Goal: Task Accomplishment & Management: Use online tool/utility

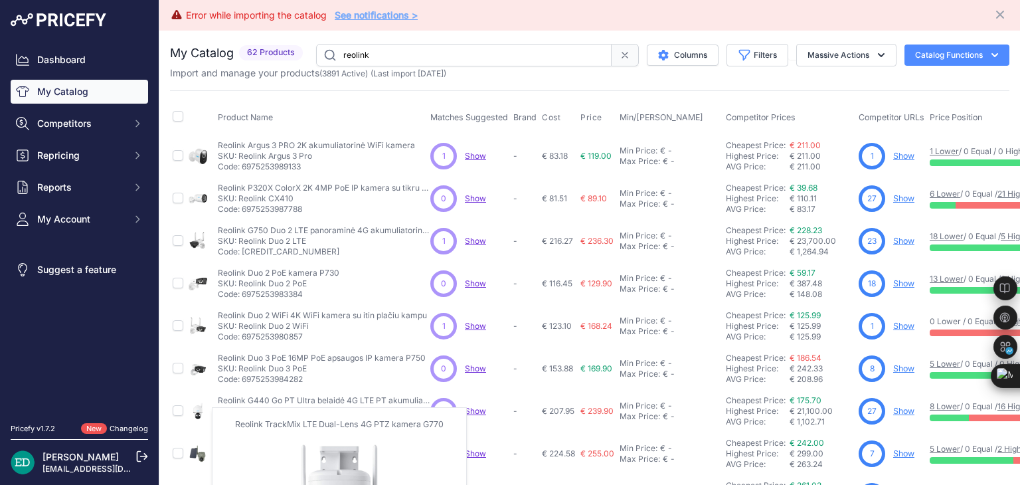
scroll to position [351, 0]
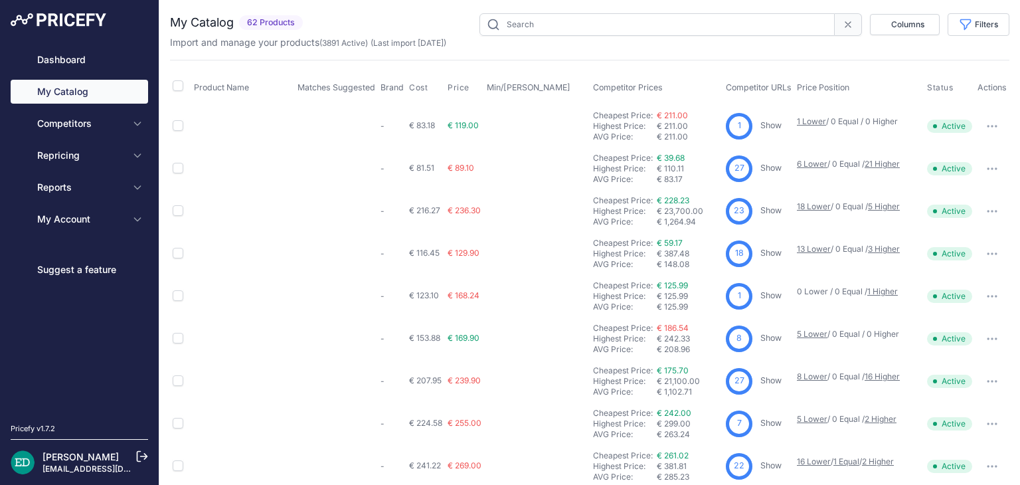
type input "reolink"
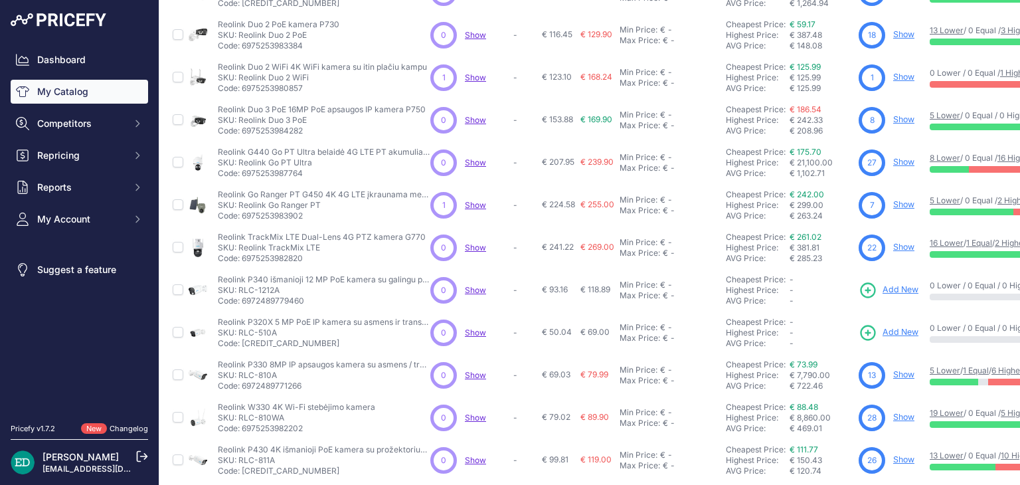
scroll to position [322, 0]
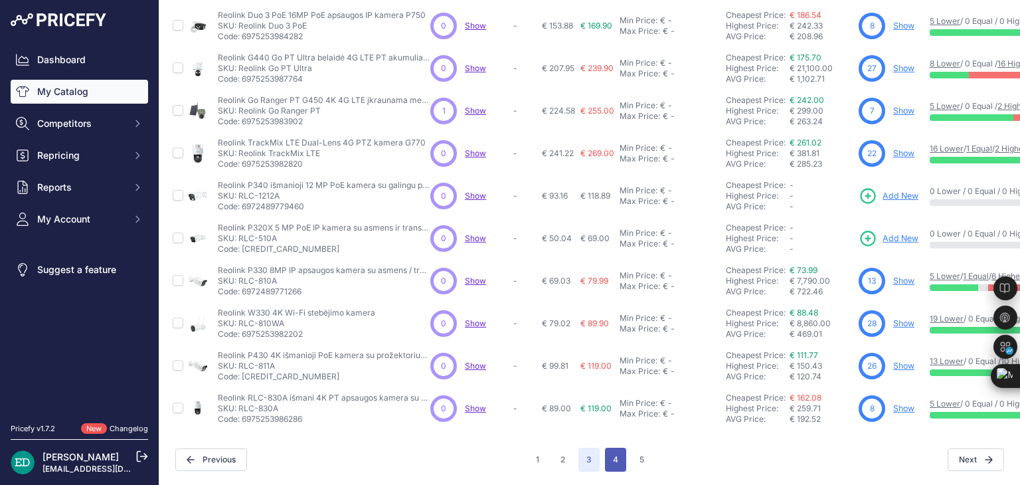
click at [608, 448] on button "4" at bounding box center [615, 460] width 21 height 24
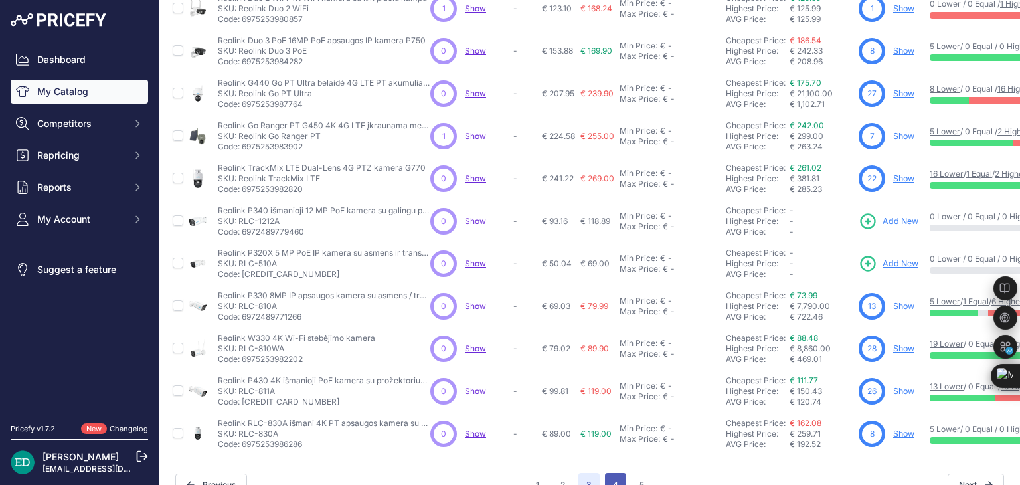
scroll to position [385, 0]
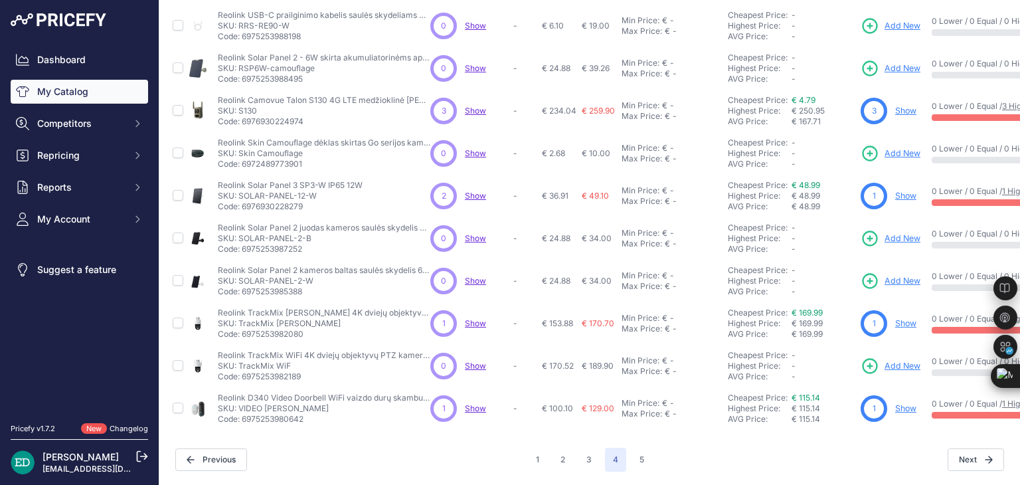
scroll to position [351, 0]
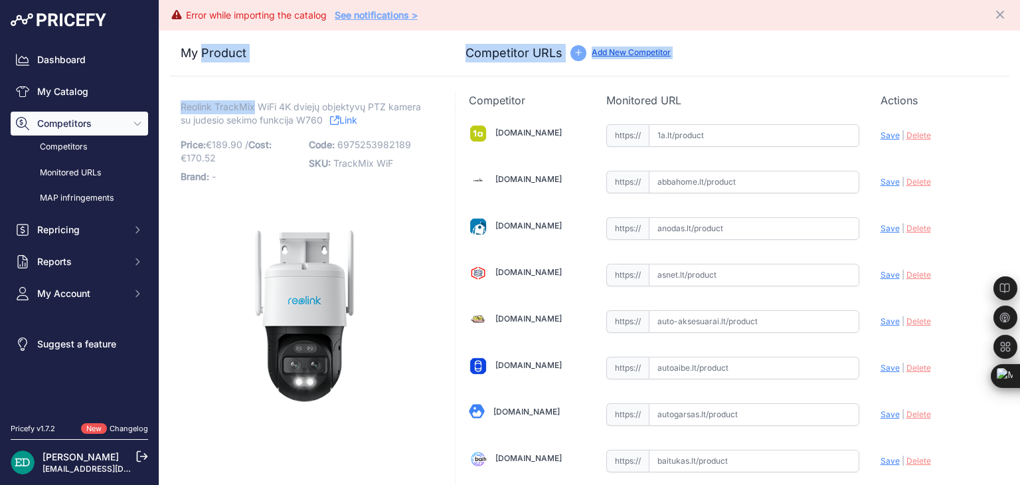
drag, startPoint x: 254, startPoint y: 77, endPoint x: 205, endPoint y: 78, distance: 48.5
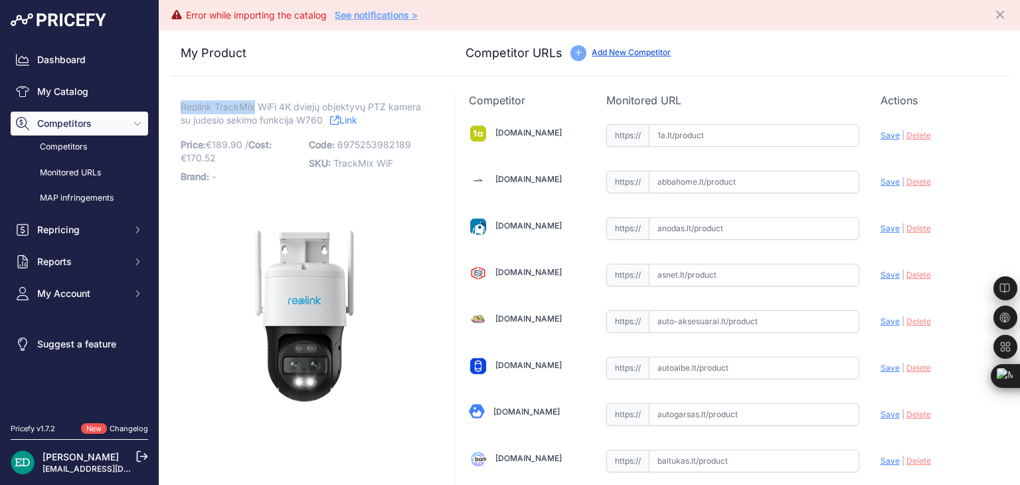
drag, startPoint x: 255, startPoint y: 104, endPoint x: 183, endPoint y: 108, distance: 72.5
click at [183, 108] on span "Reolink TrackMix WiFi 4K dviejų objektyvų PTZ kamera su judesio sekimo funkcija…" at bounding box center [301, 113] width 240 height 31
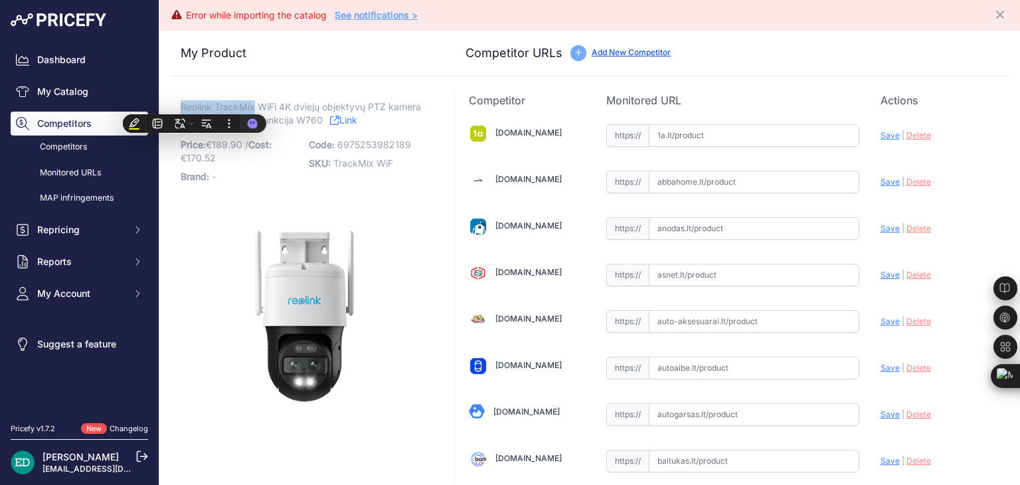
copy span "Reolink TrackMix"
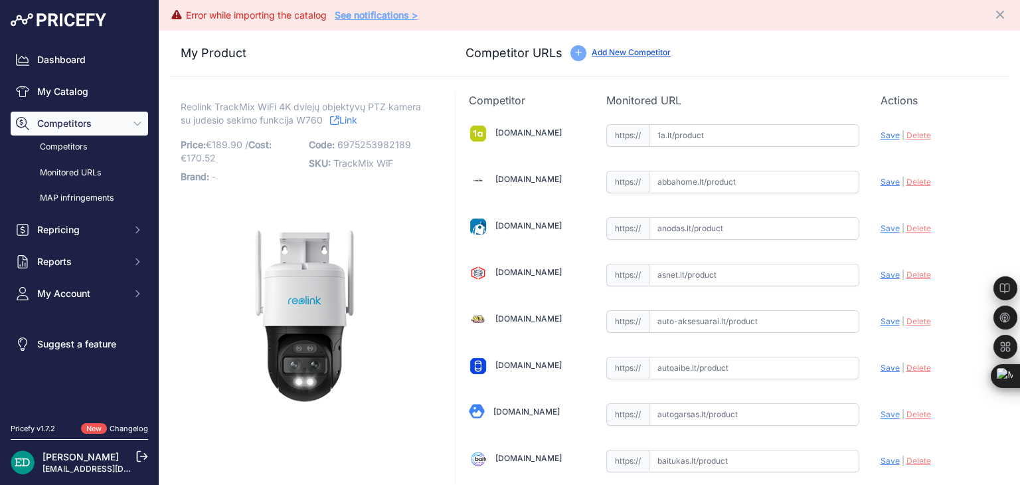
click at [353, 120] on link "Link" at bounding box center [343, 120] width 27 height 17
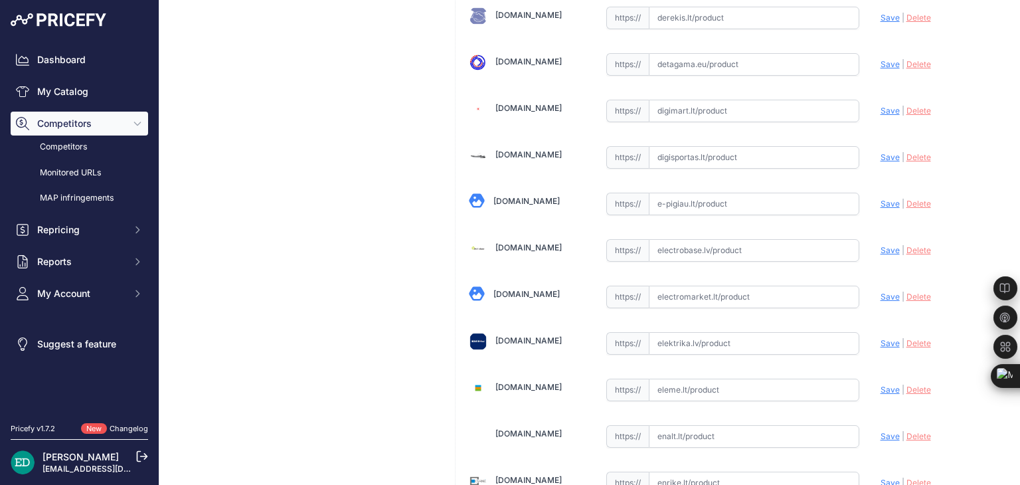
click at [686, 242] on input "text" at bounding box center [754, 250] width 211 height 23
paste input "https://electrobase.lv/lt/katalogas/ip-tinklas-vaizdo-stebejimo-kameros-electro…"
type input "https://electrobase.lv/lt/katalogas/ip-tinklas-vaizdo-stebejimo-kameros-electro…"
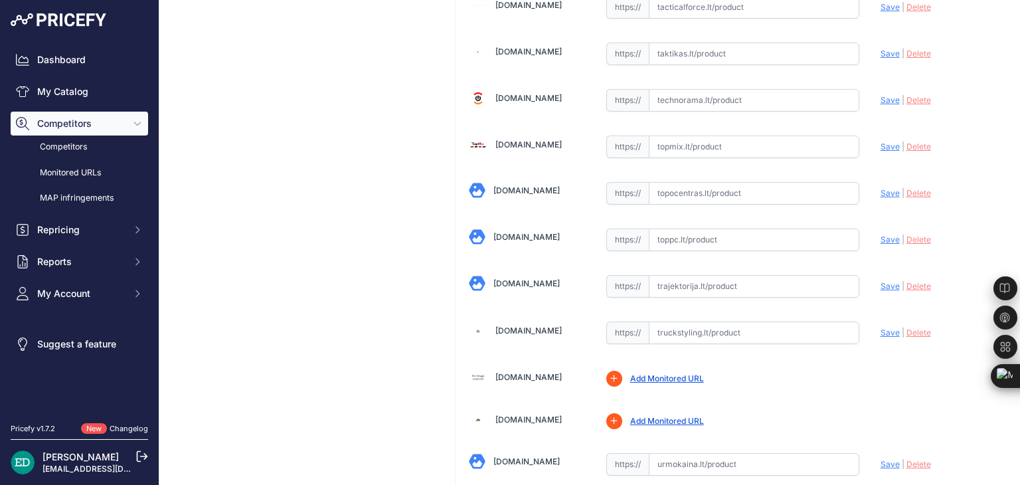
scroll to position [4202, 0]
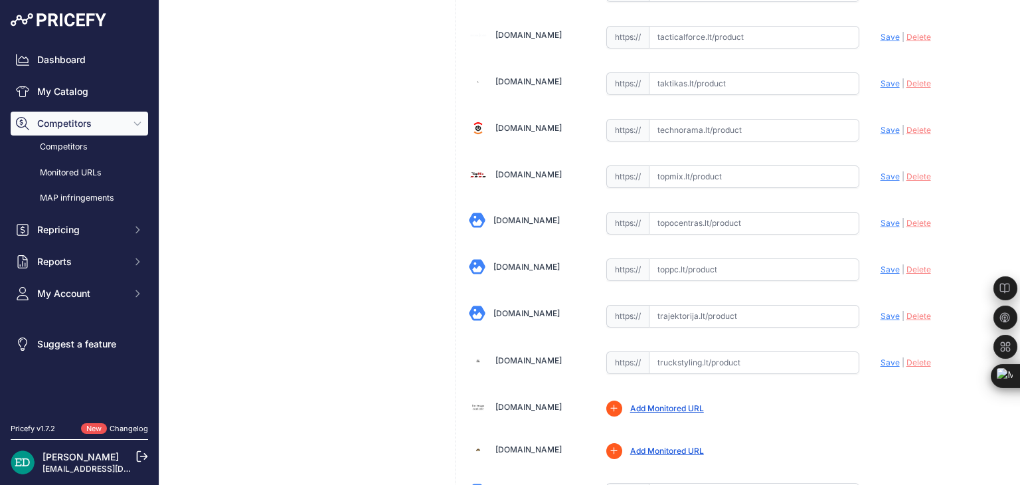
click at [735, 258] on input "text" at bounding box center [754, 269] width 211 height 23
paste input "https://www.toppc.lt/c/339-vaizdo-stebejimo-kameros/1075847-reolink-trackmix-se…"
type input "www.toppc.lt/c/339-vaizdo-stebejimo-kameros/1075847-reolink-trackmix-series-w76…"
click at [686, 212] on input "text" at bounding box center [754, 223] width 211 height 23
paste input "https://www.topocentras.lt/ip-kamera-reolink-trackmix-series-w760-4k.html?utm_s…"
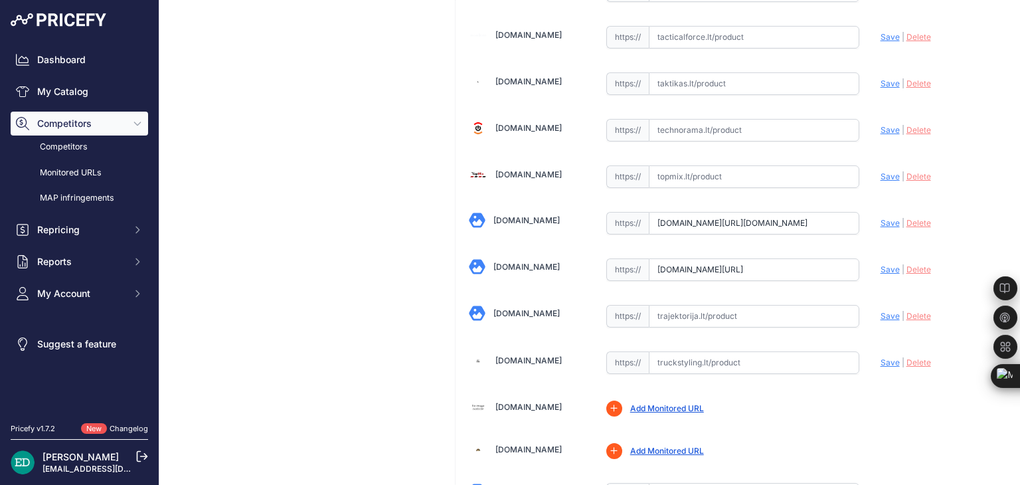
scroll to position [0, 0]
click at [885, 218] on span "Save" at bounding box center [890, 223] width 19 height 10
type input "https://www.topocentras.lt/ip-kamera-reolink-trackmix-series-w760-4k.html?priru…"
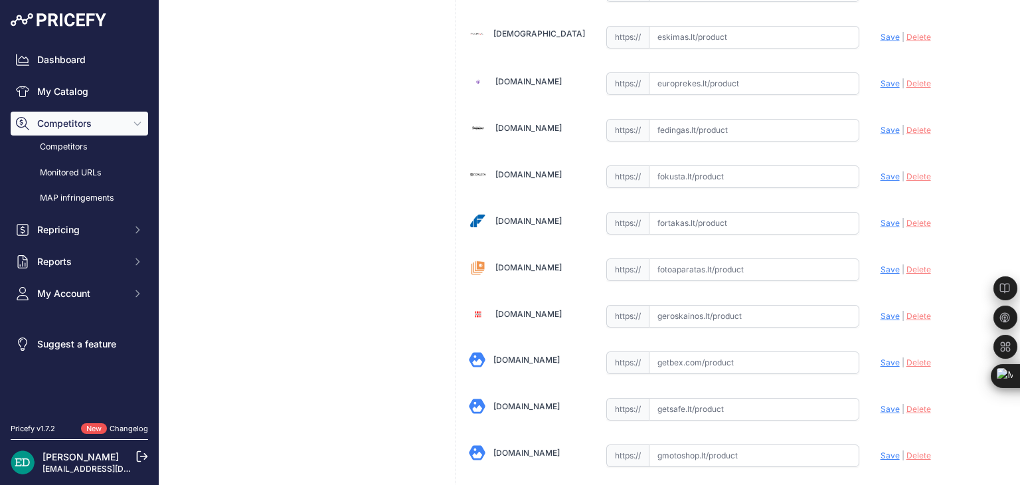
scroll to position [1340, 0]
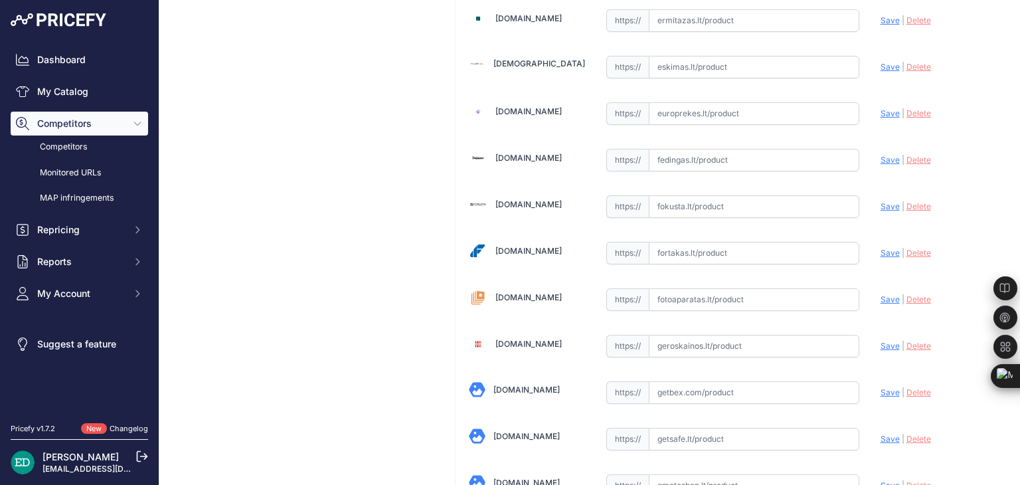
click at [725, 243] on input "text" at bounding box center [754, 253] width 211 height 23
paste input "https://fortakas.lt/preke/960962-reolink-4k-dual-lens-camera-with-motion-tracki…"
type input "https://fortakas.lt/preke/960962-reolink-4k-dual-lens-camera-with-motion-tracki…"
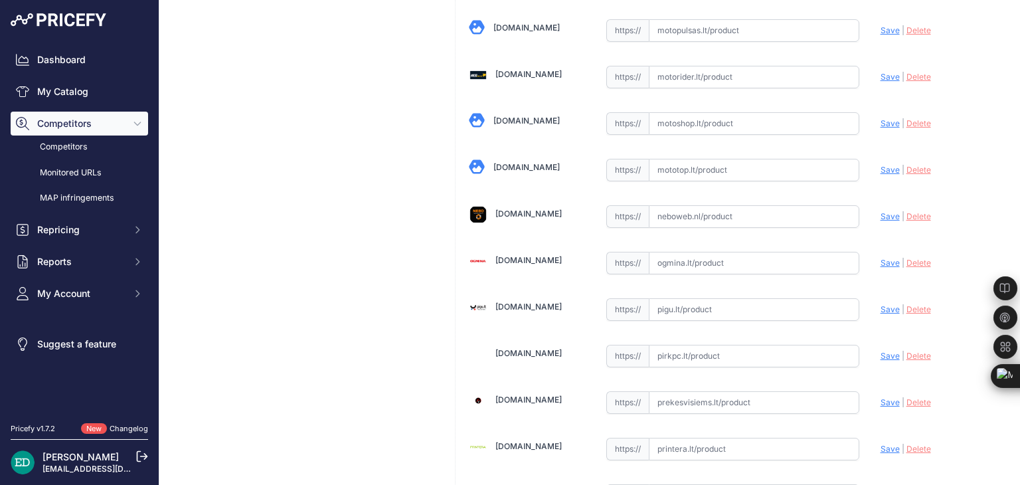
scroll to position [2955, 0]
click at [675, 250] on input "text" at bounding box center [754, 261] width 211 height 23
paste input "https://www.ogmina.lt/lt/ip-kamera-reolink-4k-dual-lens-camera-with-motion-trac…"
click at [885, 256] on span "Save" at bounding box center [890, 261] width 19 height 10
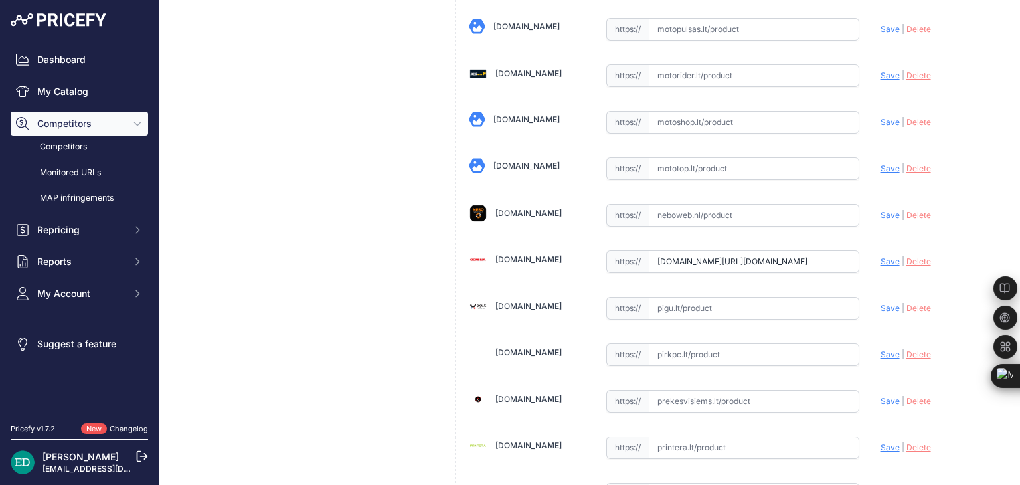
scroll to position [0, 0]
type input "https://www.ogmina.lt/lt/ip-kamera-reolink-4k-dual-lens-camera-with-motion-trac…"
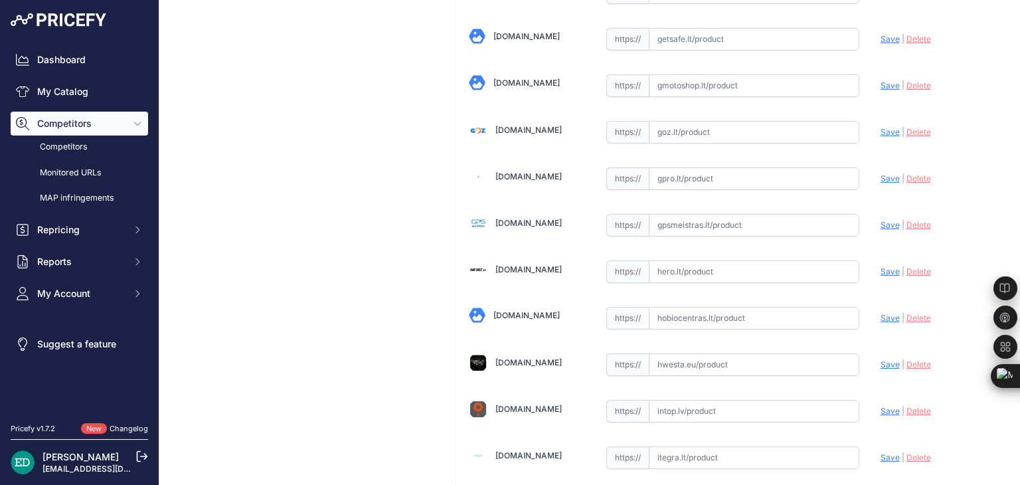
scroll to position [1710, 0]
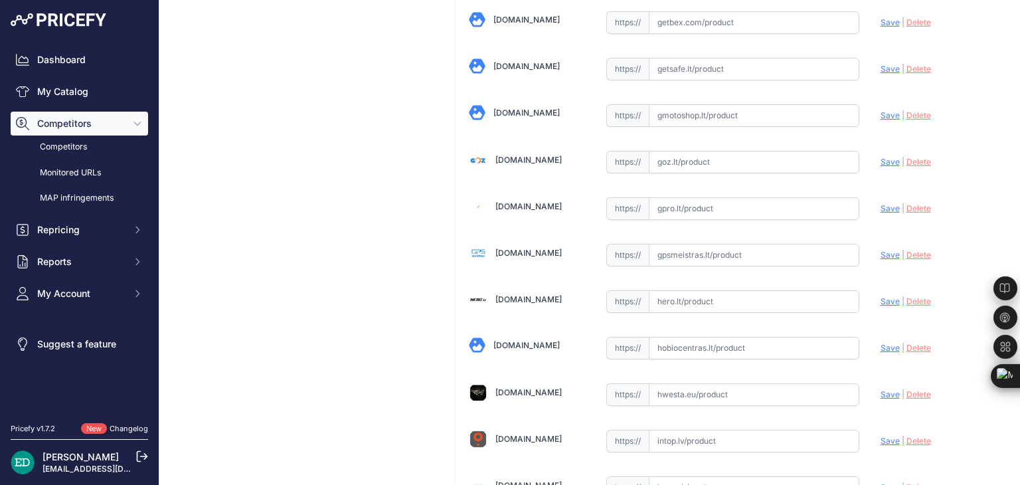
click at [662, 252] on input "text" at bounding box center [754, 255] width 211 height 23
paste input "https://gpsmeistras.lt/reolink-valdoma-lauko-kamera-4k-raiska?utm_source=kaina2…"
click at [881, 250] on span "Save" at bounding box center [890, 255] width 19 height 10
type input "https://gpsmeistras.lt/reolink-valdoma-lauko-kamera-4k-raiska?prirule_jdsnikfkf…"
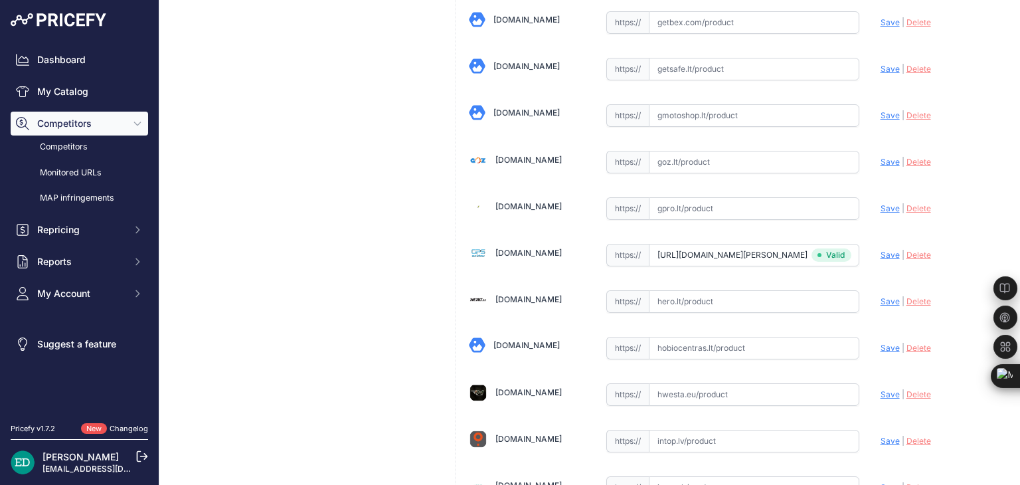
scroll to position [877, 0]
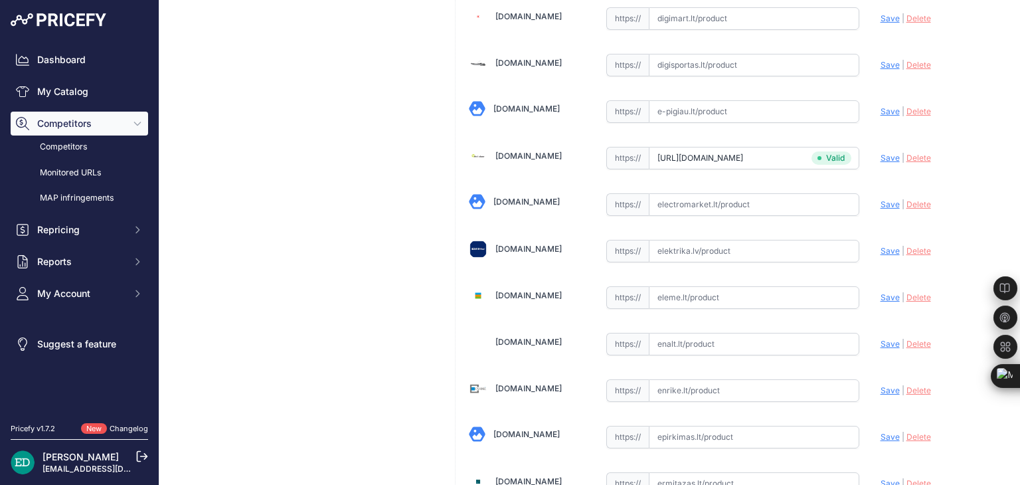
click at [737, 253] on input "text" at bounding box center [754, 251] width 211 height 23
drag, startPoint x: 737, startPoint y: 252, endPoint x: 707, endPoint y: 242, distance: 32.1
click at [707, 242] on input "text" at bounding box center [754, 251] width 211 height 23
paste input "https://www.elektrika.lv/lt/item/9679903?utm_source=kaina24.lt&utm_medium=refer…"
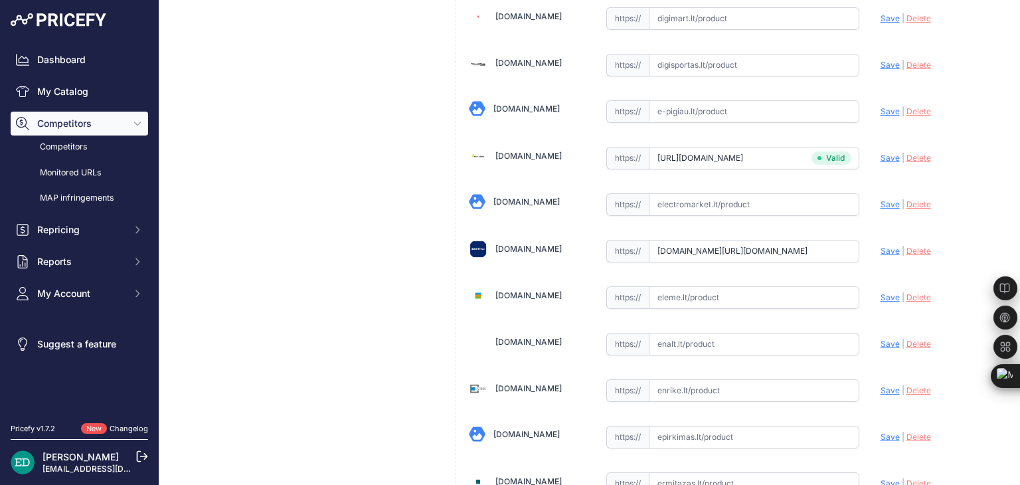
click at [884, 246] on span "Save" at bounding box center [890, 251] width 19 height 10
type input "https://www.elektrika.lv/lt/item/9679903?prirule_jdsnikfkfjsd=8834"
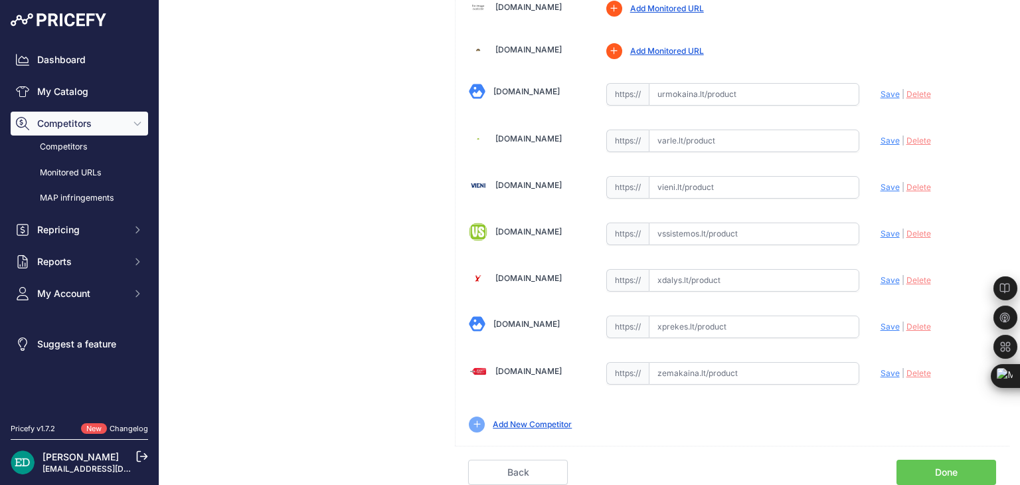
scroll to position [4574, 0]
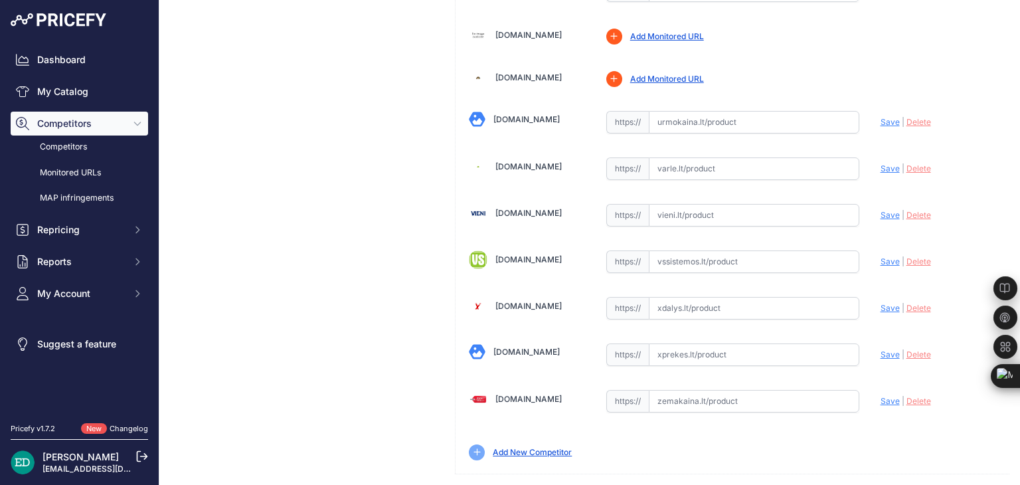
click at [699, 390] on input "text" at bounding box center [754, 401] width 211 height 23
paste input "https://www.zemakaina.lt/reolink-ip-kamera-reolink-trackmix-series-w760?utm_sou…"
click at [887, 396] on span "Save" at bounding box center [890, 401] width 19 height 10
type input "https://www.zemakaina.lt/reolink-ip-kamera-reolink-trackmix-series-w760?prirule…"
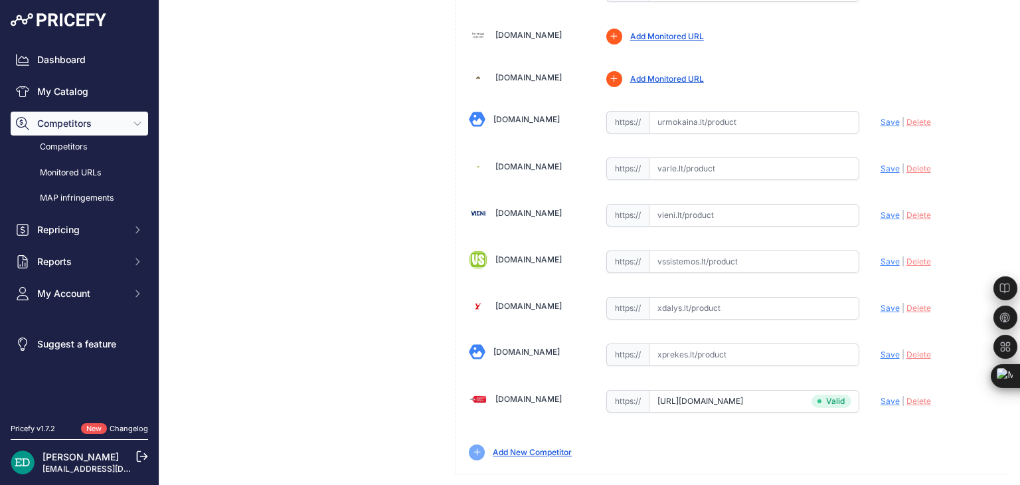
scroll to position [2218, 0]
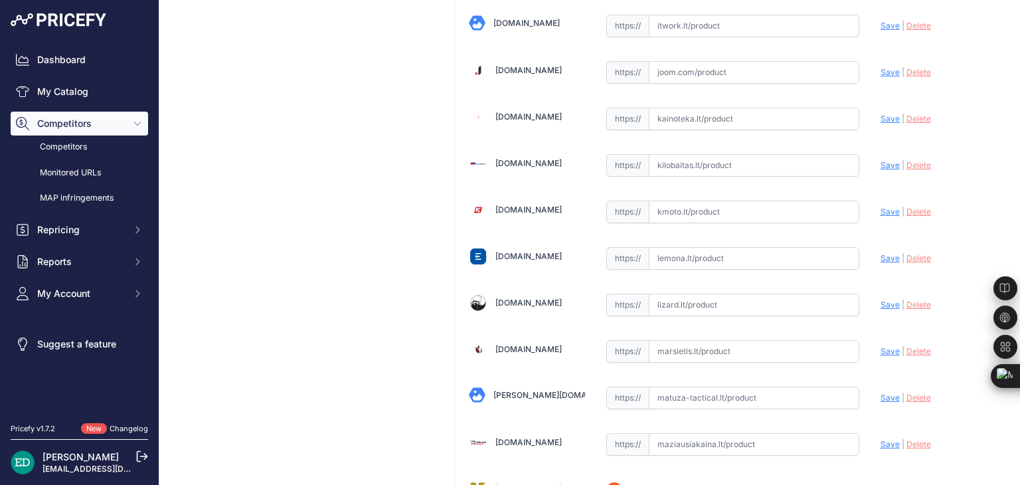
click at [694, 247] on input "text" at bounding box center [754, 258] width 211 height 23
paste input "https://www.lemona.lt/wi-fi-kamera-w760-trackmix-dvieju-objektyvu-4k-8mp-2-4ghz…"
type input "https://www.lemona.lt/wi-fi-kamera-w760-trackmix-dvieju-objektyvu-4k-8mp-2-4ghz…"
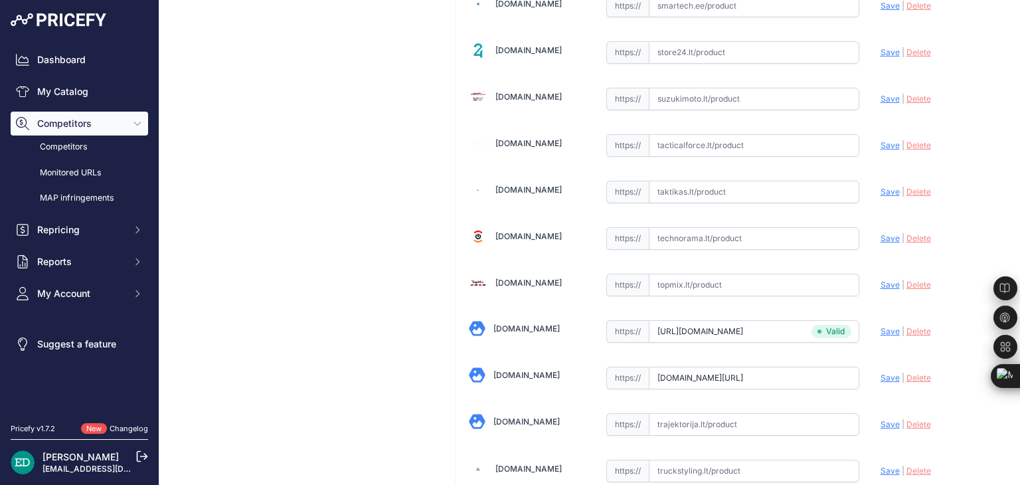
scroll to position [4064, 0]
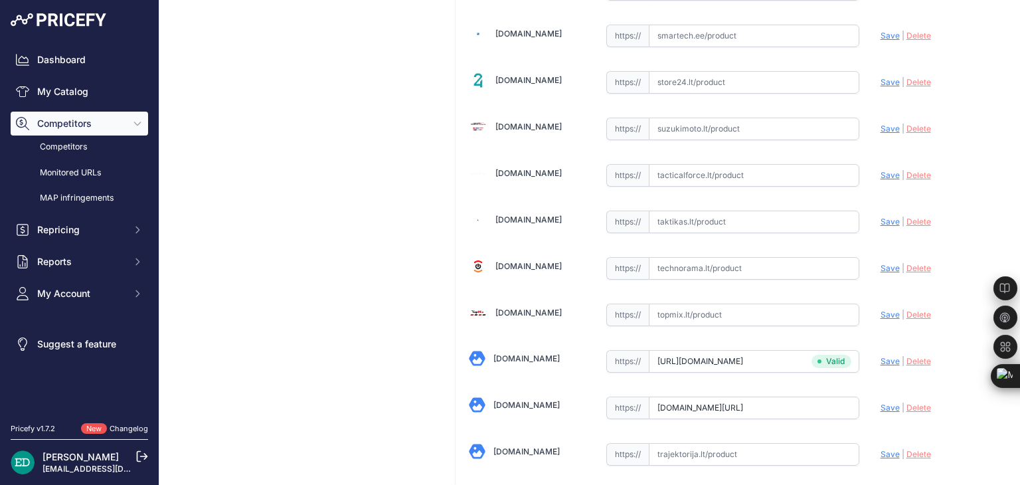
click at [715, 257] on input "text" at bounding box center [754, 268] width 211 height 23
paste input "https://www.technorama.lt/stebejimo-kameros/1725384-reolink-trackmix-serija-w76…"
click at [881, 263] on span "Save" at bounding box center [890, 268] width 19 height 10
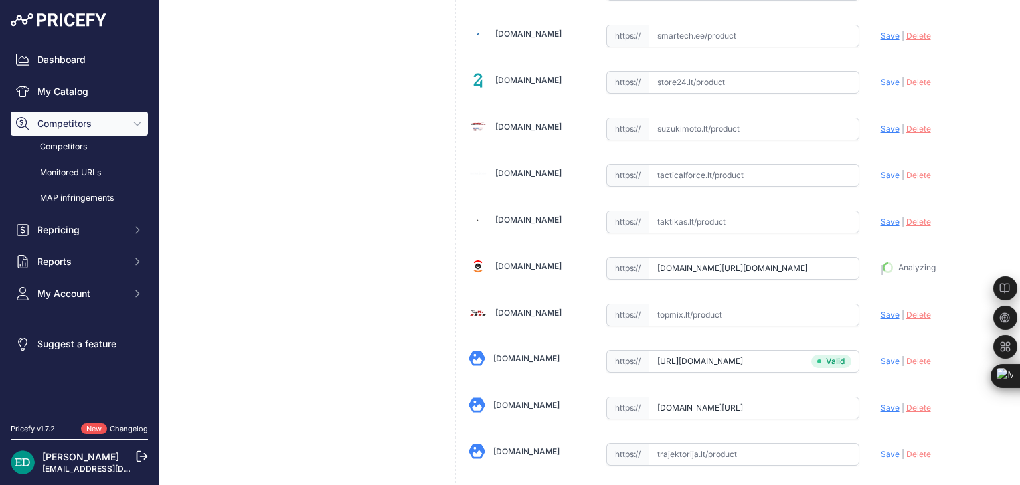
type input "https://www.technorama.lt/stebejimo-kameros/1725384-reolink-trackmix-serija-w76…"
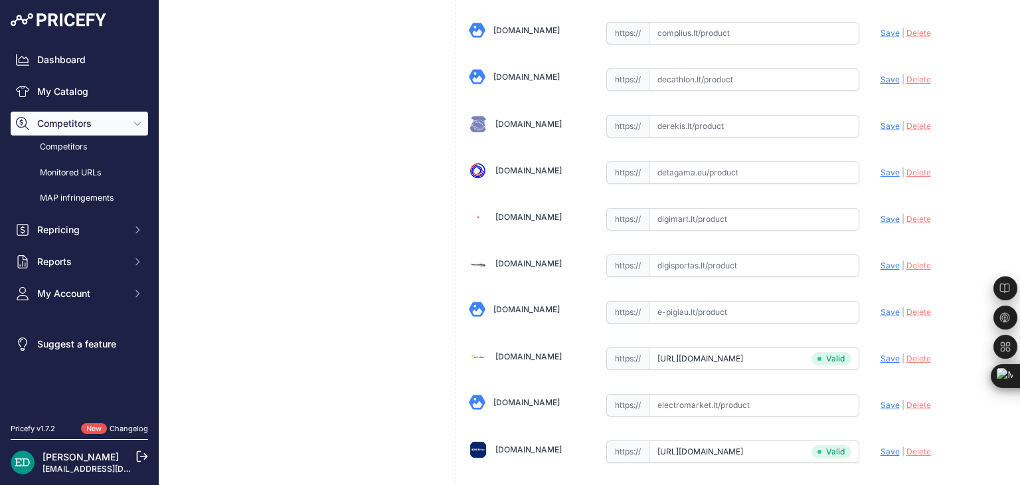
scroll to position [646, 0]
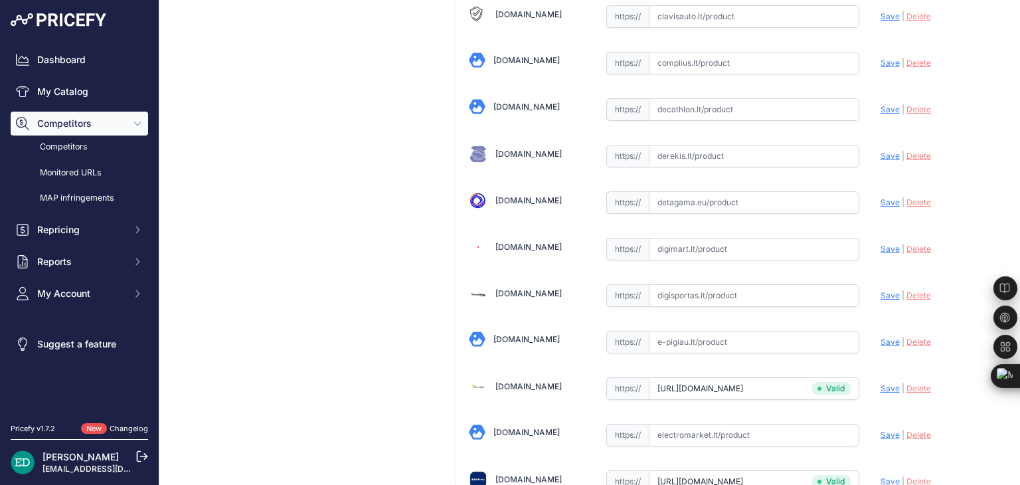
click at [723, 249] on input "text" at bounding box center [754, 249] width 211 height 23
paste input "https://digimart.lt/ismanieji-namai/namu-automatizavimas/w760-reolink-trackmix-…"
click at [881, 244] on span "Save" at bounding box center [890, 249] width 19 height 10
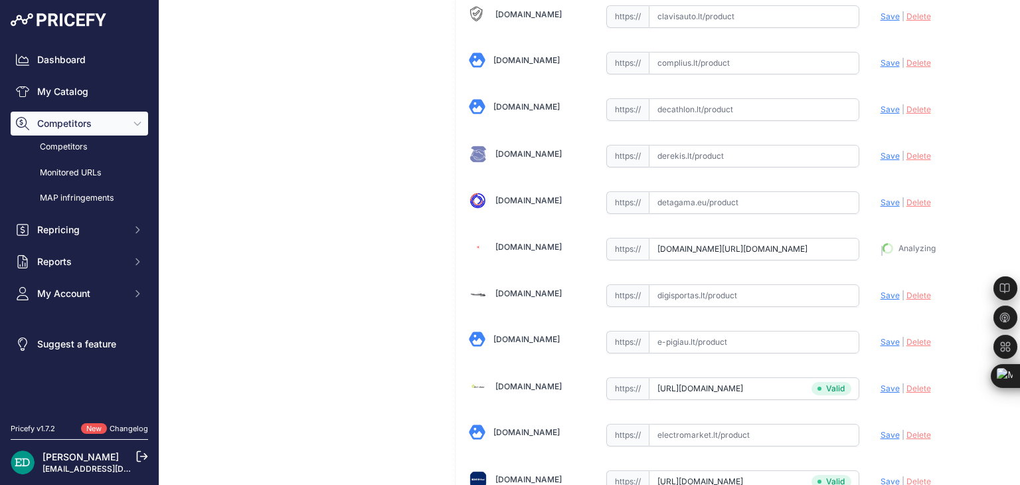
type input "https://digimart.lt/ismanieji-namai/namu-automatizavimas/w760-reolink-trackmix-…"
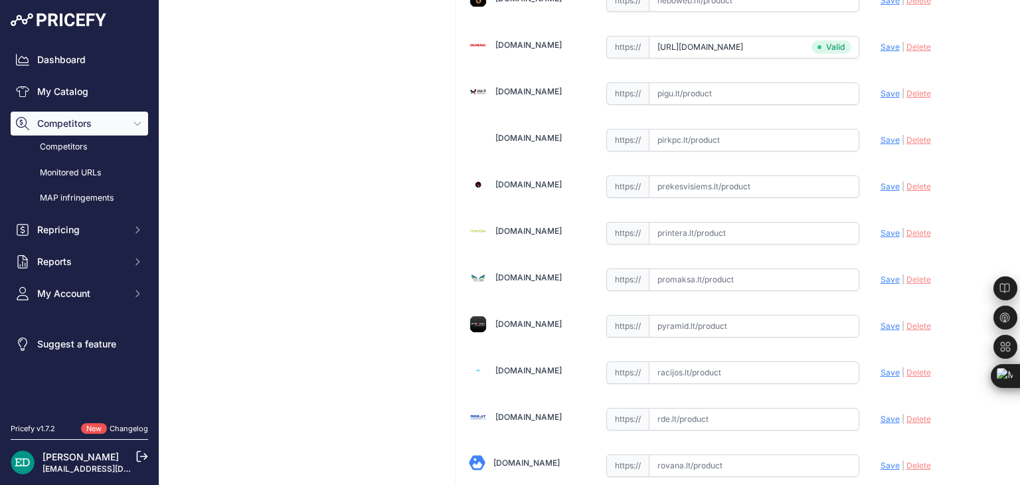
scroll to position [3139, 0]
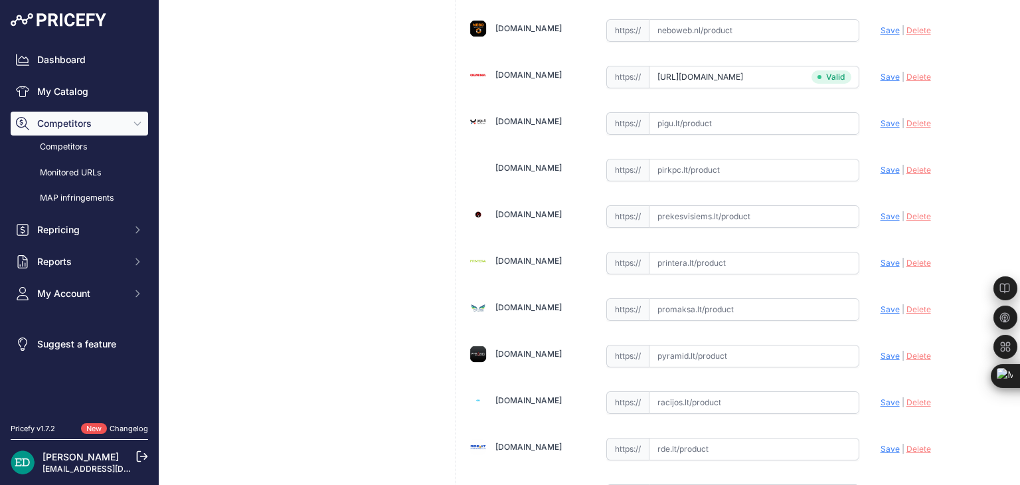
click at [743, 252] on input "text" at bounding box center [754, 263] width 211 height 23
paste input "https://www.printera.lt/c/p/reolink-trackmix-series-w760-4k-outdoor-camera-dual…"
click at [886, 258] on span "Save" at bounding box center [890, 263] width 19 height 10
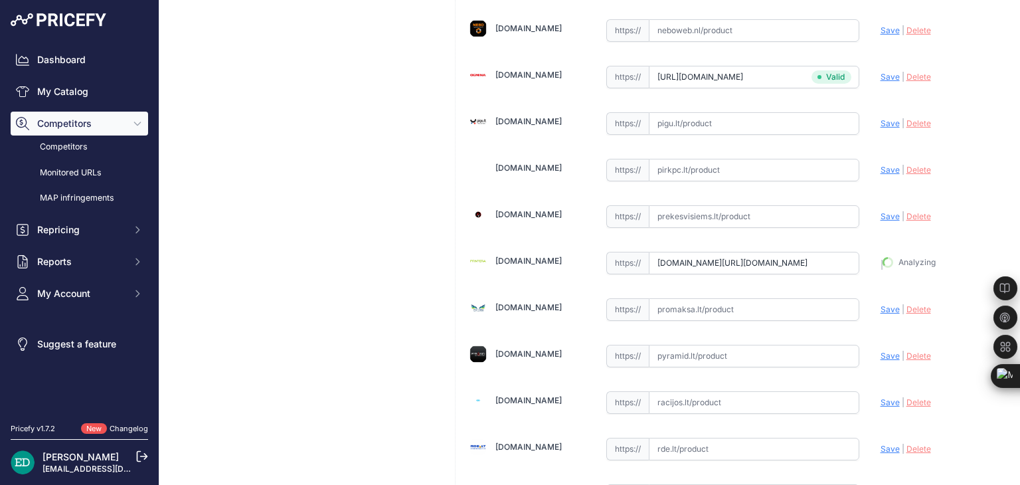
type input "https://www.printera.lt/c/p/reolink-trackmix-series-w760-4k-outdoor-camera-dual…"
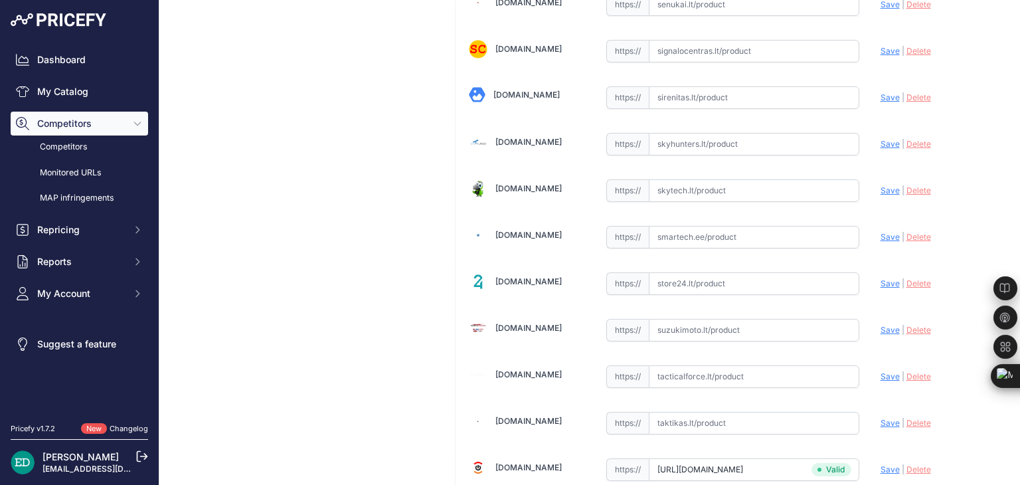
scroll to position [3833, 0]
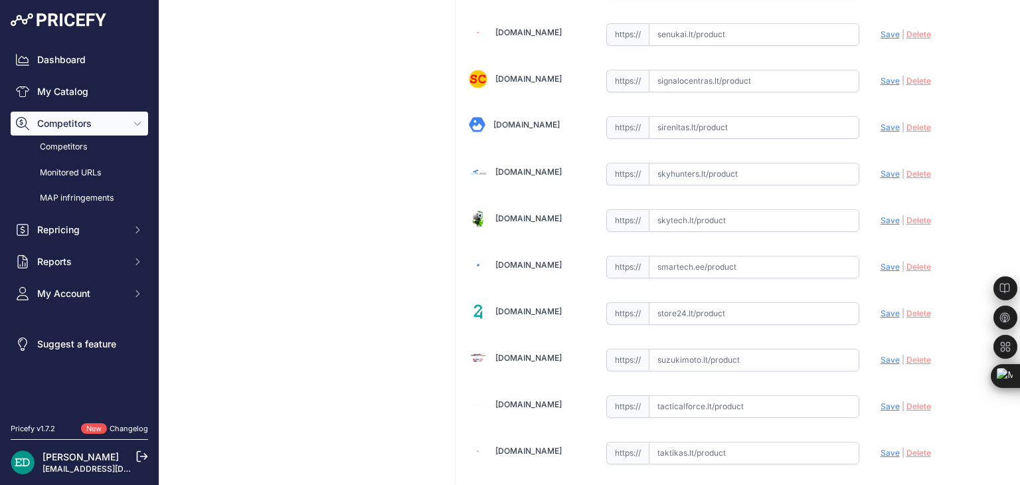
click at [721, 256] on input "text" at bounding box center [754, 267] width 211 height 23
drag, startPoint x: 721, startPoint y: 232, endPoint x: 699, endPoint y: 252, distance: 29.1
paste input "https://www.smartech.ee/lt/products/miscellaneous/reolink-trackmix-series-w760-…"
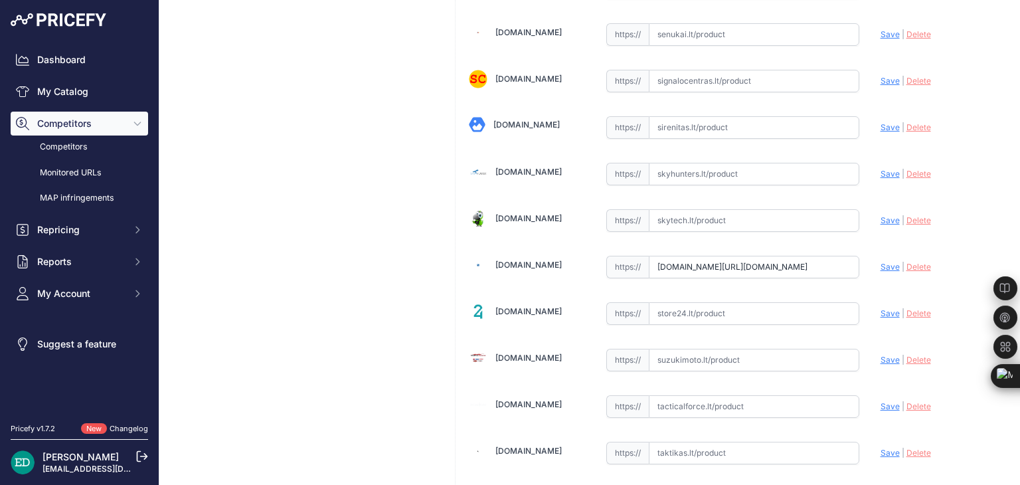
click at [885, 262] on span "Save" at bounding box center [890, 267] width 19 height 10
type input "https://www.smartech.ee/lt/products/miscellaneous/reolink-trackmix-series-w760-…"
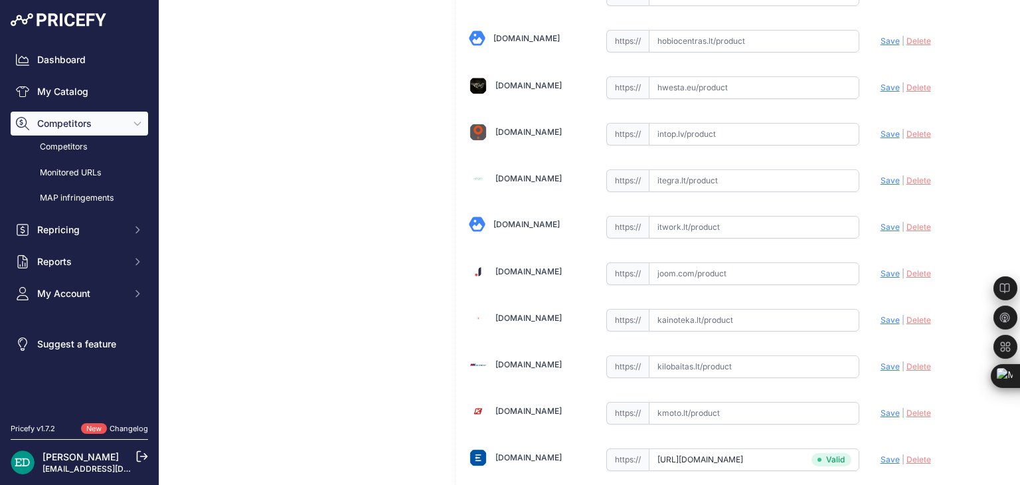
scroll to position [1987, 0]
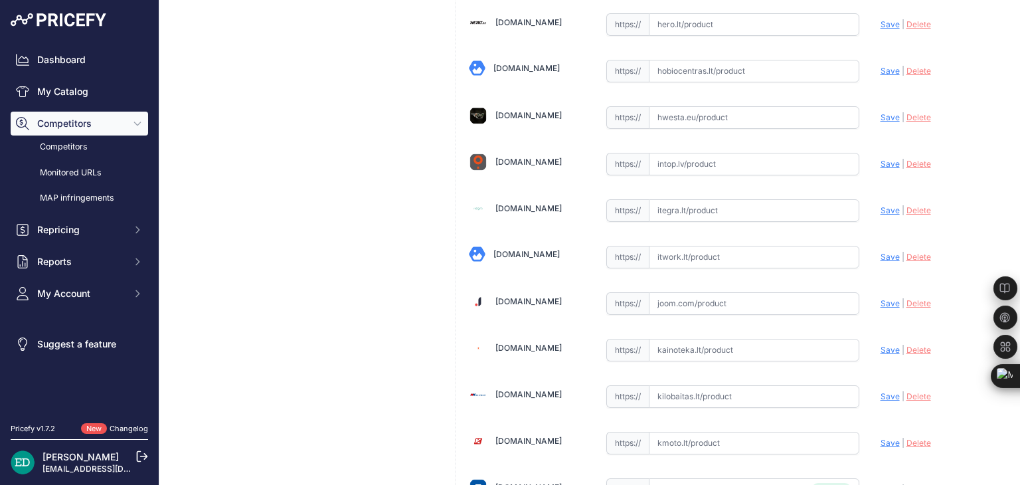
click at [704, 246] on input "text" at bounding box center [754, 257] width 211 height 23
paste input "https://www.itwork.lt/index.php?route=product/product&product_id=1255205&utm_so…"
click at [881, 252] on span "Save" at bounding box center [890, 257] width 19 height 10
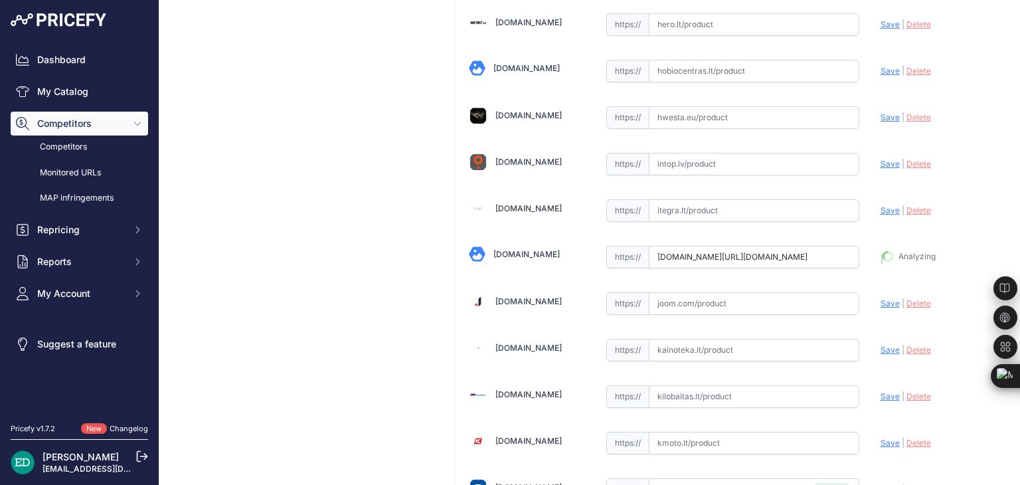
type input "https://www.itwork.lt/index.php?route=product%2Fproduct&product_id=1255205&prir…"
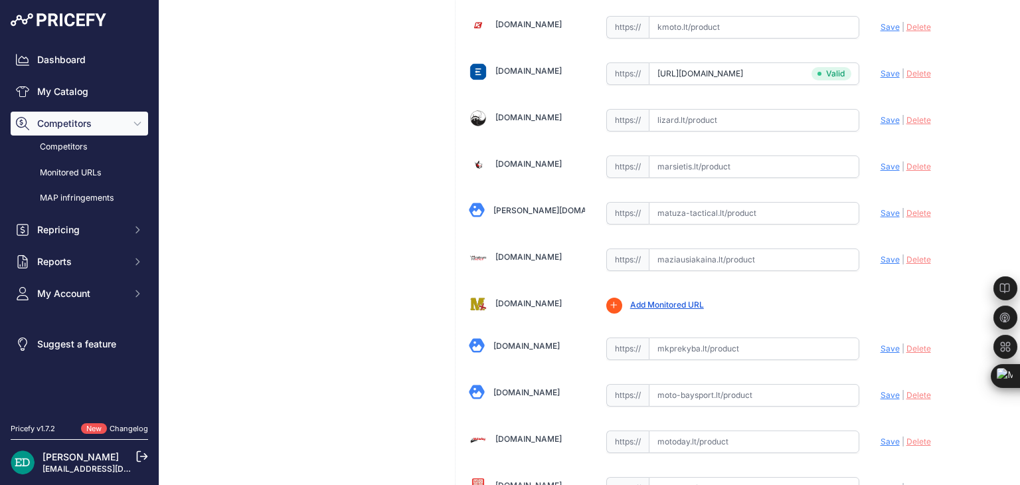
scroll to position [2403, 0]
click at [703, 248] on input "text" at bounding box center [754, 259] width 211 height 23
paste input "https://maziausiakaina.lt/ip-kameros/32983-reolink-trackmix-series-w760-4k-dual…"
click at [881, 254] on span "Save" at bounding box center [890, 259] width 19 height 10
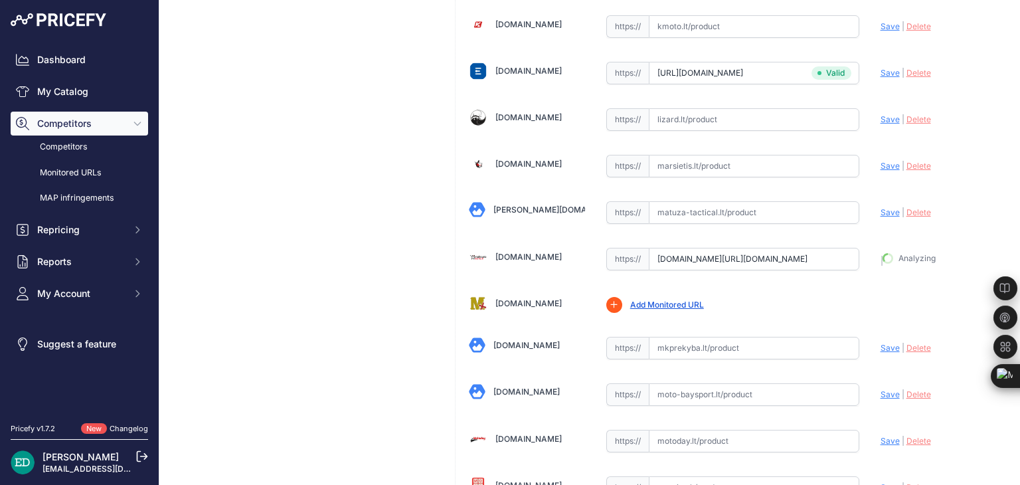
type input "https://maziausiakaina.lt/ip-kameros/32983-reolink-trackmix-series-w760-4k-dual…"
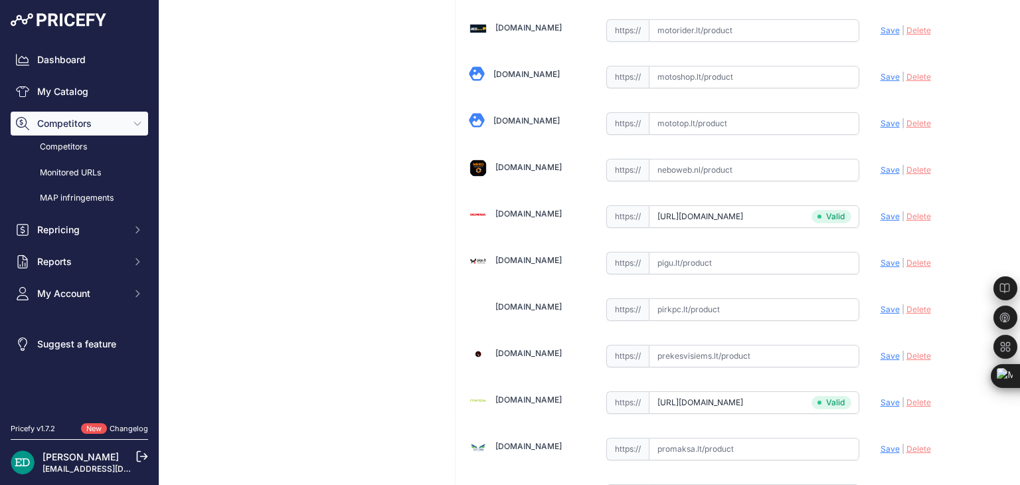
scroll to position [3001, 0]
click at [699, 298] on input "text" at bounding box center [754, 309] width 211 height 23
paste input "https://www.pirkpc.lt/apsaugos-kameros/60654-427361-reolink-4k-dual-lens-camera…"
click at [881, 304] on span "Save" at bounding box center [890, 309] width 19 height 10
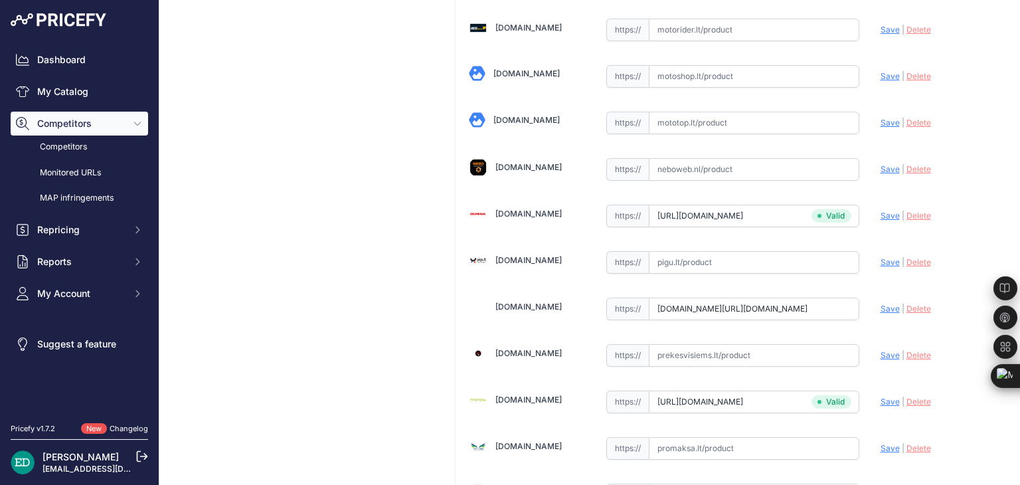
scroll to position [0, 0]
type input "https://www.pirkpc.lt/apsaugos-kameros/60654-427361-reolink-4k-dual-lens-camera…"
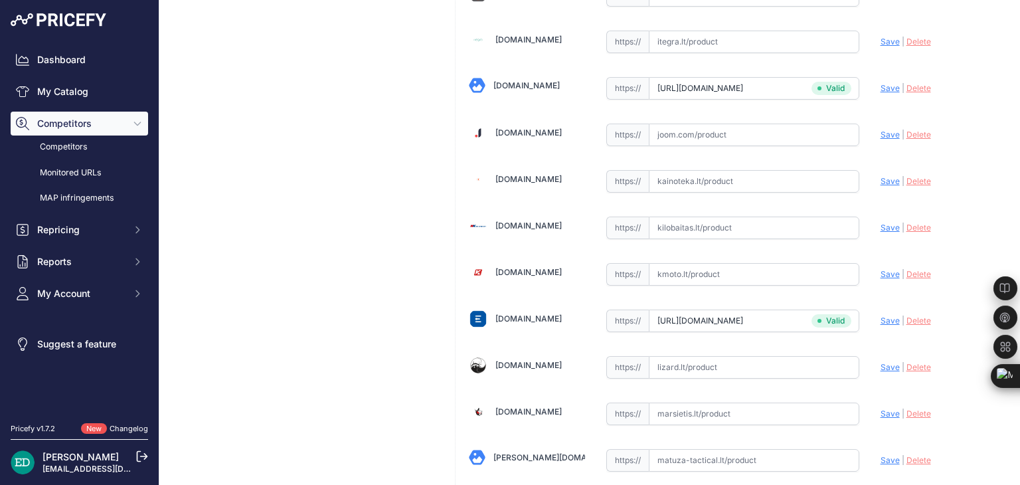
scroll to position [2126, 0]
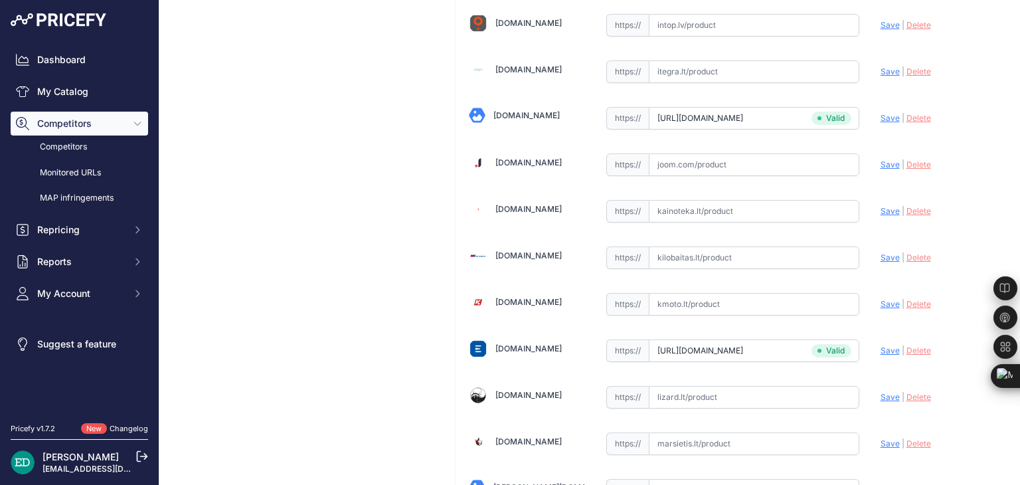
click at [731, 246] on input "text" at bounding box center [754, 257] width 211 height 23
paste input "https://www.kilobaitas.lt/tinklo_gsm_gps_iranga/saugos_sistemos/vaizdo_stebejim…"
click at [887, 252] on span "Save" at bounding box center [890, 257] width 19 height 10
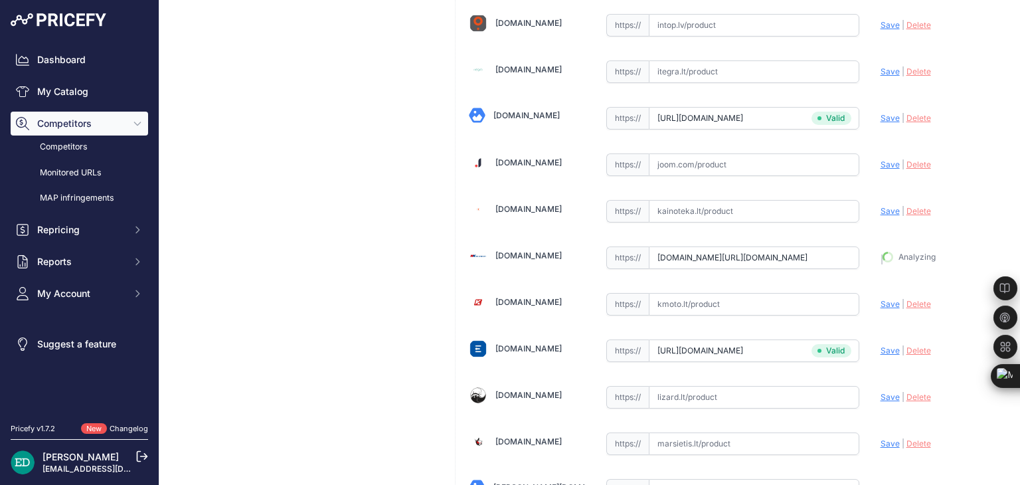
type input "https://www.kilobaitas.lt/tinklo_gsm_gps_iranga/saugos_sistemos/vaizdo_stebejim…"
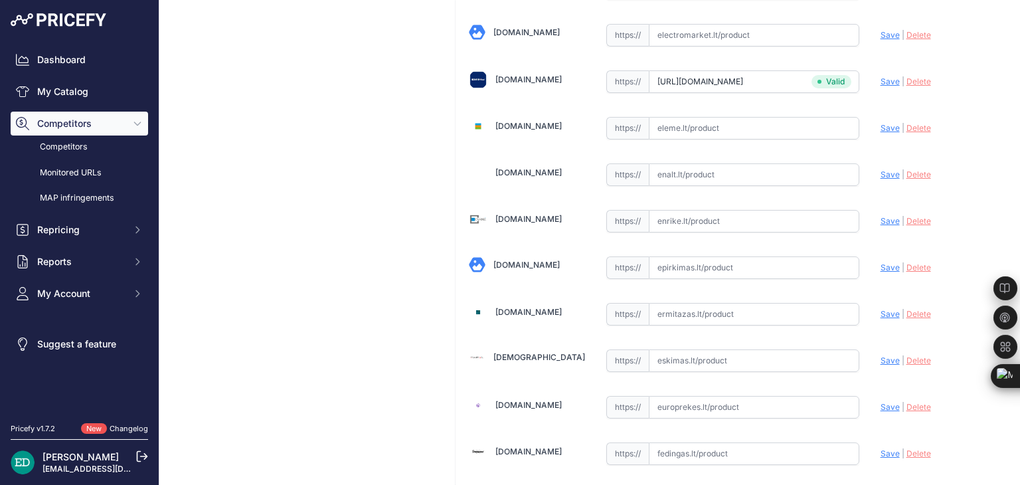
scroll to position [1016, 0]
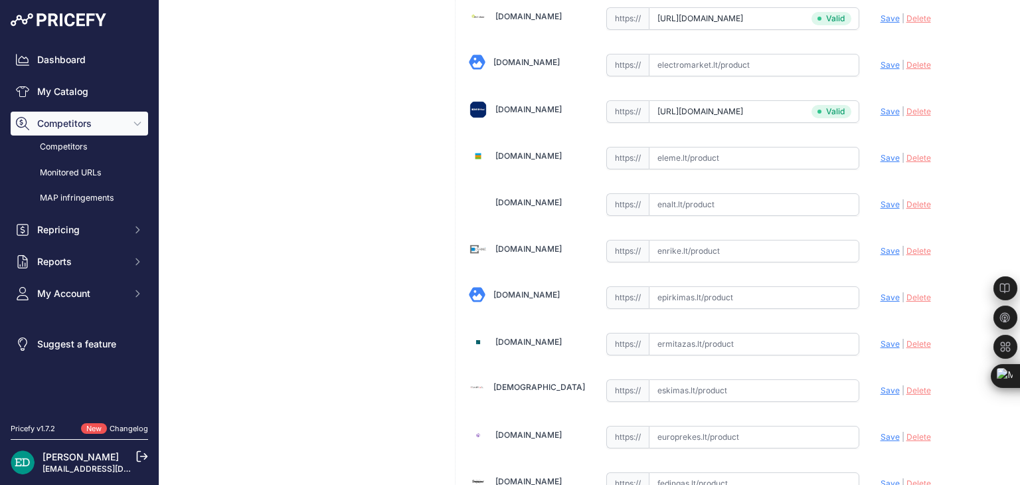
click at [703, 245] on input "text" at bounding box center [754, 251] width 211 height 23
paste input "https://enrike.lt/lt/27411-reolink-4k-dual-lens-camera-with-motion-tracking-tra…"
click at [881, 246] on span "Save" at bounding box center [890, 251] width 19 height 10
type input "https://enrike.lt/lt/27411-reolink-4k-dual-lens-camera-with-motion-tracking-tra…"
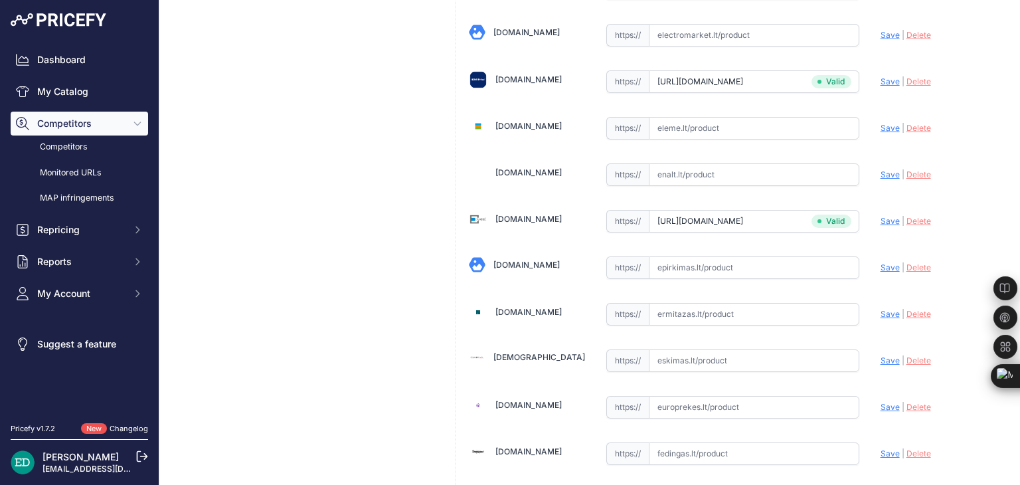
scroll to position [1016, 0]
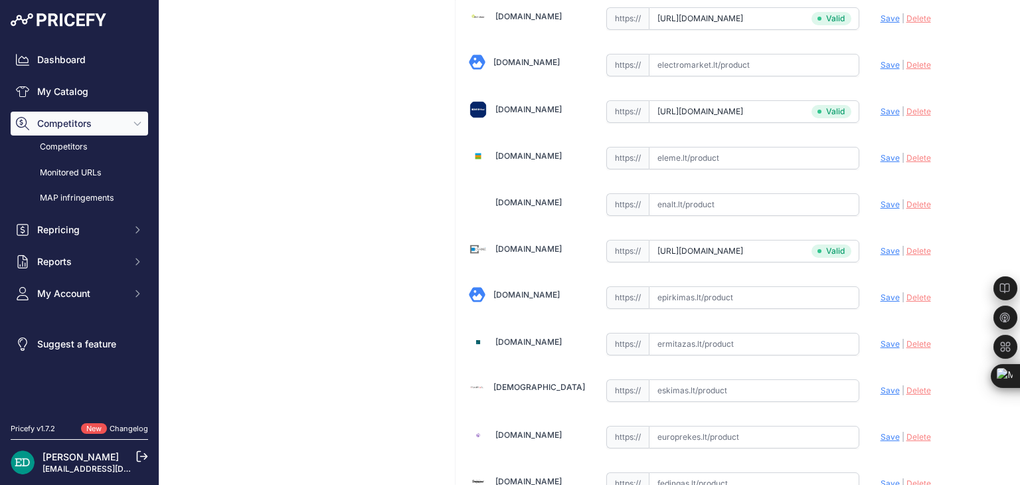
click at [688, 286] on input "text" at bounding box center [754, 297] width 211 height 23
paste input "https://epirkimas.lt/lauko-stebejimo-kameros/739480-reolink-trackmix-series-w76…"
click at [881, 292] on span "Save" at bounding box center [890, 297] width 19 height 10
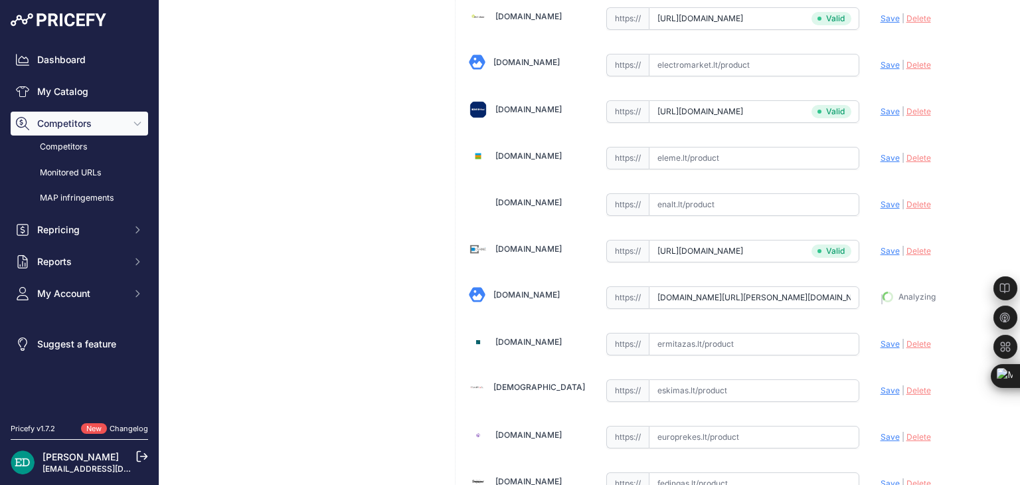
type input "https://epirkimas.lt/lauko-stebejimo-kameros/739480-reolink-trackmix-series-w76…"
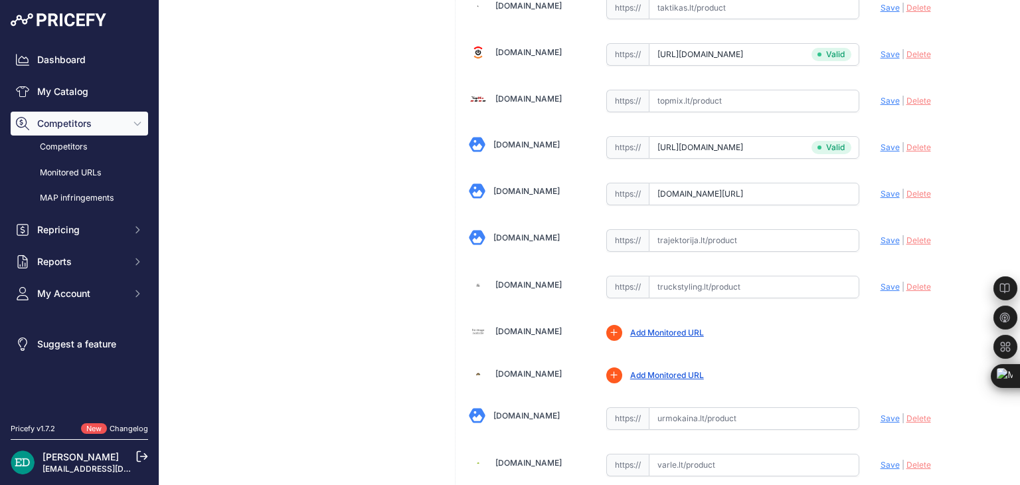
scroll to position [4249, 0]
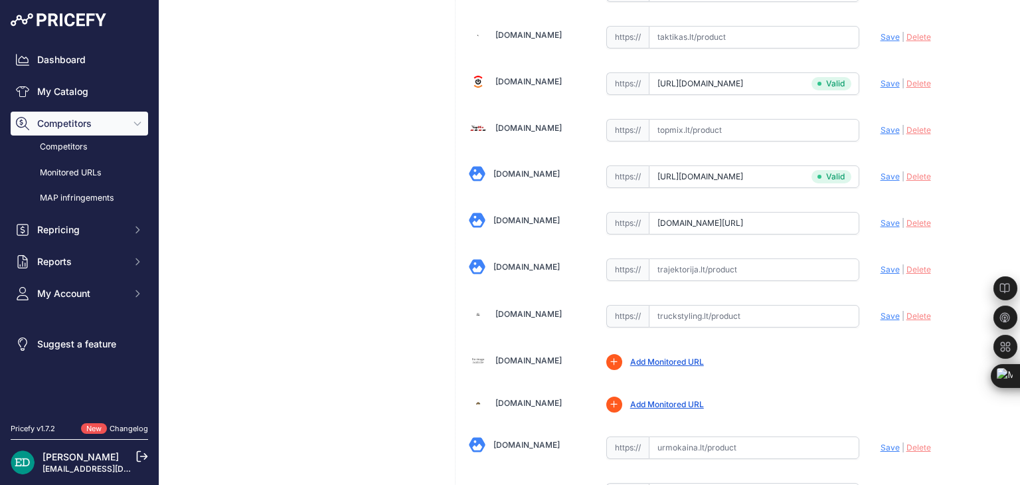
click at [711, 258] on input "text" at bounding box center [754, 269] width 211 height 23
paste input "https://www.trajektorija.lt/ip-kameros/298777-reolink-trackmix-series-w760-wi-f…"
click at [881, 264] on span "Save" at bounding box center [890, 269] width 19 height 10
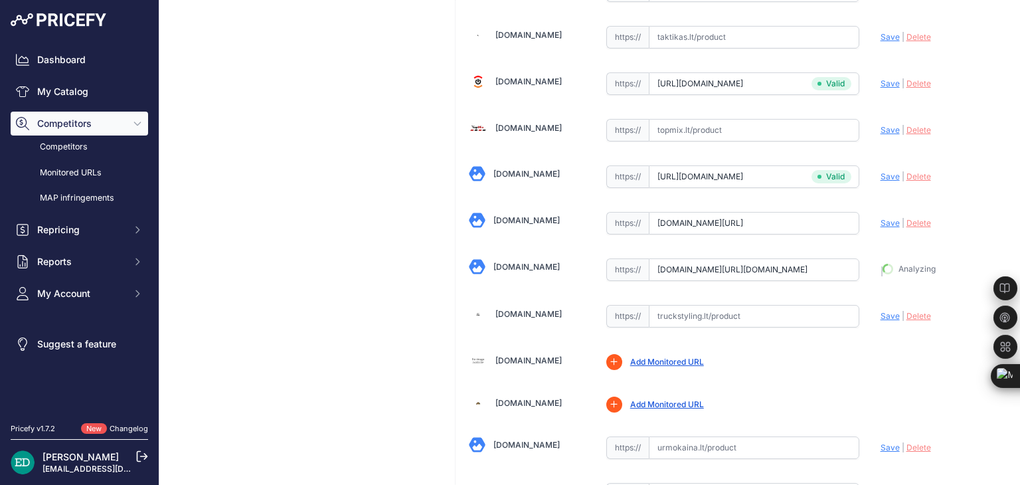
type input "https://www.trajektorija.lt/ip-kameros/298777-reolink-trackmix-series-w760-wi-f…"
click at [884, 219] on span "Save" at bounding box center [890, 224] width 19 height 10
type input "https://www.toppc.lt/c/339-vaizdo-stebejimo-kameros/1075847-reolink-trackmix-se…"
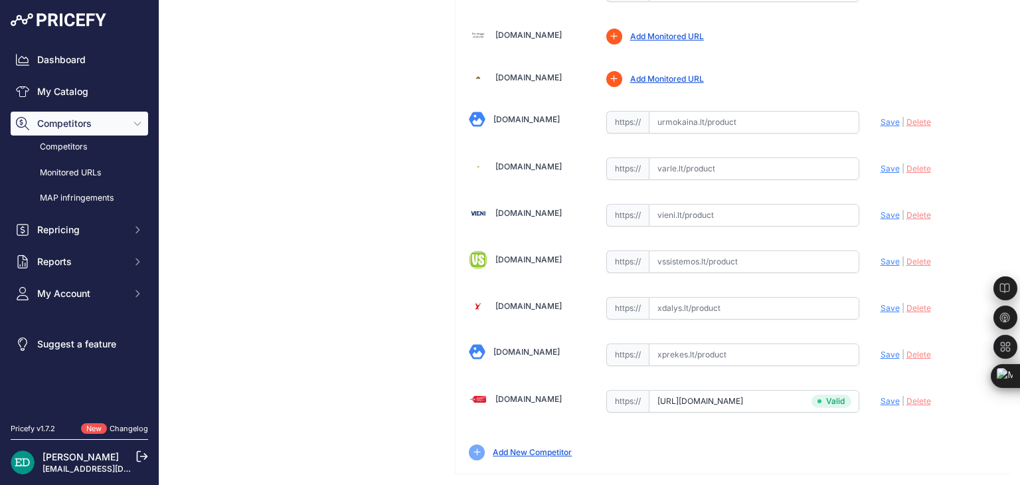
scroll to position [276, 0]
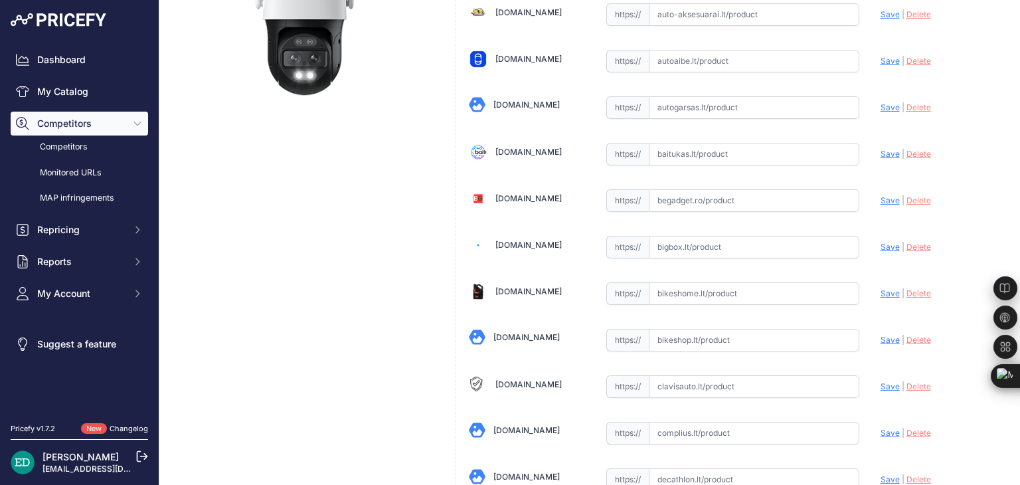
drag, startPoint x: 760, startPoint y: 254, endPoint x: 758, endPoint y: 245, distance: 9.5
click at [759, 252] on input "text" at bounding box center [754, 247] width 211 height 23
click at [758, 244] on input "text" at bounding box center [754, 247] width 211 height 23
paste input "https://bigbox.lt/product/3999398-reolink-trackmix-serija-w760?utm_source=kaina…"
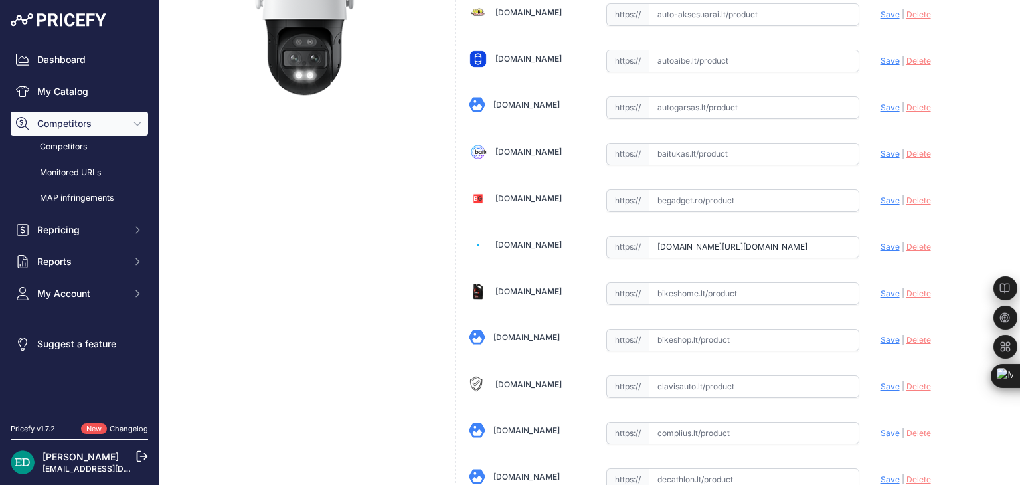
click at [881, 245] on span "Save" at bounding box center [890, 247] width 19 height 10
type input "https://bigbox.lt/product/3999398-reolink-trackmix-serija-w760?prirule_jdsnikfk…"
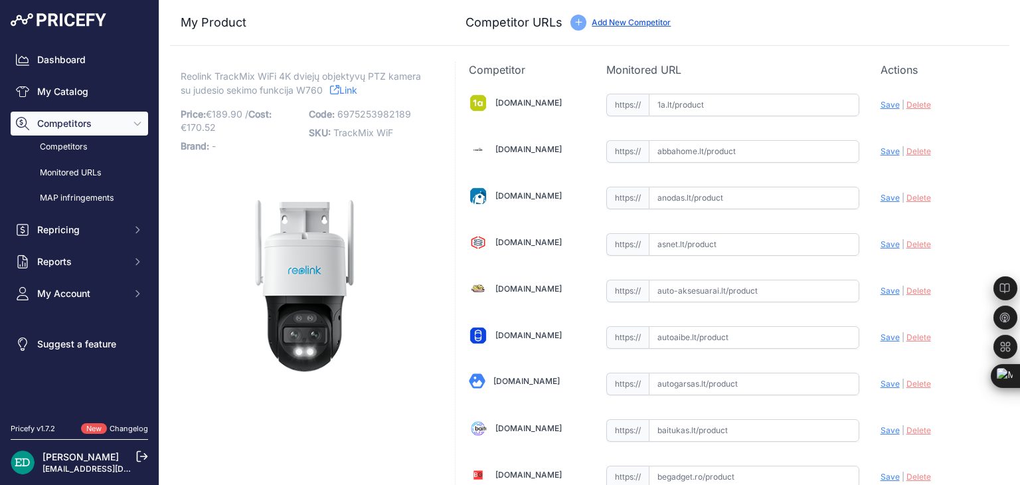
drag, startPoint x: 729, startPoint y: 134, endPoint x: 716, endPoint y: 99, distance: 36.8
click at [717, 99] on input "text" at bounding box center [754, 105] width 211 height 23
paste input "https://www.1a.lt/p/kupoline-kamera-reolink-trackmix-w760/t923?utm_medium=refer…"
click at [881, 106] on span "Save" at bounding box center [890, 105] width 19 height 10
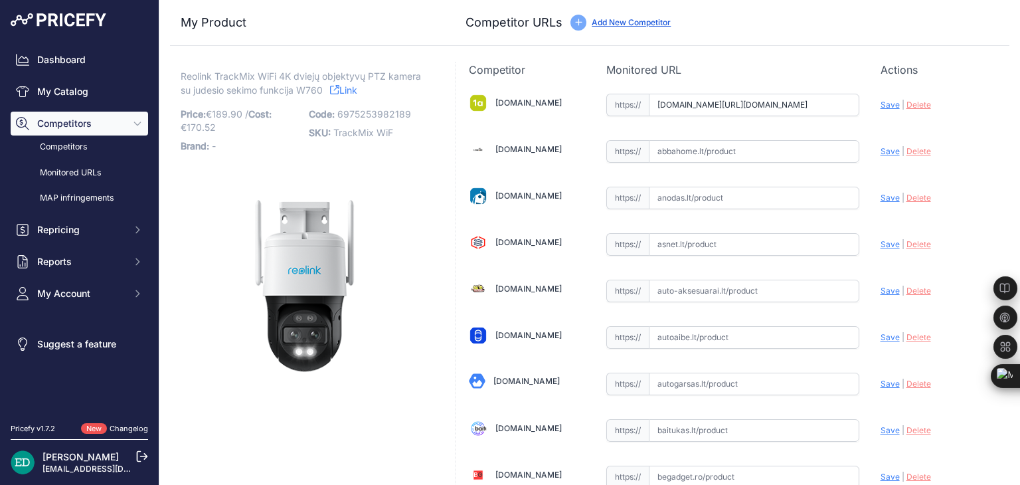
scroll to position [0, 0]
type input "https://www.1a.lt/p/kupoline-kamera-reolink-trackmix-w760/t923?prirule_jdsnikfk…"
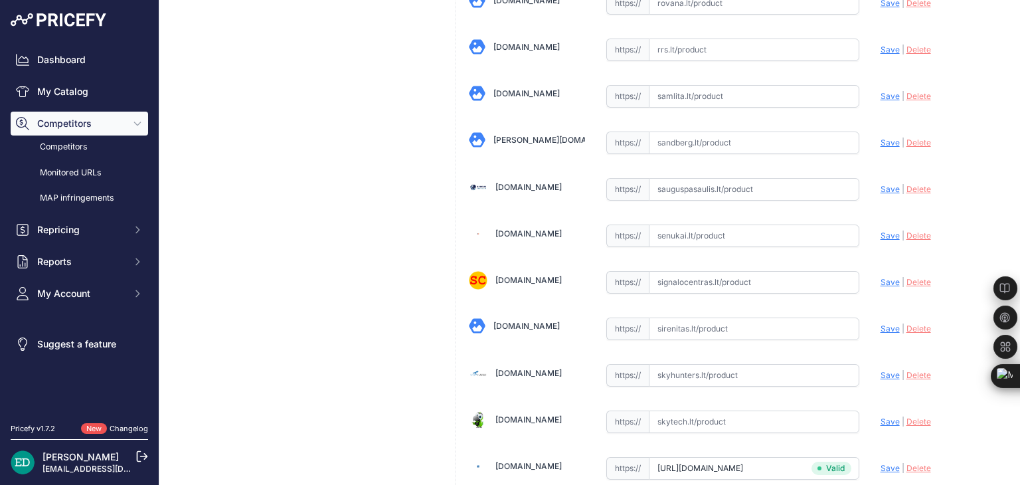
scroll to position [3602, 0]
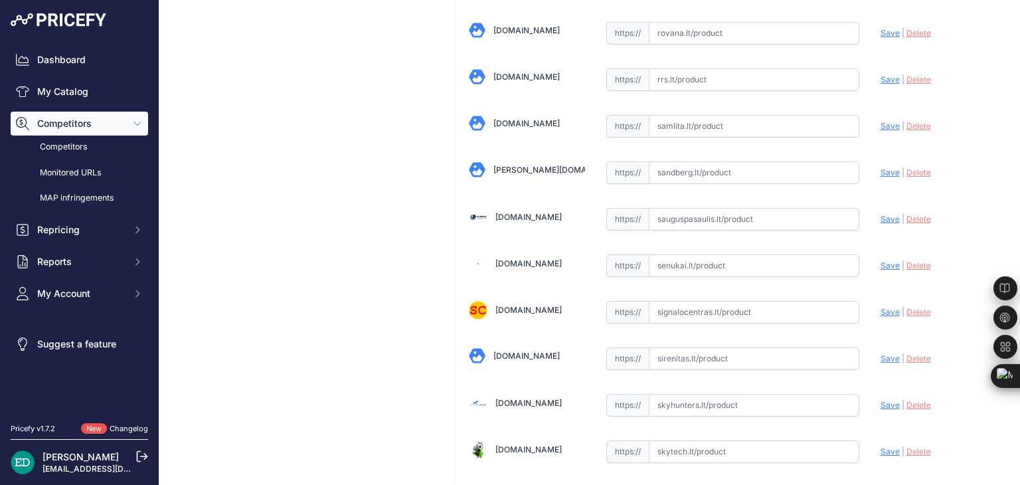
click at [758, 254] on input "text" at bounding box center [754, 265] width 211 height 23
paste input "https://www.senukai.lt/p/kupoline-kamera-reolink-trackmix-w760/yxc7?utm_medium=…"
click at [882, 260] on span "Save" at bounding box center [890, 265] width 19 height 10
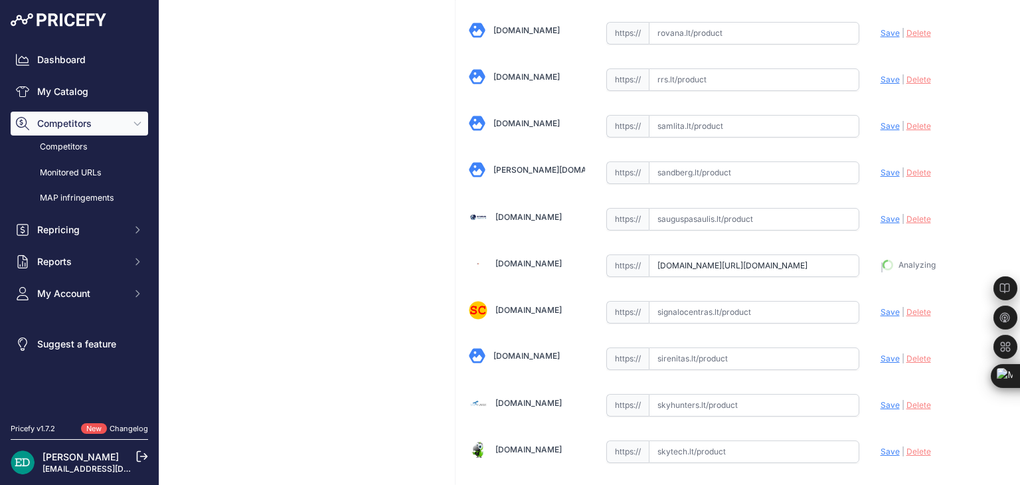
type input "https://www.senukai.lt/p/kupoline-kamera-reolink-trackmix-w760/yxc7?prirule_jds…"
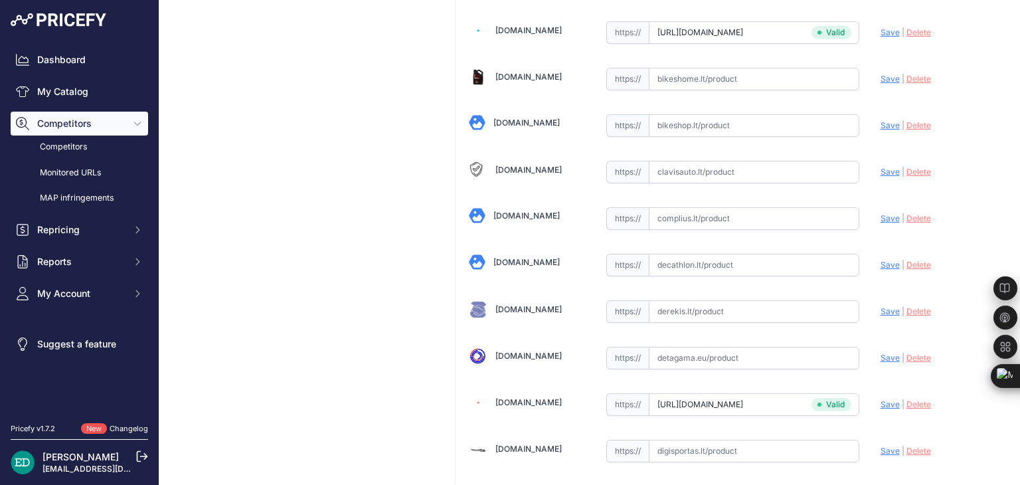
scroll to position [461, 0]
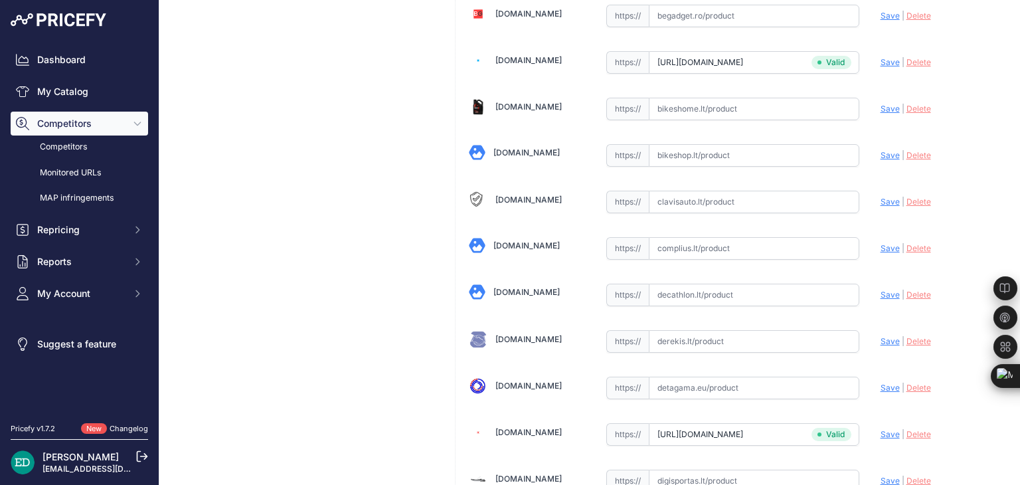
click at [728, 237] on input "text" at bounding box center [754, 248] width 211 height 23
paste input "https://complius.lt/wctmxpt4k04-reolink-trackmix-series-w760-bokstelis-ip-apsau…"
click at [882, 245] on span "Save" at bounding box center [890, 248] width 19 height 10
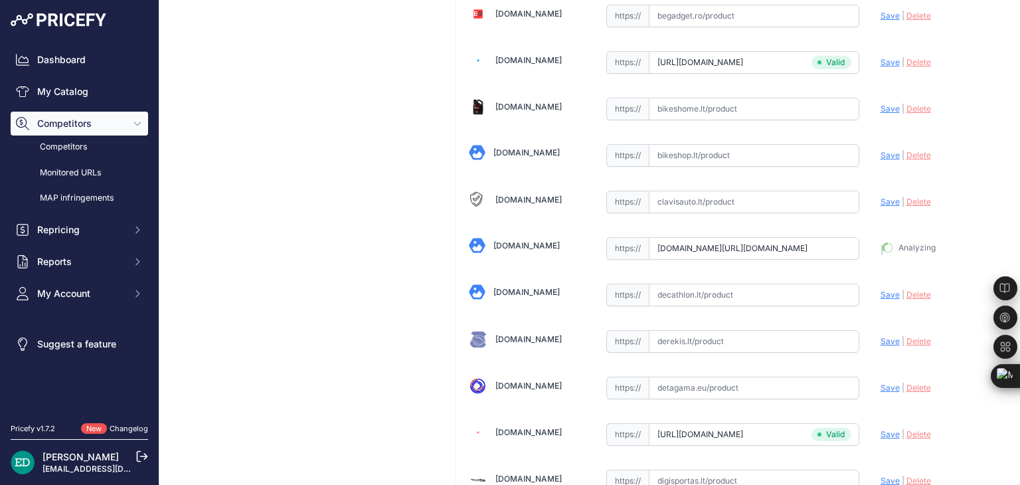
type input "https://complius.lt/wctmxpt4k04-reolink-trackmix-series-w760-bokstelis-ip-apsau…"
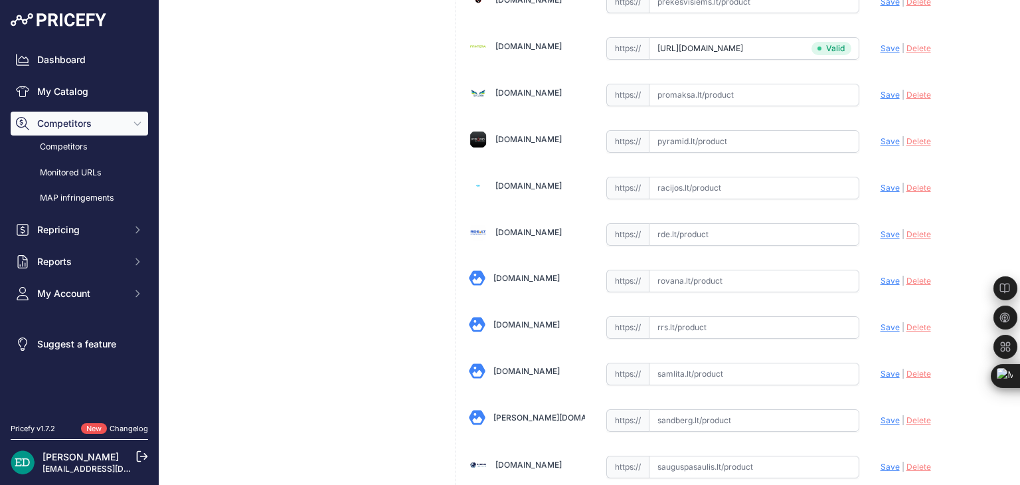
scroll to position [3324, 0]
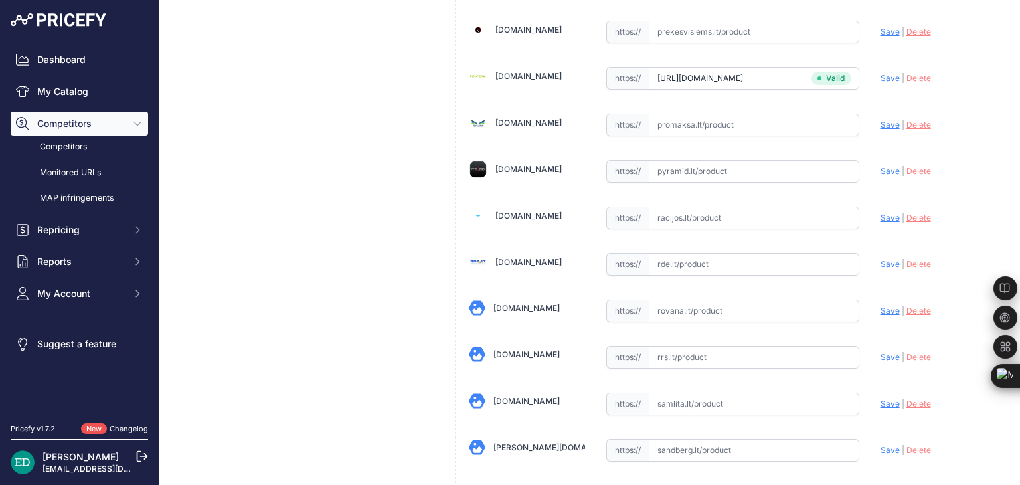
click at [668, 253] on input "text" at bounding box center [754, 264] width 211 height 23
paste input "https://www.rde.lt/products/lt/950/1313533/sort/5/filter/0_0_0_0/Trackmix-Serie…"
click at [881, 259] on span "Save" at bounding box center [890, 264] width 19 height 10
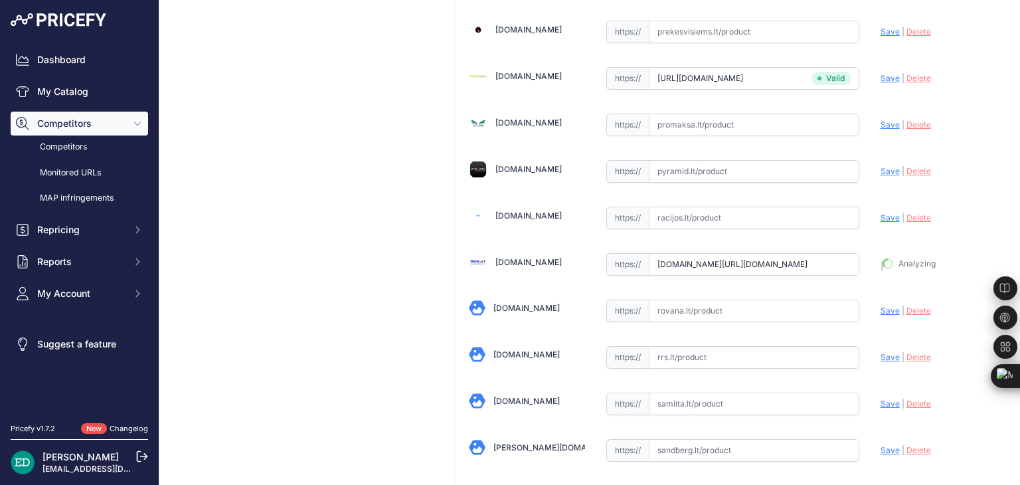
type input "https://www.rde.lt/products/lt/950/1313533/sort/5/filter/0_0_0_0/Trackmix-Serie…"
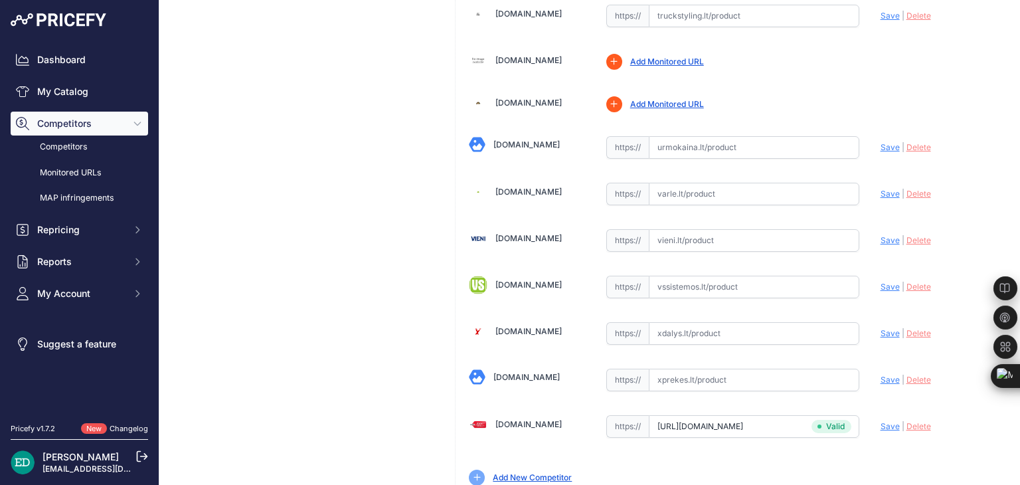
scroll to position [4519, 0]
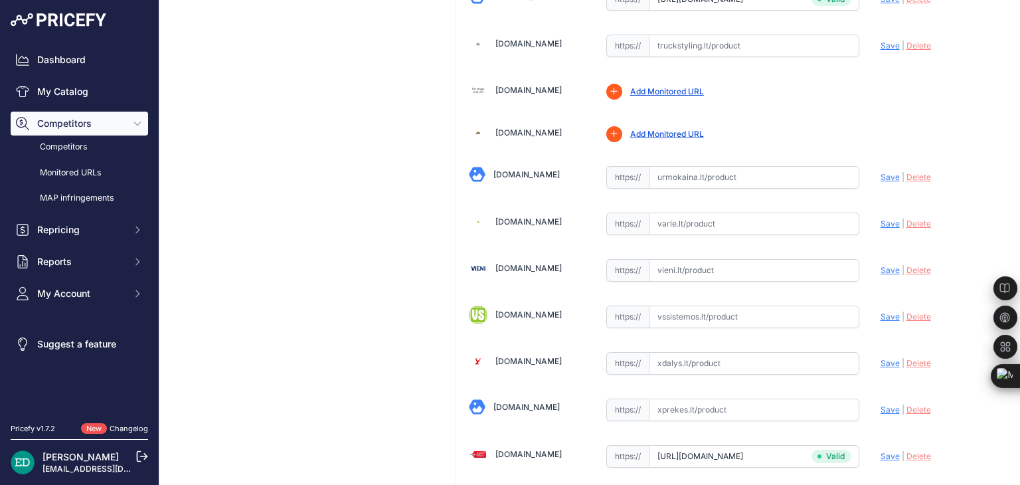
click at [677, 259] on input "text" at bounding box center [754, 270] width 211 height 23
paste input "https://vieni.lt/lt/ip-kameros/153733-reolink-4k-dual-lens-camera-with-motion-t…"
drag, startPoint x: 876, startPoint y: 245, endPoint x: 817, endPoint y: 193, distance: 78.6
click at [881, 265] on span "Save" at bounding box center [890, 270] width 19 height 10
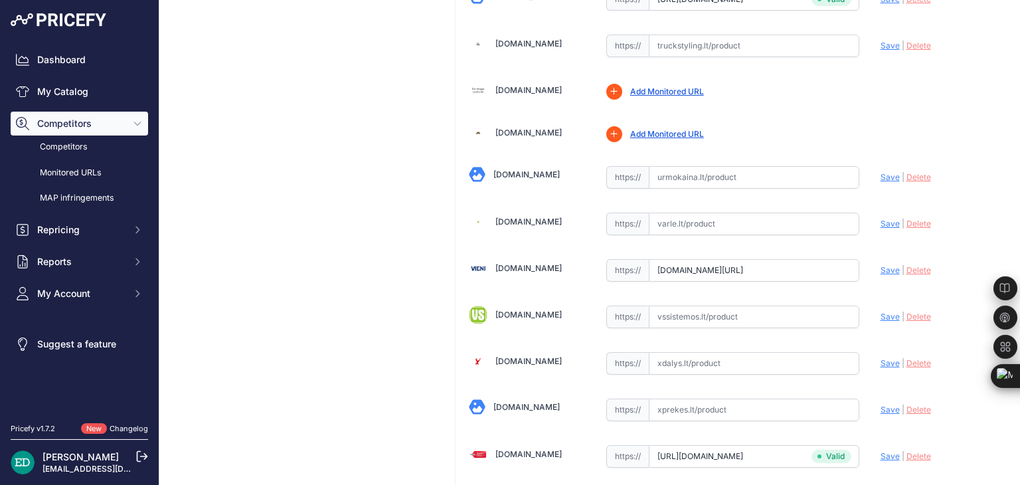
scroll to position [0, 0]
type input "https://vieni.lt/lt/ip-kameros/153733-reolink-4k-dual-lens-camera-with-motion-t…"
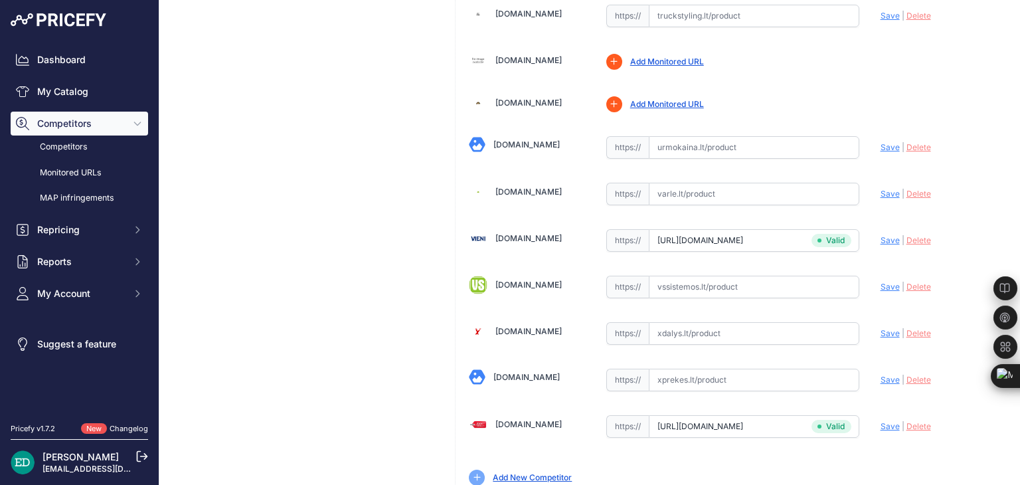
scroll to position [4519, 0]
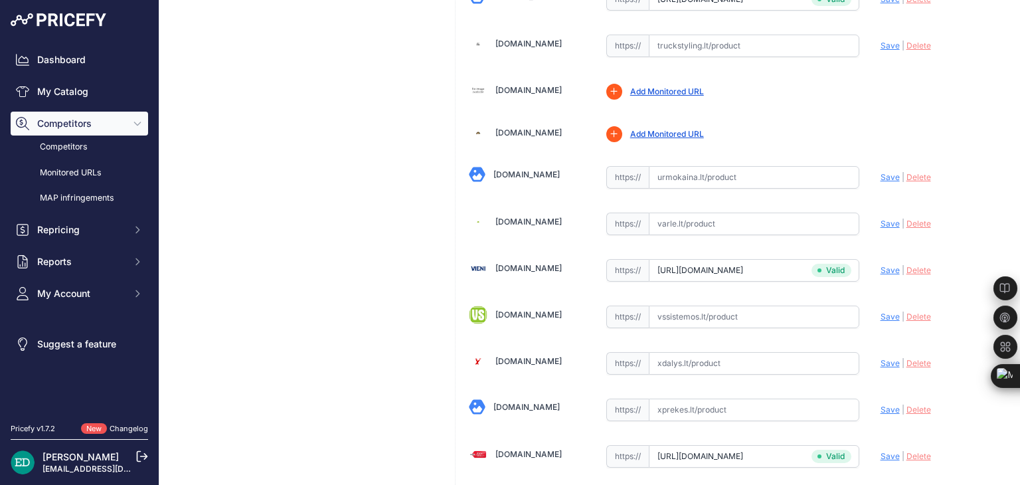
click at [708, 213] on input "text" at bounding box center [754, 224] width 211 height 23
paste input "https://www.varle.lt/tinklo-kameros-priedai-monitoringas/lauko-apsaugos-kamera-…"
drag, startPoint x: 879, startPoint y: 197, endPoint x: 837, endPoint y: 195, distance: 42.6
click at [881, 219] on span "Save" at bounding box center [890, 224] width 19 height 10
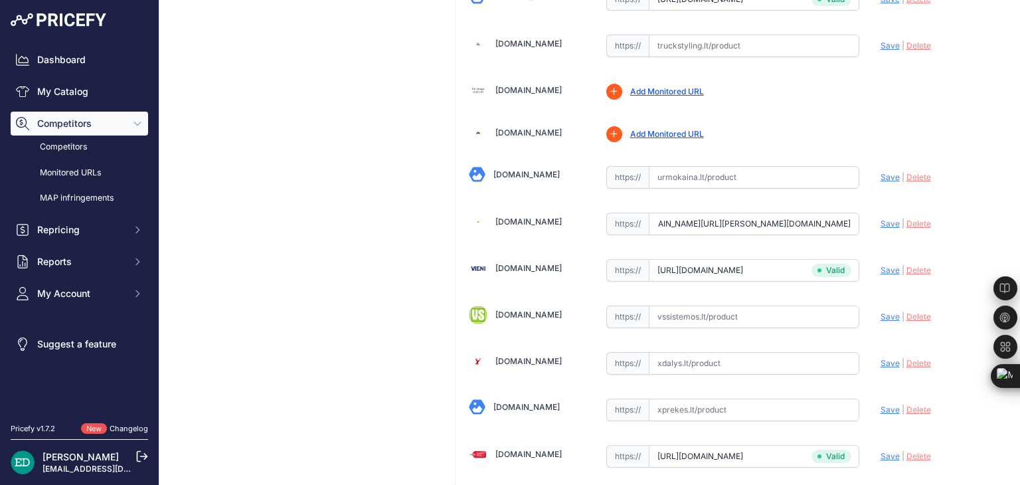
scroll to position [0, 0]
type input "https://www.varle.lt/tinklo-kameros-priedai-monitoringas/lauko-apsaugos-kamera-…"
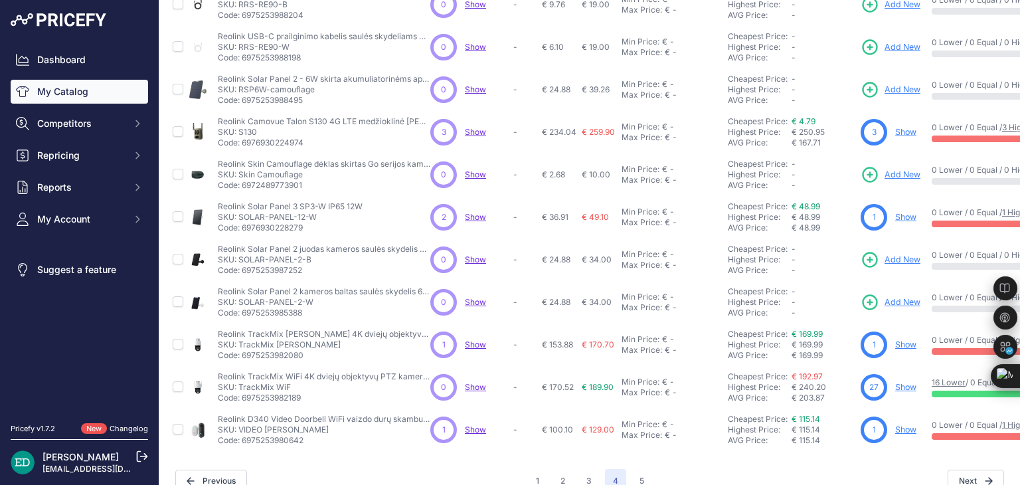
scroll to position [351, 0]
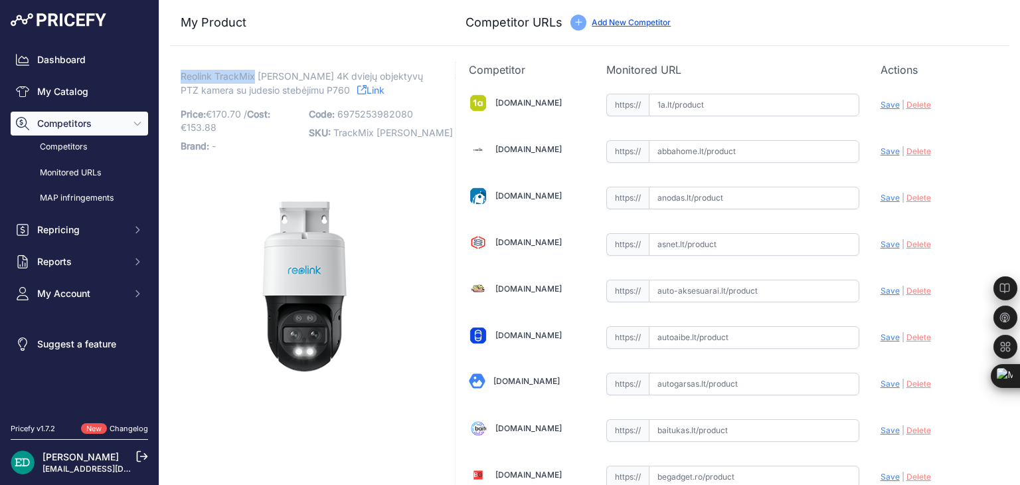
drag, startPoint x: 254, startPoint y: 76, endPoint x: 167, endPoint y: 82, distance: 87.9
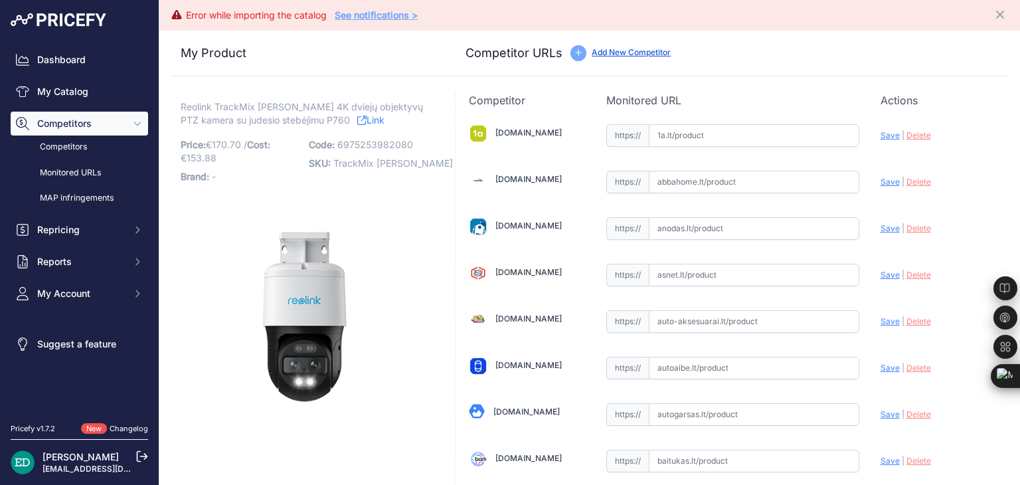
drag, startPoint x: 269, startPoint y: 72, endPoint x: 268, endPoint y: 96, distance: 24.6
click at [269, 72] on div "My Product Competitor URLs" at bounding box center [590, 54] width 840 height 46
drag, startPoint x: 253, startPoint y: 107, endPoint x: 194, endPoint y: 112, distance: 59.4
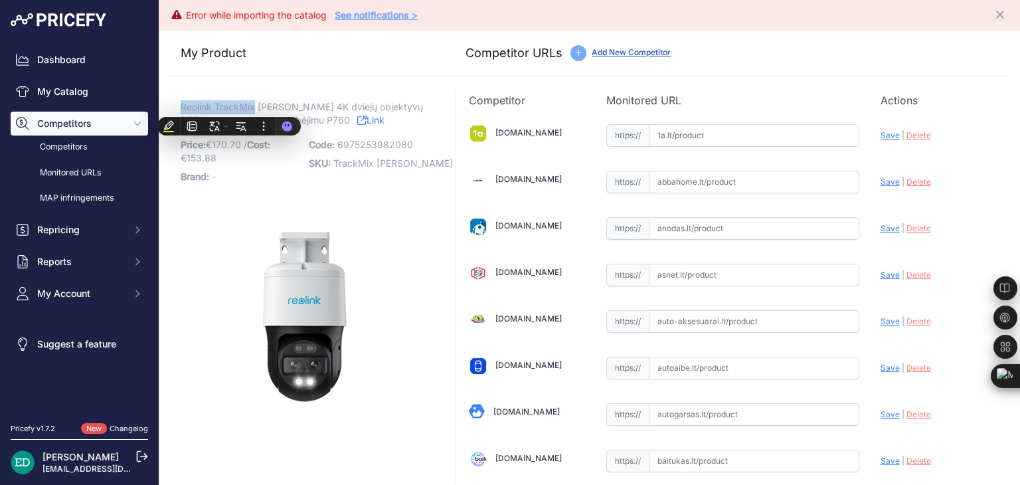
copy span "Reolink TrackMix"
click at [707, 67] on div "My Product Competitor URLs" at bounding box center [590, 54] width 840 height 46
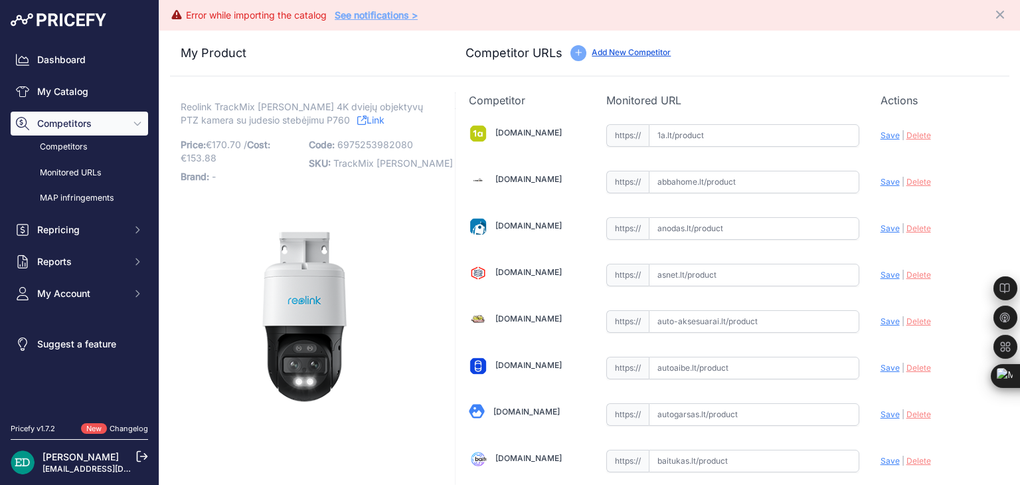
scroll to position [1092, 0]
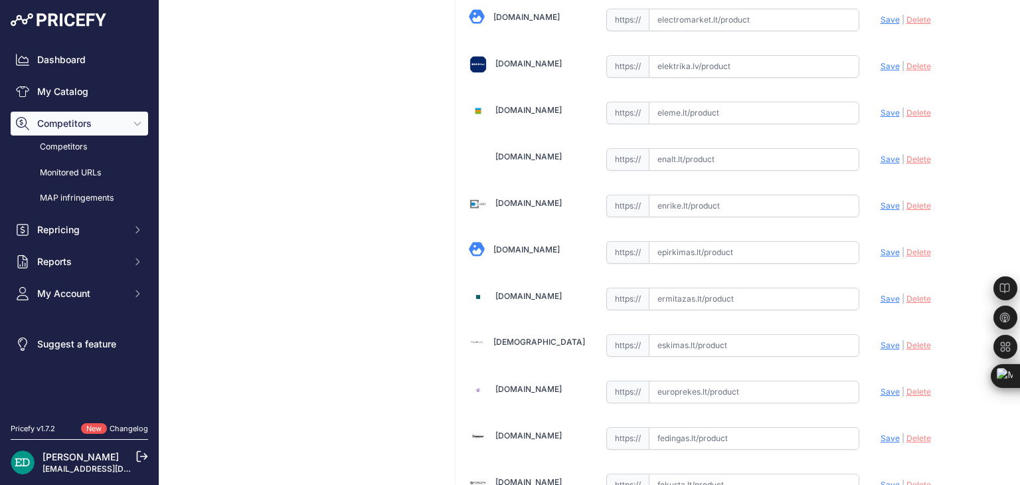
click at [687, 250] on input "text" at bounding box center [754, 252] width 211 height 23
paste input "https://epirkimas.lt/lauko-stebejimo-kameros/739227-reolink-trackmix-series-p76…"
click at [883, 247] on span "Save" at bounding box center [890, 252] width 19 height 10
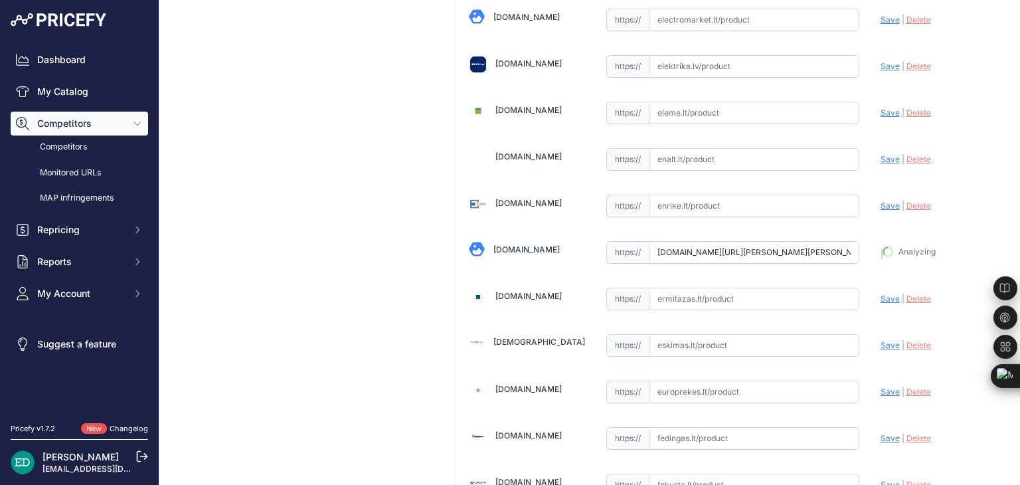
type input "https://epirkimas.lt/lauko-stebejimo-kameros/739227-reolink-trackmix-series-p76…"
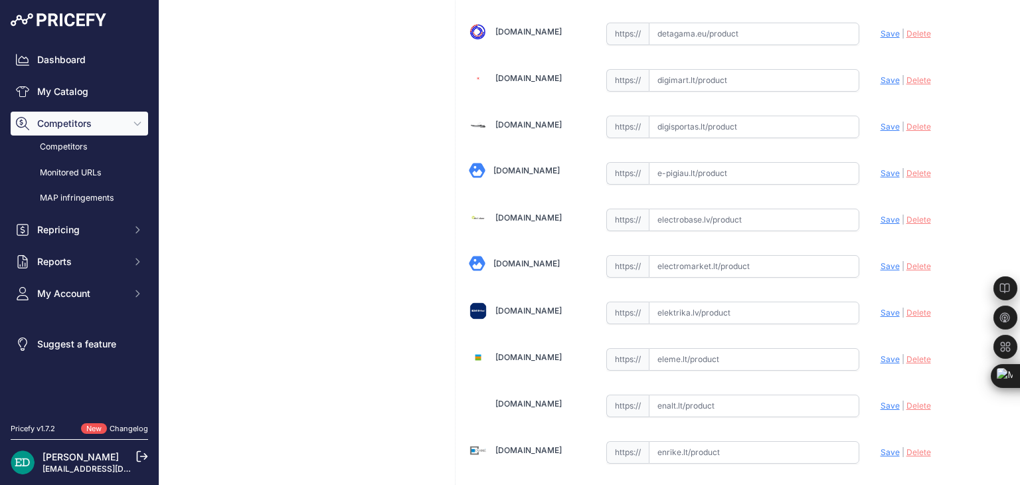
scroll to position [785, 0]
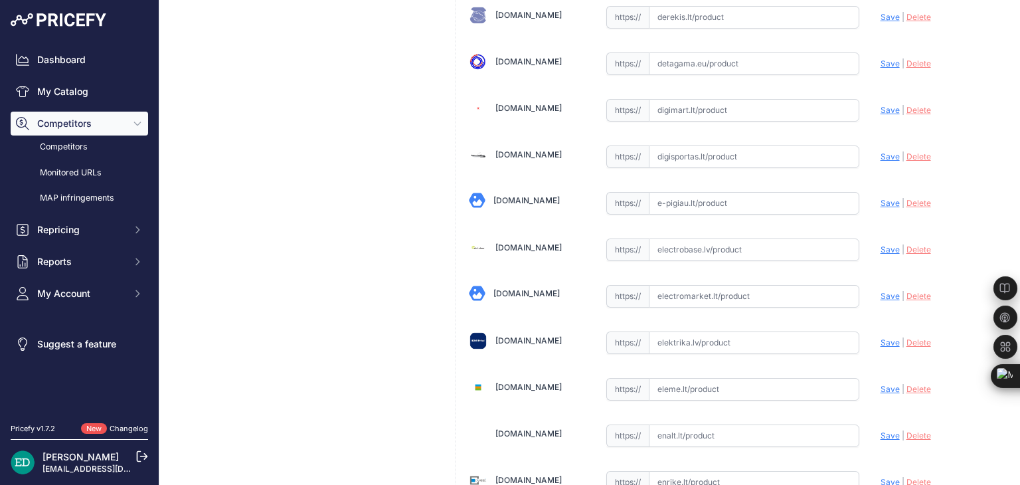
click at [688, 243] on input "text" at bounding box center [754, 249] width 211 height 23
paste input "https://electrobase.lv/lt/katalogas/ip-tinklas-vaizdo-stebejimo-kameros-electro…"
click at [884, 244] on span "Save" at bounding box center [890, 249] width 19 height 10
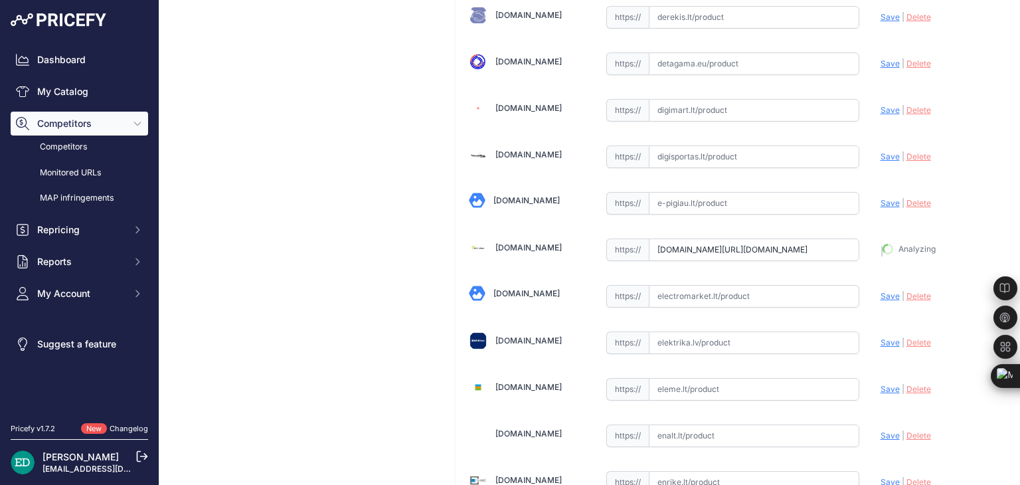
type input "https://electrobase.lv/lt/katalogas/ip-tinklas-vaizdo-stebejimo-kameros-electro…"
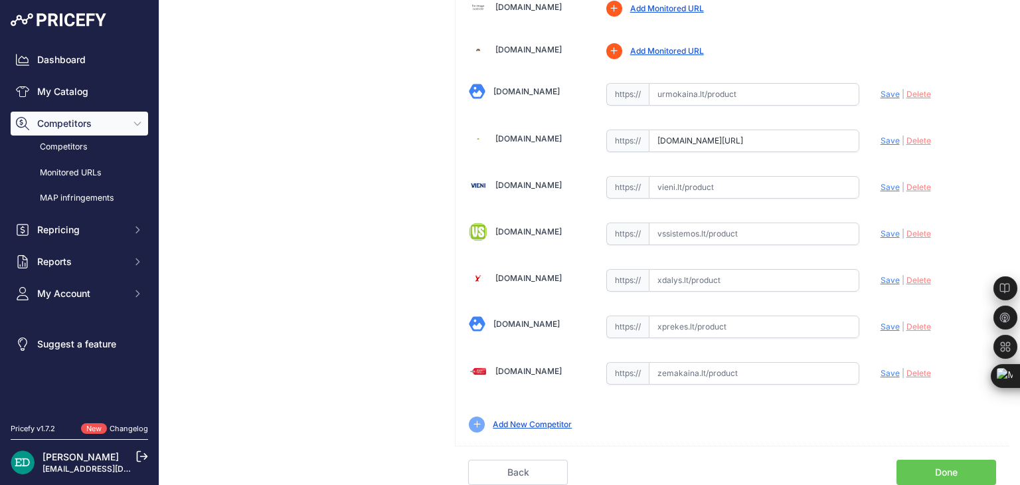
scroll to position [4574, 0]
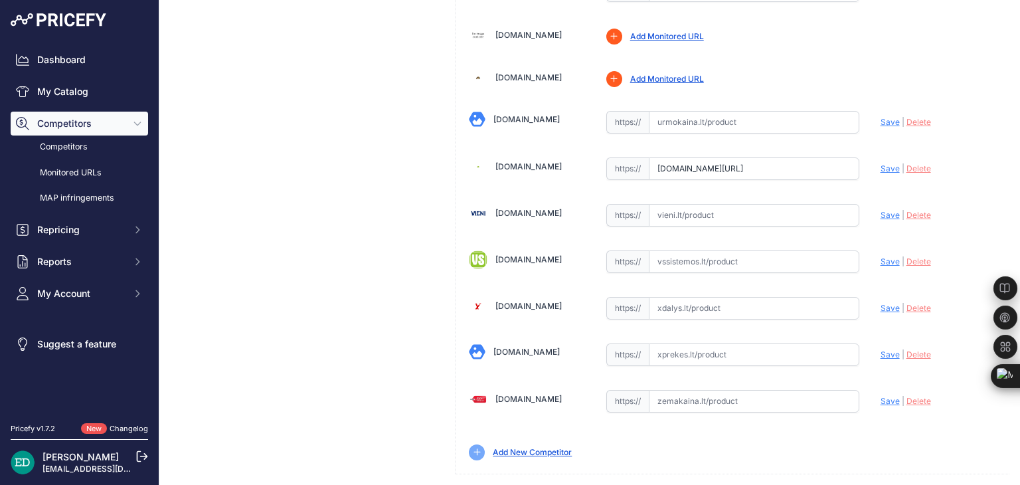
click at [699, 390] on input "text" at bounding box center [754, 401] width 211 height 23
paste input "https://www.zemakaina.lt/reolink-ip-kamera-reolink-trackmix-serijos-p760-poe-ka…"
drag, startPoint x: 879, startPoint y: 377, endPoint x: 858, endPoint y: 231, distance: 147.7
click at [881, 396] on span "Save" at bounding box center [890, 401] width 19 height 10
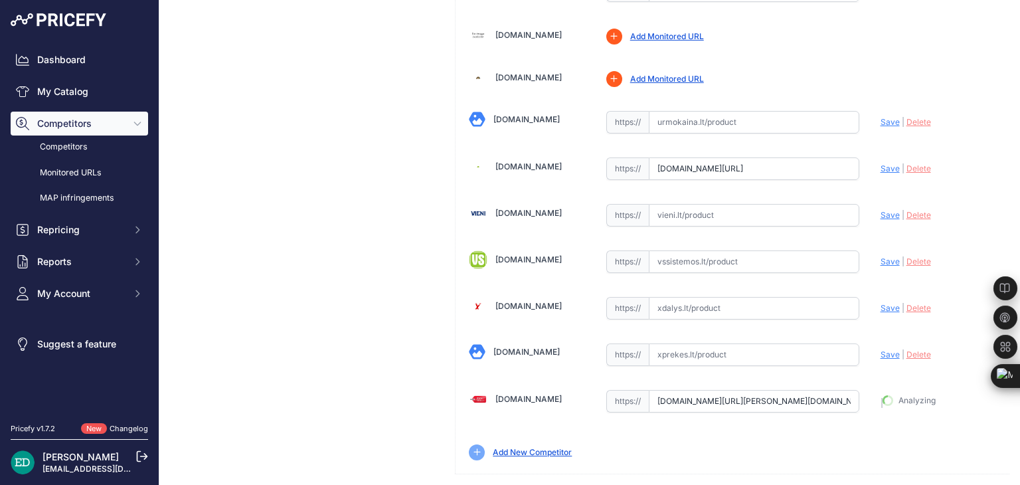
type input "https://www.zemakaina.lt/reolink-ip-kamera-reolink-trackmix-serijos-p760-poe-ka…"
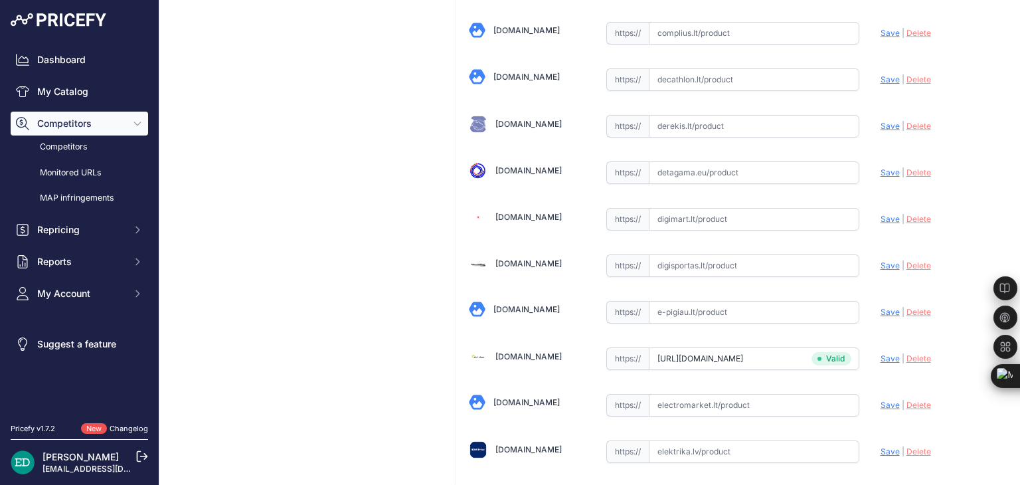
scroll to position [646, 0]
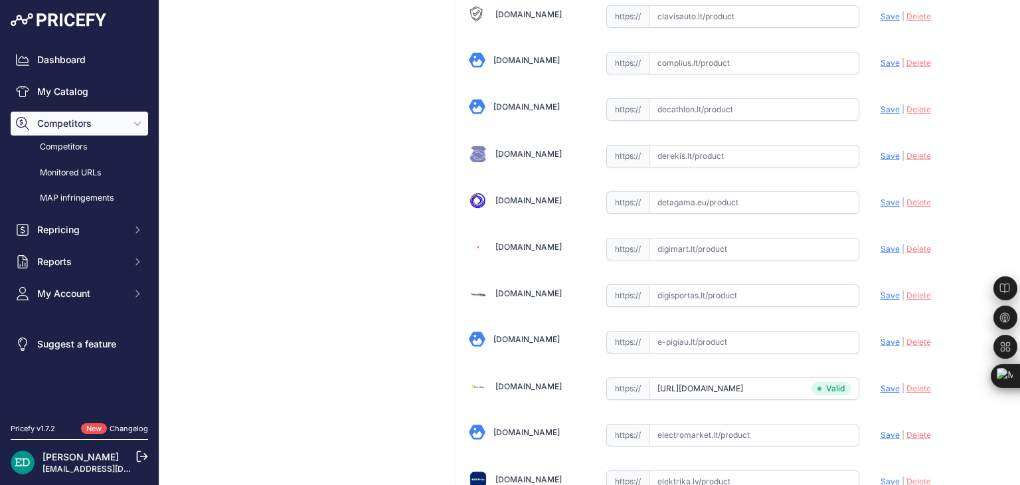
click at [753, 241] on input "text" at bounding box center [754, 249] width 211 height 23
paste input "https://digimart.lt/ismanieji-namai/namu-automatizavimas/trackmix-series-p760-r…"
click at [881, 245] on span "Save" at bounding box center [890, 249] width 19 height 10
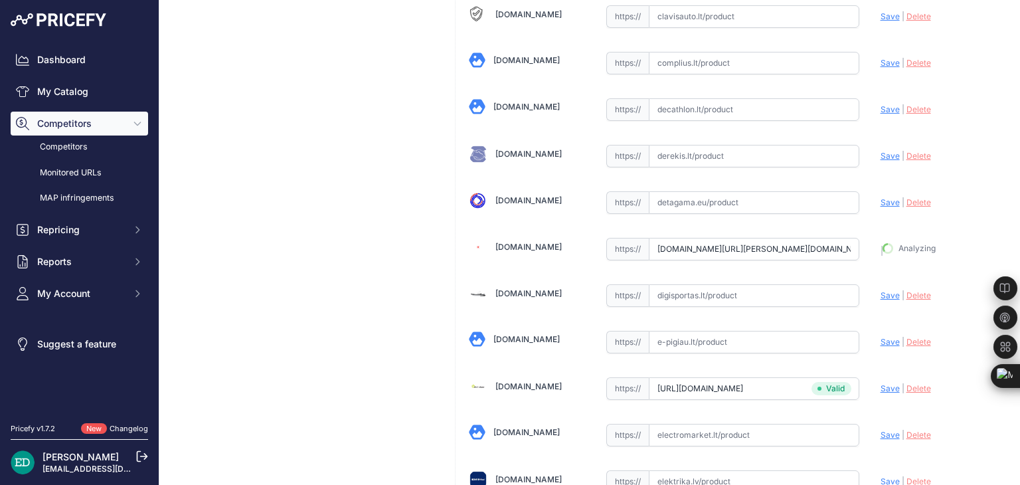
type input "https://digimart.lt/ismanieji-namai/namu-automatizavimas/trackmix-series-p760-r…"
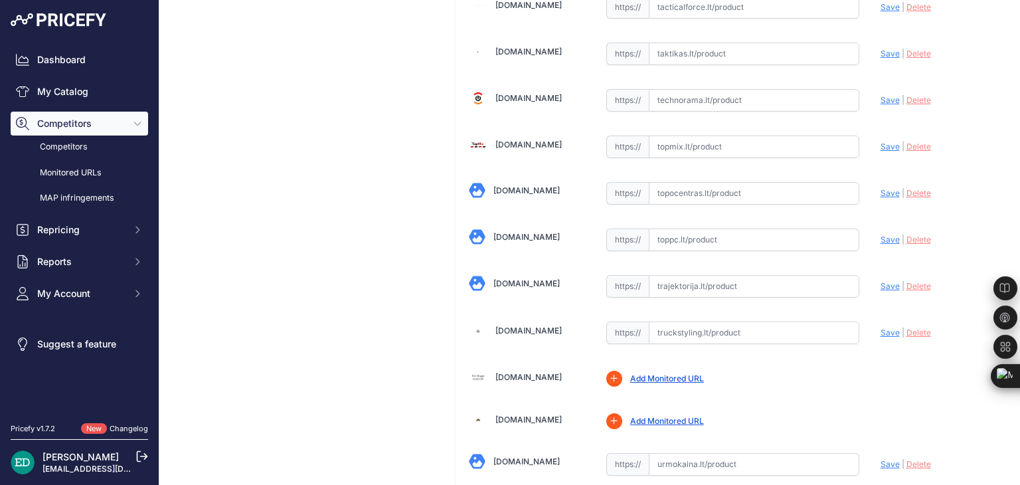
scroll to position [4202, 0]
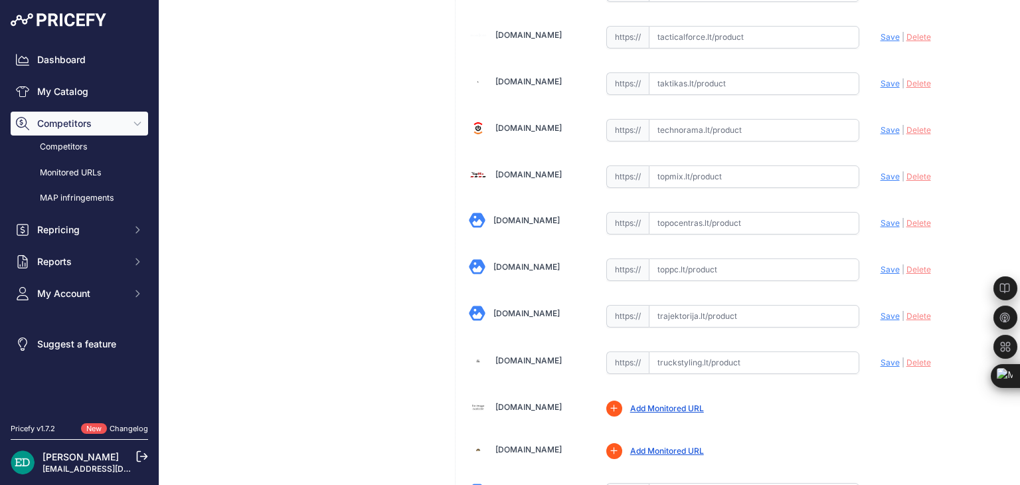
click at [741, 212] on input "text" at bounding box center [754, 223] width 211 height 23
drag, startPoint x: 741, startPoint y: 200, endPoint x: 696, endPoint y: 246, distance: 64.4
click at [696, 258] on input "text" at bounding box center [754, 269] width 211 height 23
paste input "https://www.toppc.lt/c/339-vaizdo-stebejimo-kameros/1096452-reolink-trackmix-se…"
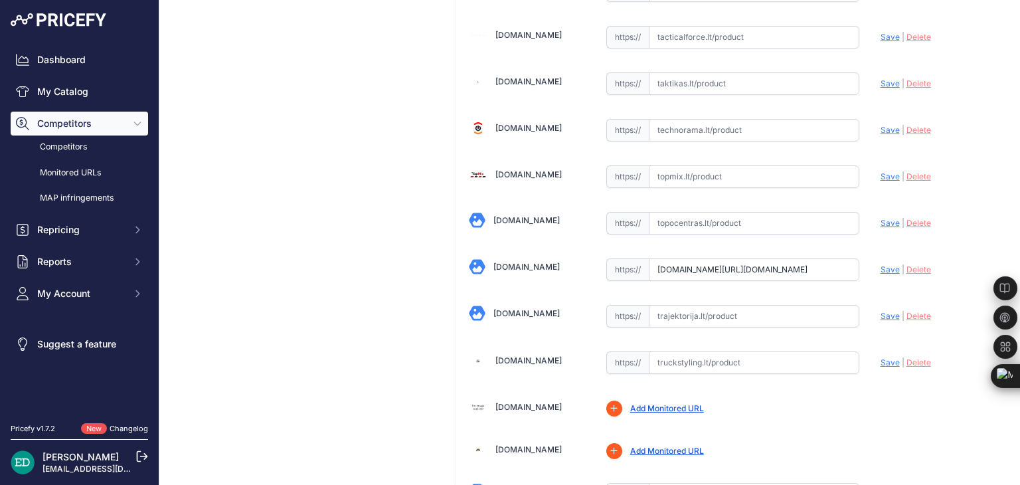
click at [882, 264] on span "Save" at bounding box center [890, 269] width 19 height 10
type input "https://www.toppc.lt/c/339-vaizdo-stebejimo-kameros/1096452-reolink-trackmix-se…"
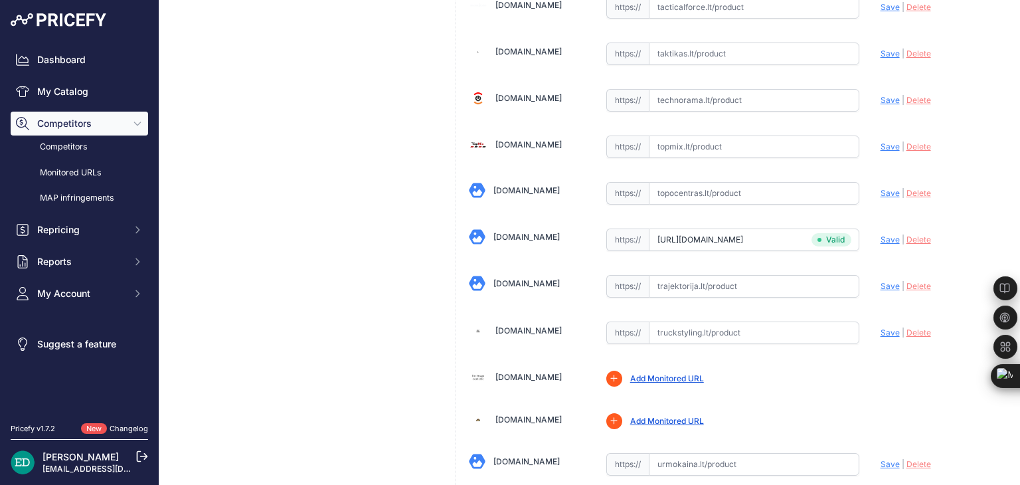
scroll to position [4202, 0]
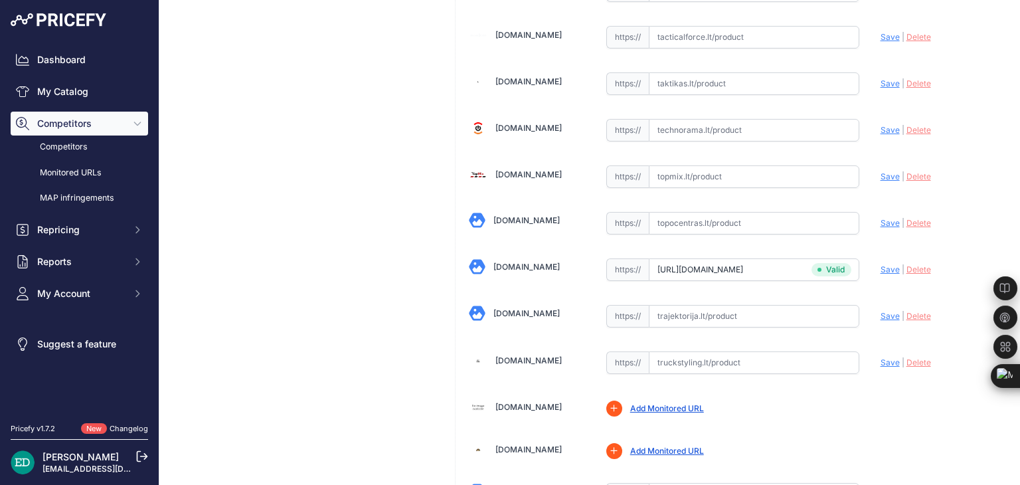
click at [690, 212] on input "text" at bounding box center [754, 223] width 211 height 23
paste input "https://www.topocentras.lt/ip-kamera-reolink-4k-dual-lens-auto-tracking-poe-sec…"
click at [883, 218] on span "Save" at bounding box center [890, 223] width 19 height 10
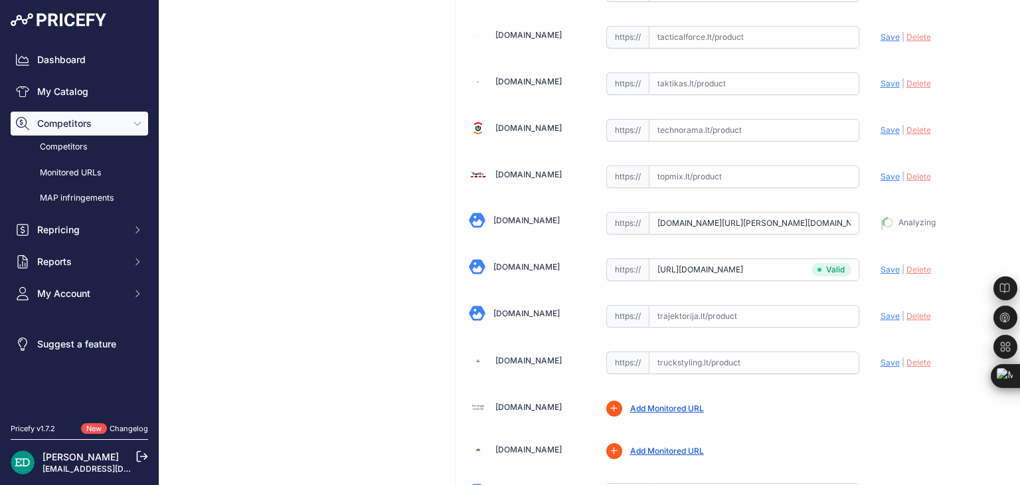
type input "https://www.topocentras.lt/ip-kamera-reolink-4k-dual-lens-auto-tracking-poe-sec…"
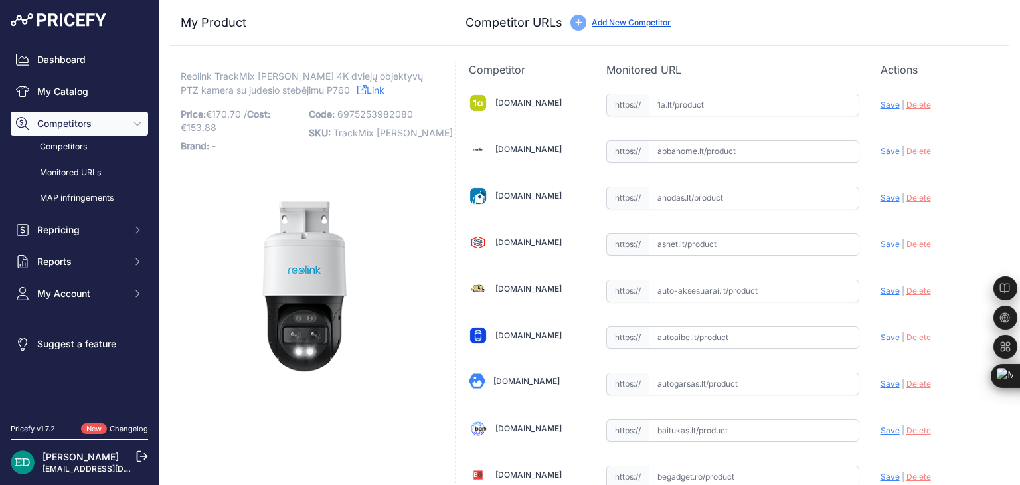
click at [684, 108] on input "text" at bounding box center [754, 105] width 211 height 23
paste input "https://www.1a.lt/p/kupoline-kamera-reolink-trackmix-p760/t92n?utm_medium=refer…"
click at [881, 102] on span "Save" at bounding box center [890, 105] width 19 height 10
type input "https://www.1a.lt/p/kupoline-kamera-reolink-trackmix-p760/t92n?prirule_jdsnikfk…"
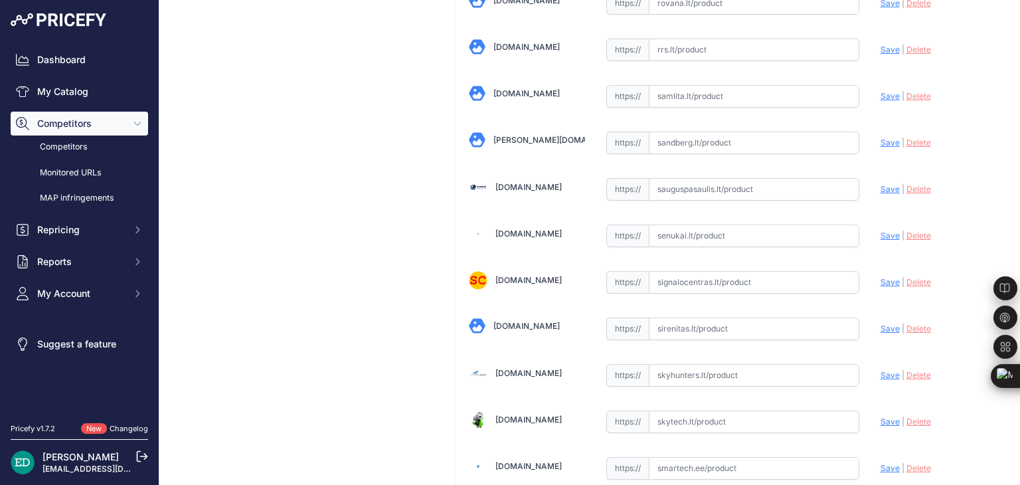
scroll to position [3602, 0]
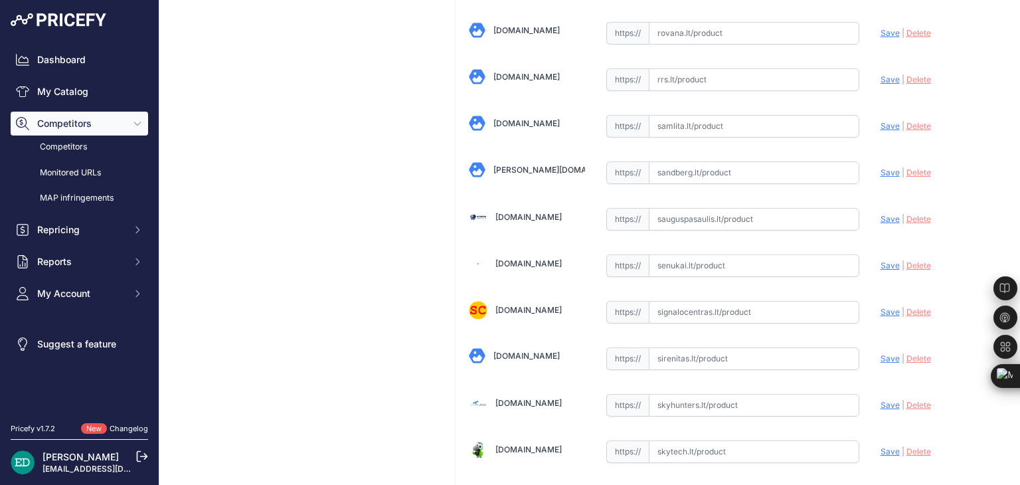
drag, startPoint x: 687, startPoint y: 231, endPoint x: 681, endPoint y: 244, distance: 14.6
click at [686, 252] on div "https:// Valid" at bounding box center [732, 264] width 253 height 25
click at [681, 254] on input "text" at bounding box center [754, 265] width 211 height 23
paste input "https://www.senukai.lt/p/kupoline-kamera-reolink-trackmix-p760/yxcq?utm_medium=…"
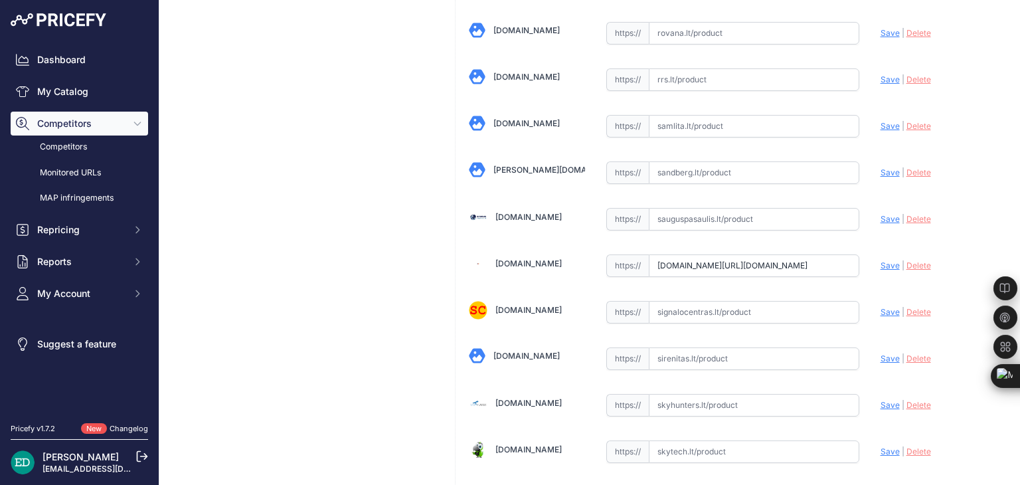
click at [885, 260] on span "Save" at bounding box center [890, 265] width 19 height 10
type input "https://www.senukai.lt/p/kupoline-kamera-reolink-trackmix-p760/yxcq?prirule_jds…"
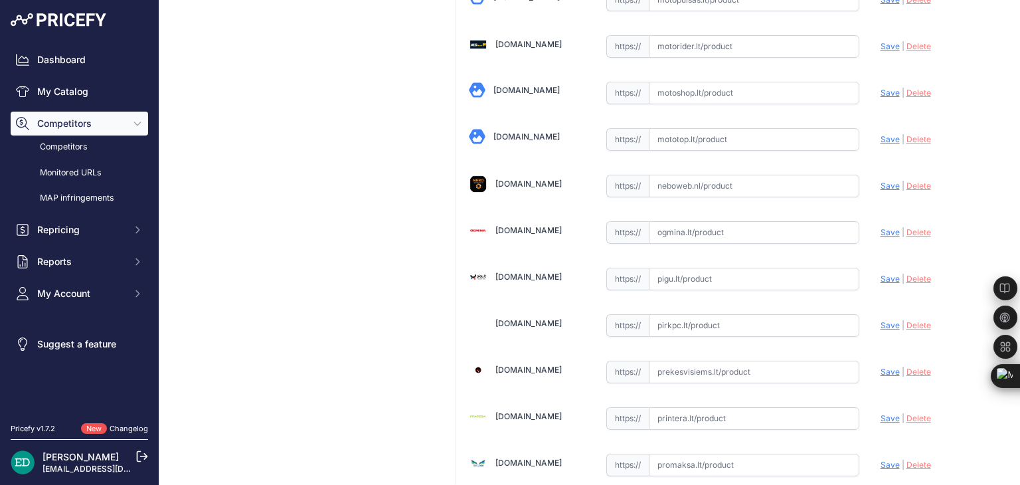
scroll to position [2955, 0]
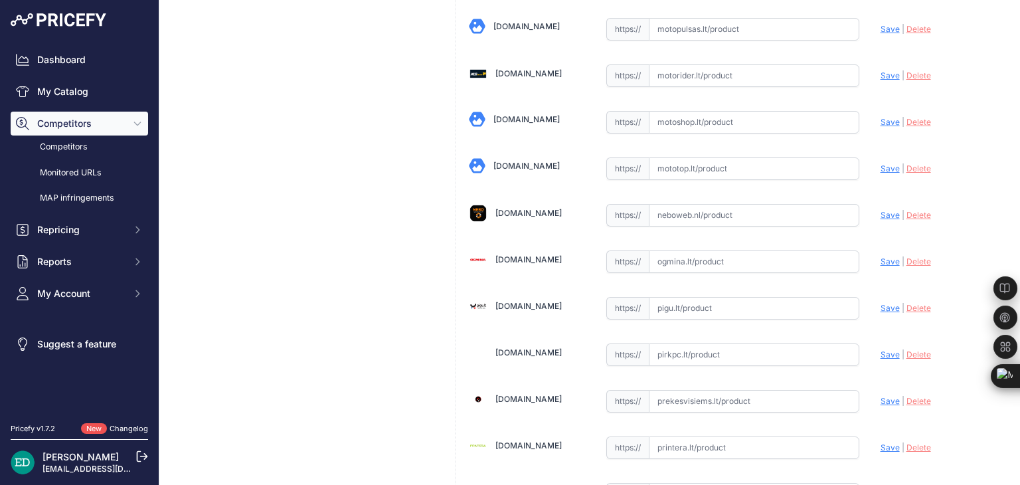
click at [667, 250] on input "text" at bounding box center [754, 261] width 211 height 23
paste input "https://www.ogmina.lt/lt/ip-kamera-reolink-4k-dual-lens-auto-tracking-poe-secur…"
click at [881, 256] on span "Save" at bounding box center [890, 261] width 19 height 10
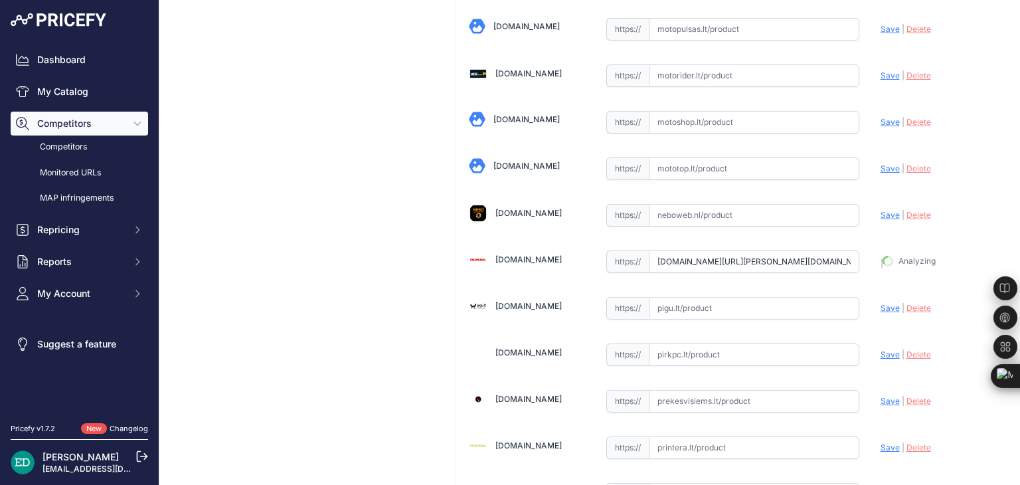
type input "https://www.ogmina.lt/lt/ip-kamera-reolink-4k-dual-lens-auto-tracking-poe-secur…"
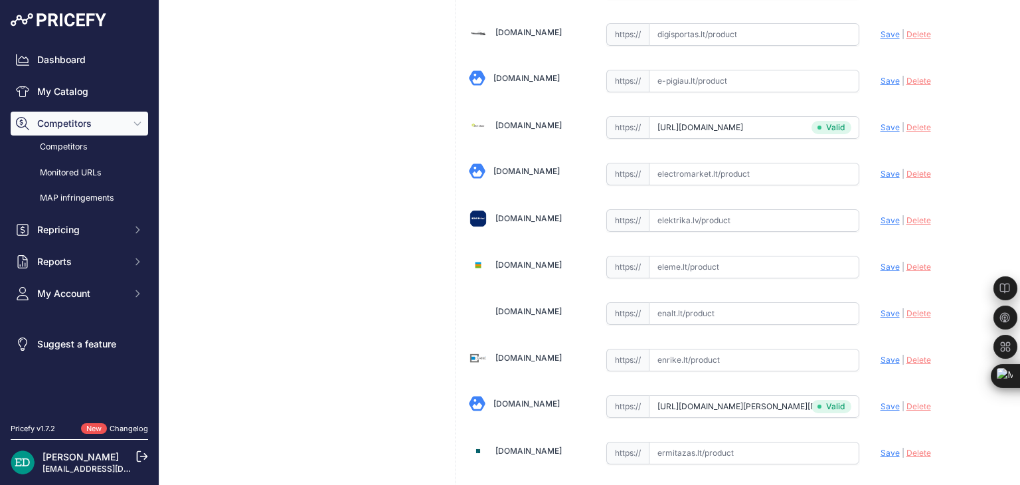
scroll to position [878, 0]
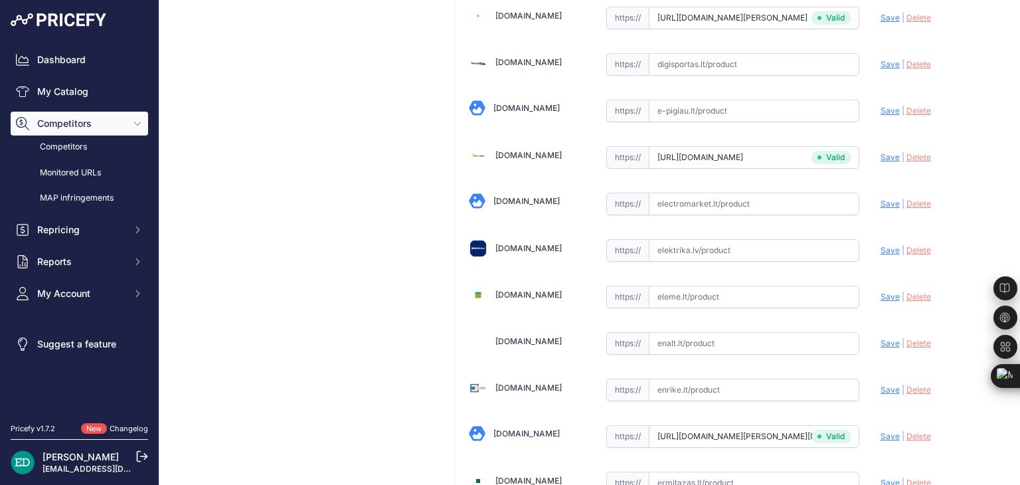
click at [701, 248] on input "text" at bounding box center [754, 250] width 211 height 23
paste input "https://www.elektrika.lv/lt/item/9679908?utm_source=kaina24.lt&utm_medium=refer…"
click at [887, 245] on span "Save" at bounding box center [890, 250] width 19 height 10
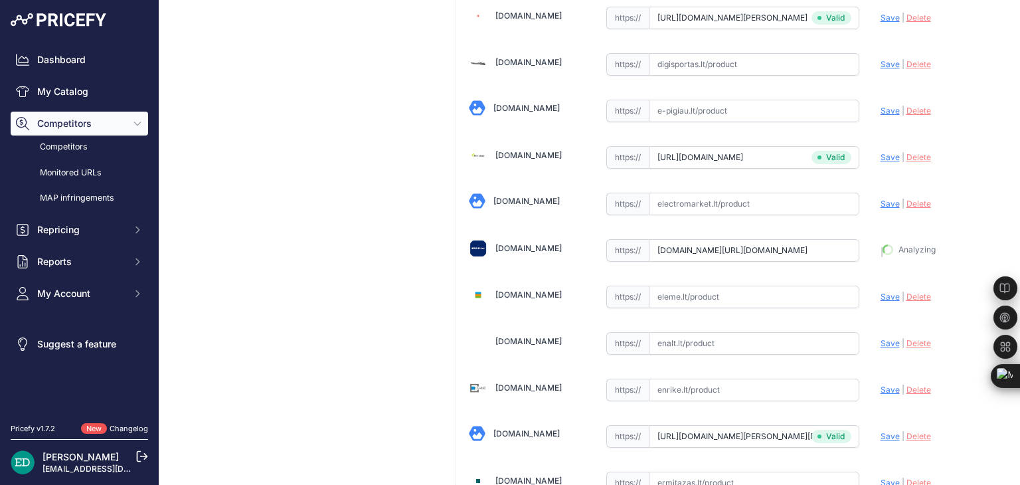
type input "https://www.elektrika.lv/lt/item/9679908?prirule_jdsnikfkfjsd=8834"
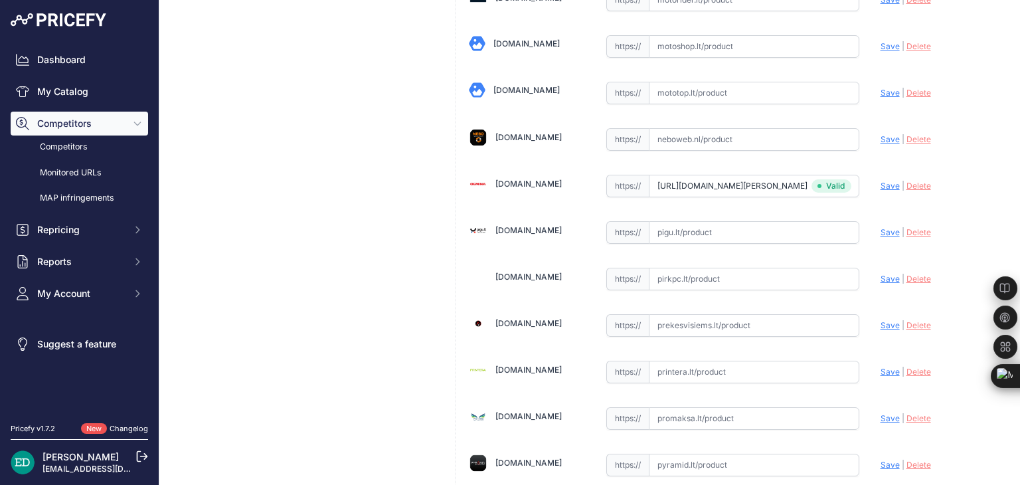
scroll to position [3001, 0]
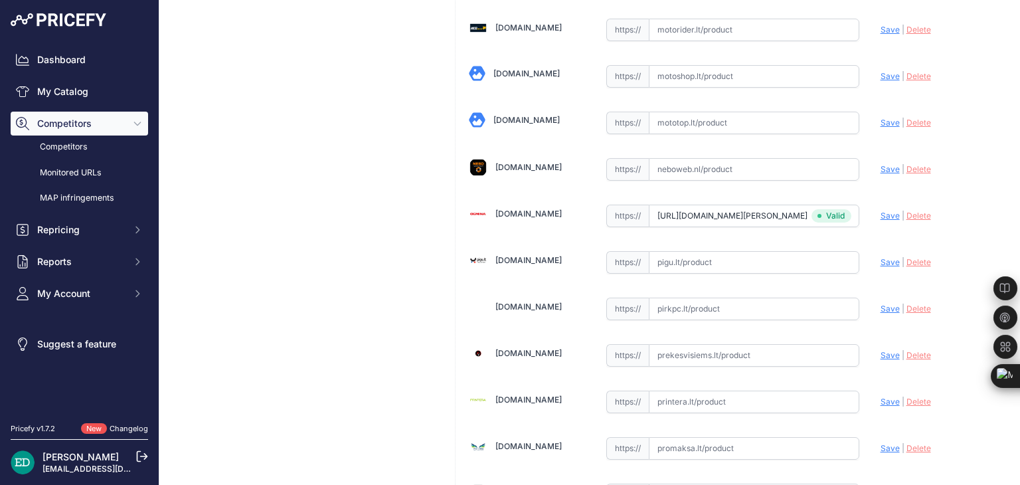
click at [722, 251] on input "text" at bounding box center [754, 262] width 211 height 23
paste input "https://pigu.lt/lt/santechnika-remontas-sildymas/namu-apsauga/stebejimo-kameros…"
click at [889, 257] on span "Save" at bounding box center [890, 262] width 19 height 10
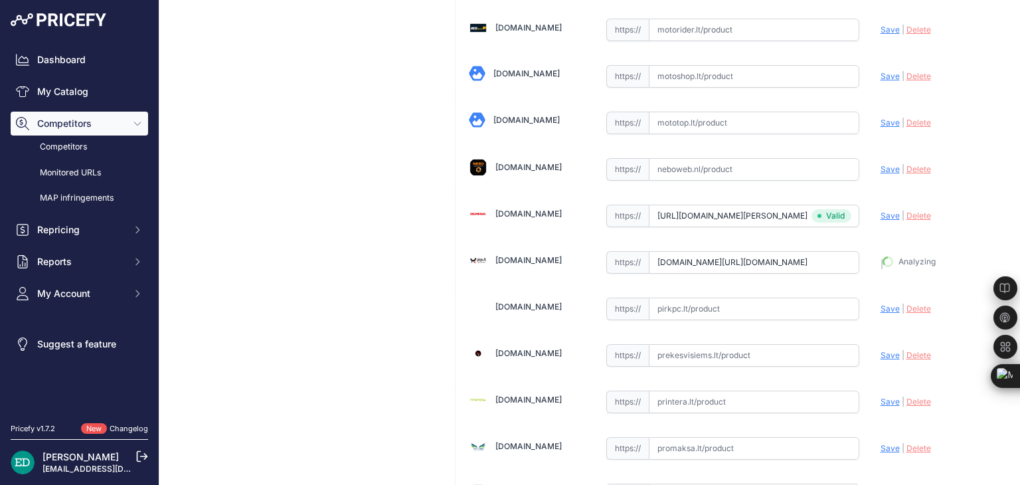
type input "https://pigu.lt/lt/santechnika-remontas-sildymas/namu-apsauga/stebejimo-kameros…"
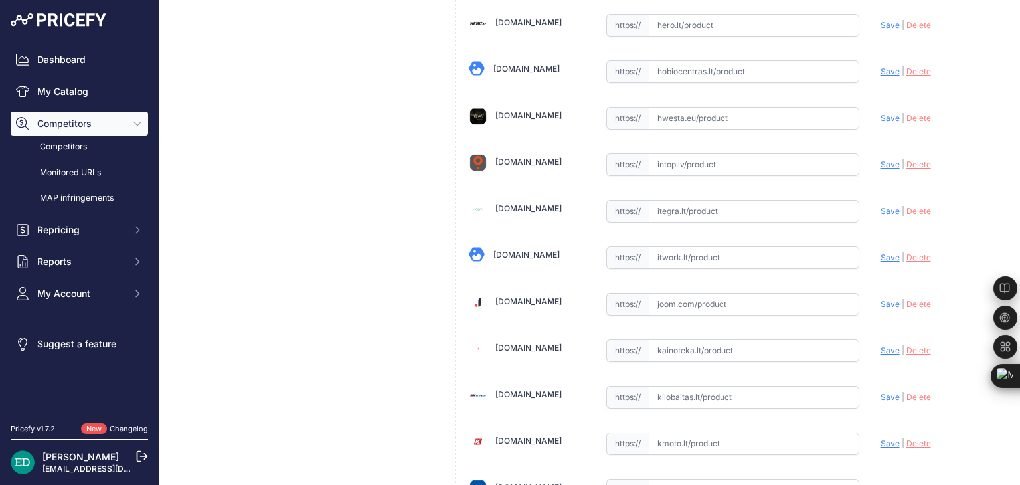
scroll to position [1987, 0]
click at [695, 246] on input "text" at bounding box center [754, 257] width 211 height 23
paste input "https://www.itwork.lt/index.php?route=product/product&product_id=1267397&utm_so…"
click at [881, 252] on span "Save" at bounding box center [890, 257] width 19 height 10
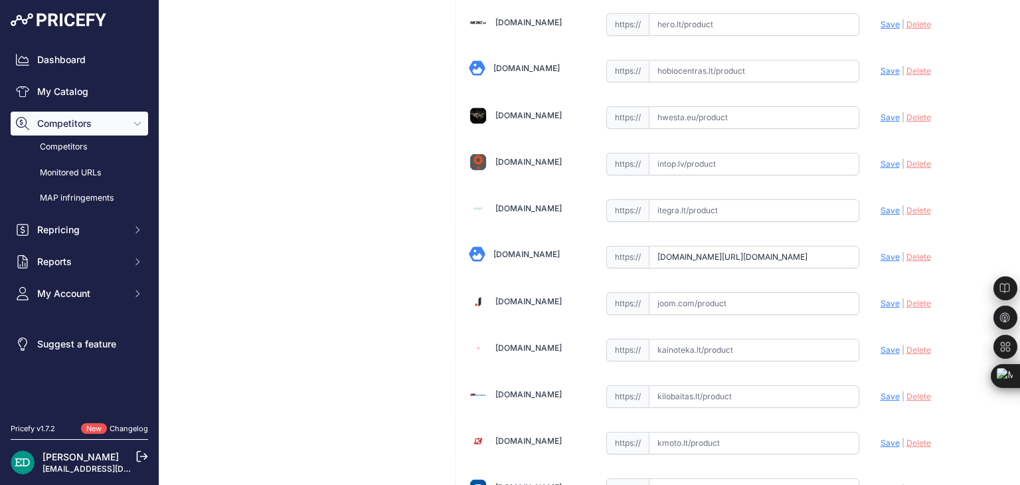
scroll to position [0, 0]
type input "https://www.itwork.lt/index.php?route=product%2Fproduct&product_id=1267397&prir…"
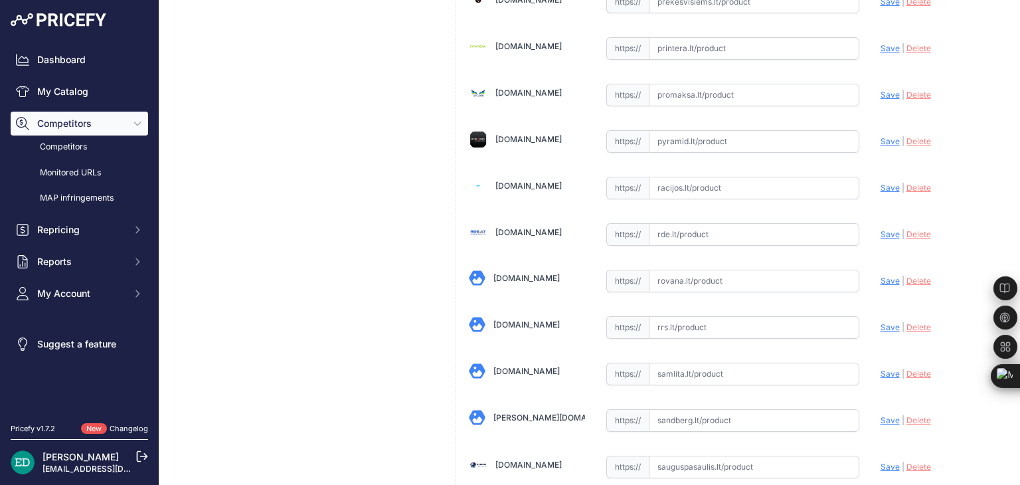
scroll to position [3324, 0]
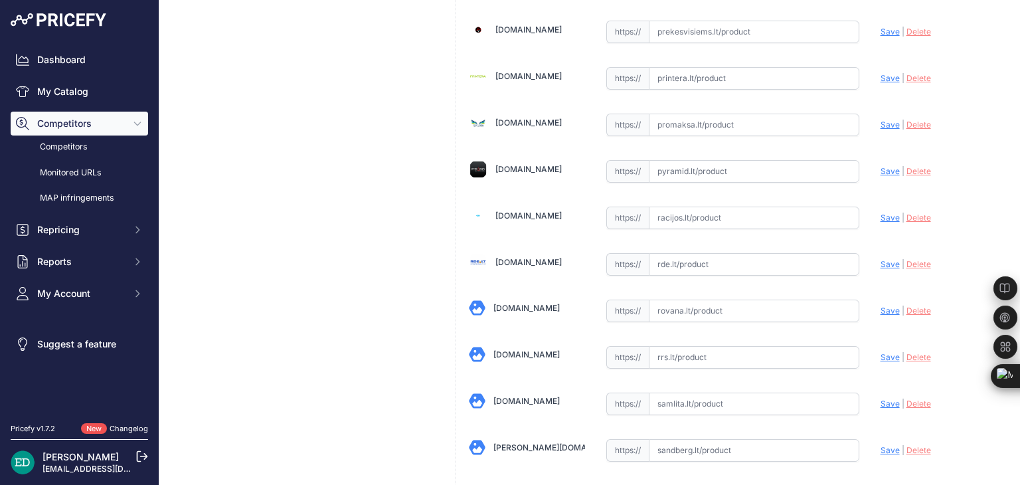
click at [705, 253] on input "text" at bounding box center [754, 264] width 211 height 23
paste input "https://www.rde.lt/products/lt/950/1345074/sort/5/filter/0_0_0_0/TrackMix-Serie…"
click at [881, 259] on span "Save" at bounding box center [890, 264] width 19 height 10
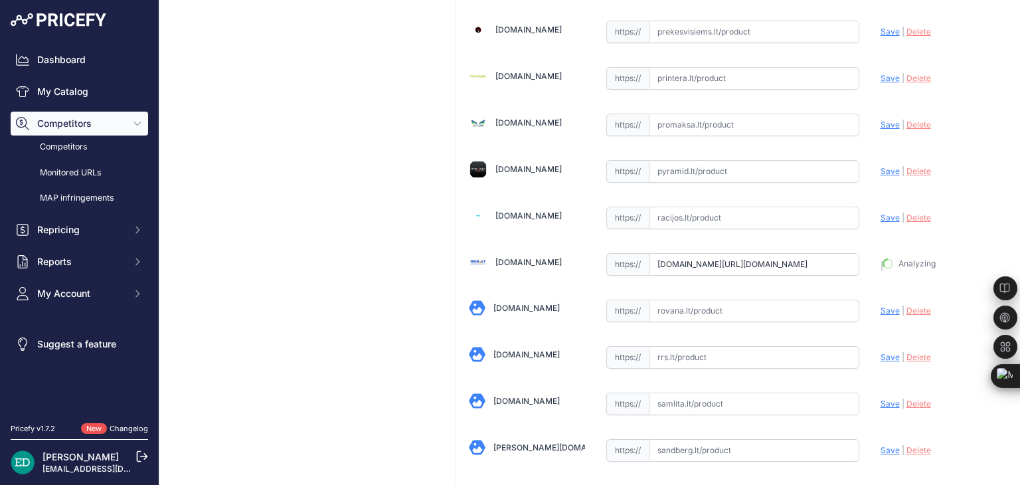
type input "https://www.rde.lt/products/lt/950/1345074/sort/5/filter/0_0_0_0/TrackMix-Serie…"
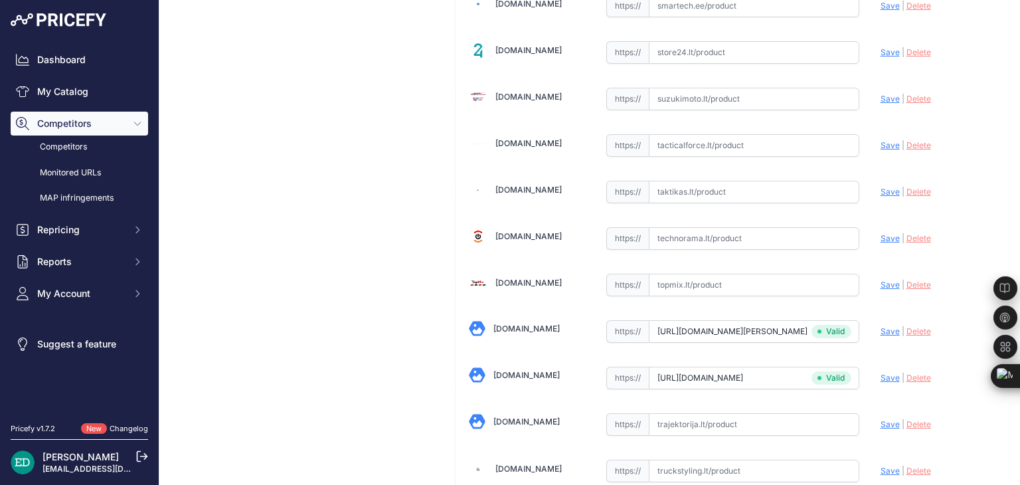
scroll to position [4064, 0]
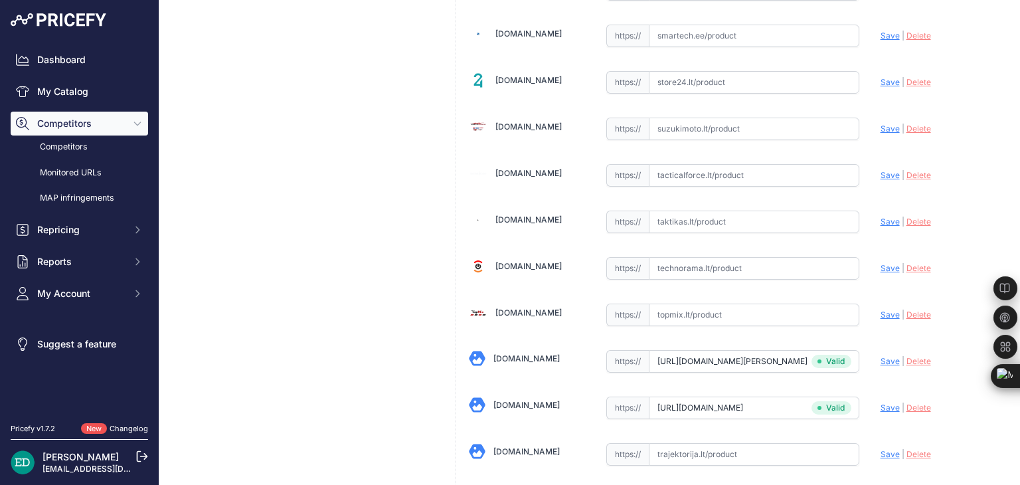
click at [695, 257] on input "text" at bounding box center [754, 268] width 211 height 23
paste input "https://www.technorama.lt/ismanieji-prietaisai/1825817-reolink-trackmix-series-…"
click at [881, 263] on span "Save" at bounding box center [890, 268] width 19 height 10
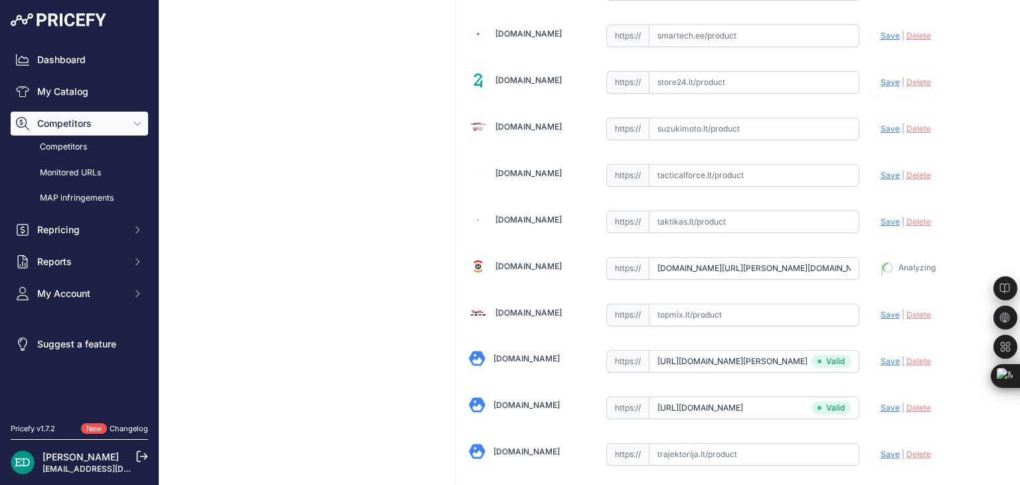
type input "https://www.technorama.lt/ismanieji-prietaisai/1825817-reolink-trackmix-series-…"
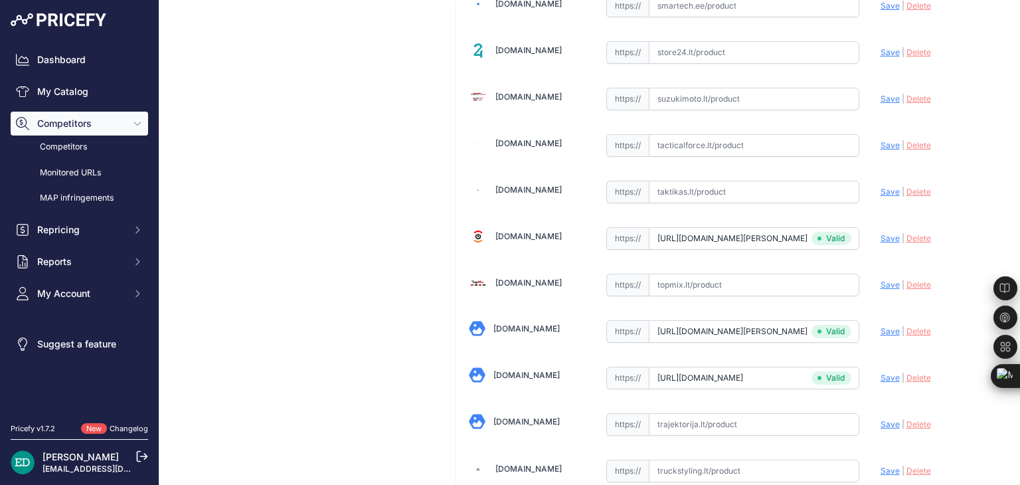
scroll to position [4064, 0]
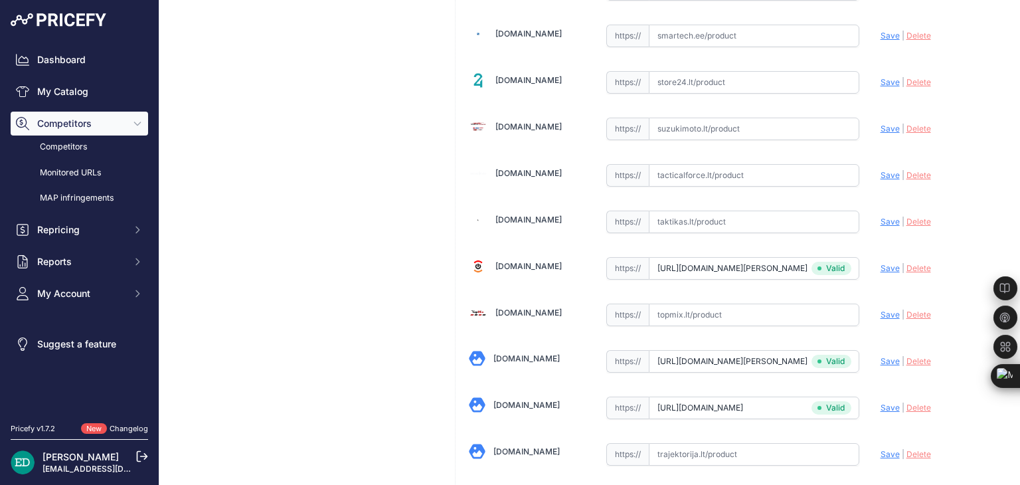
click at [719, 443] on input "text" at bounding box center [754, 454] width 211 height 23
paste input "https://www.trajektorija.lt/ip-kameros/298782-reolink-4k-dual-lens-auto-trackin…"
click at [881, 449] on span "Save" at bounding box center [890, 454] width 19 height 10
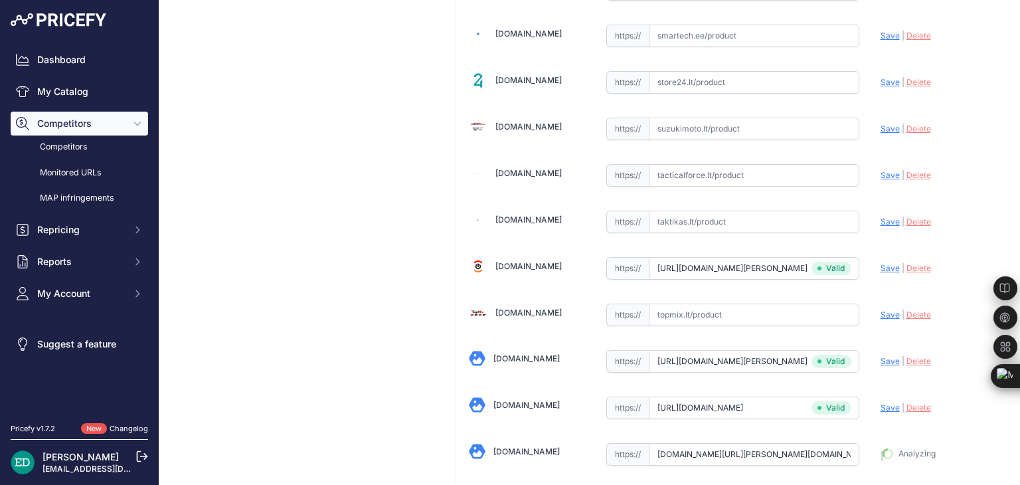
type input "https://www.trajektorija.lt/ip-kameros/298782-reolink-4k-dual-lens-auto-trackin…"
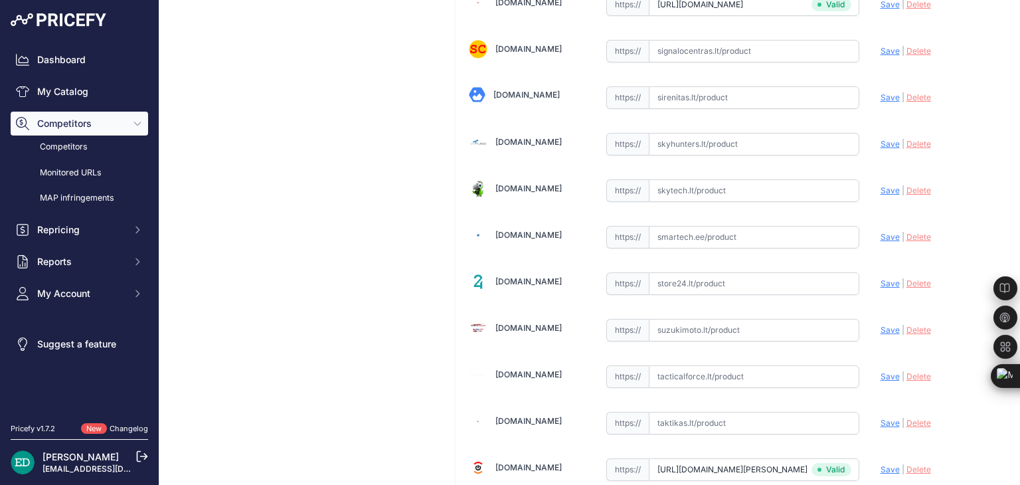
scroll to position [3833, 0]
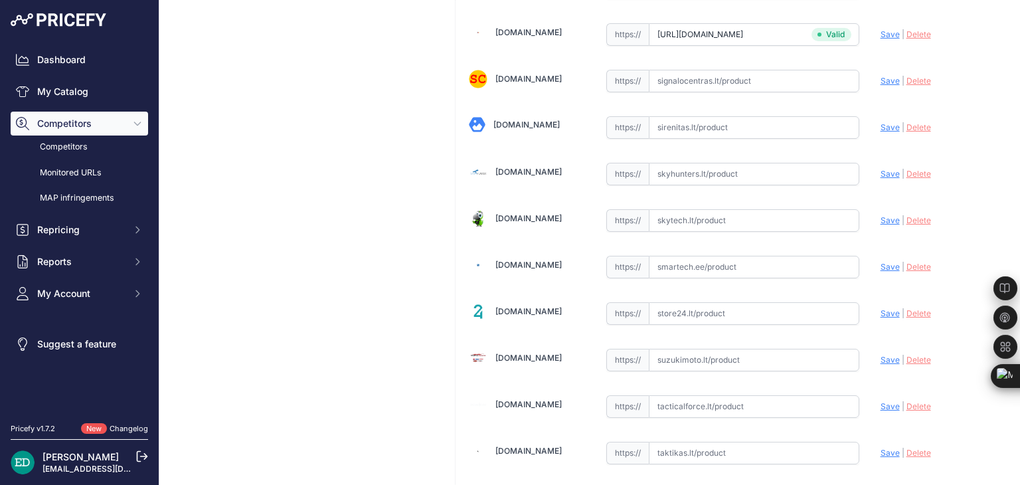
click at [715, 256] on input "text" at bounding box center [754, 267] width 211 height 23
paste input "https://www.smartech.ee/lt/products/photo-equipment-and-surveillance-cameras/se…"
click at [881, 262] on span "Save" at bounding box center [890, 267] width 19 height 10
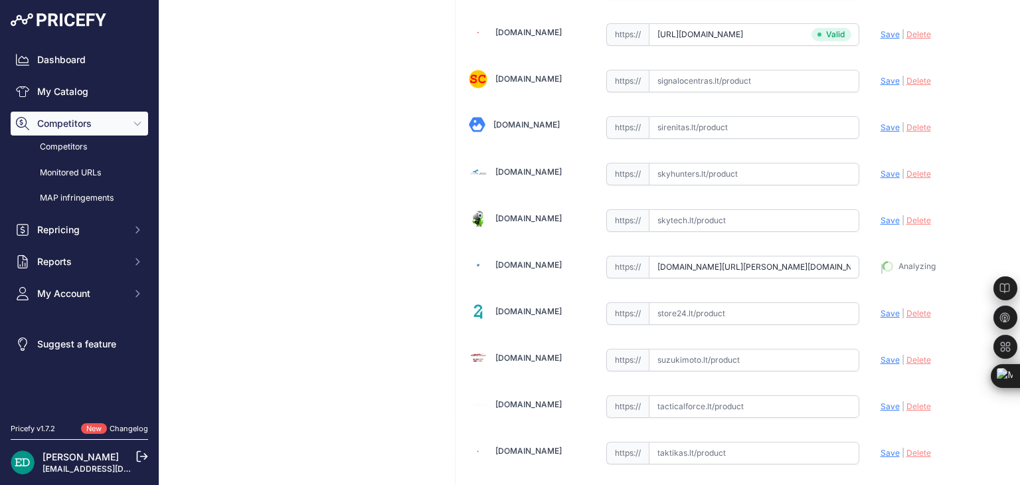
type input "https://www.smartech.ee/lt/products/photo-equipment-and-surveillance-cameras/se…"
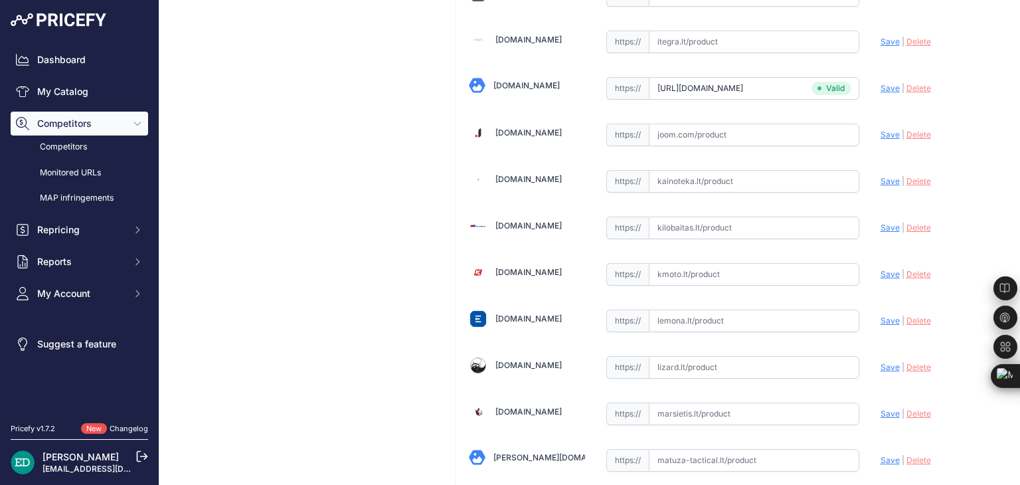
scroll to position [2126, 0]
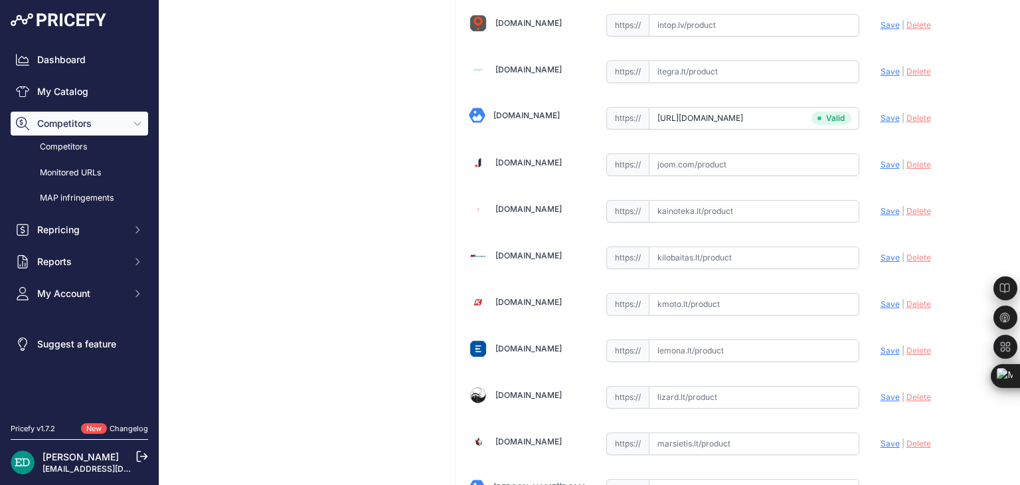
click at [694, 246] on input "text" at bounding box center [754, 257] width 211 height 23
paste input "https://www.kilobaitas.lt/tinklo_gsm_gps_iranga/saugos_sistemos/vaizdo_stebejim…"
click at [885, 252] on span "Save" at bounding box center [890, 257] width 19 height 10
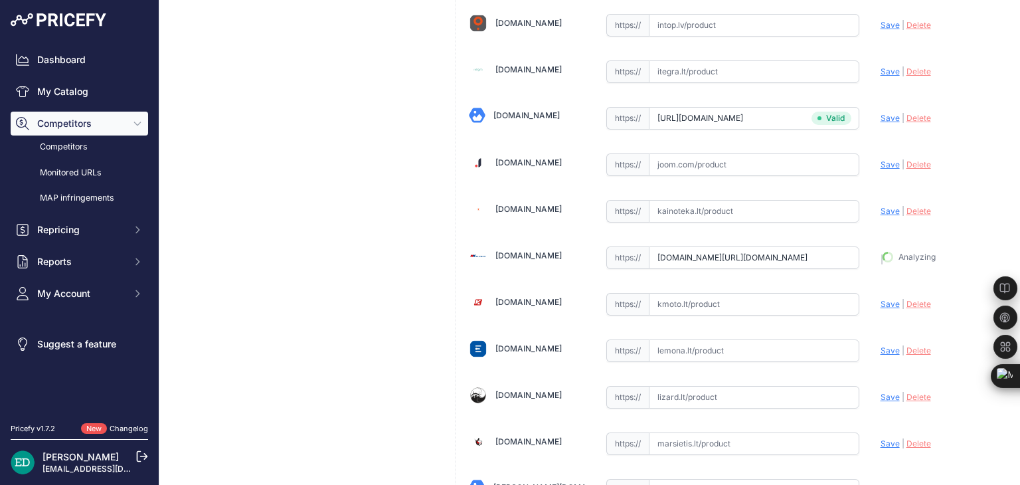
type input "https://www.kilobaitas.lt/tinklo_gsm_gps_iranga/saugos_sistemos/vaizdo_stebejim…"
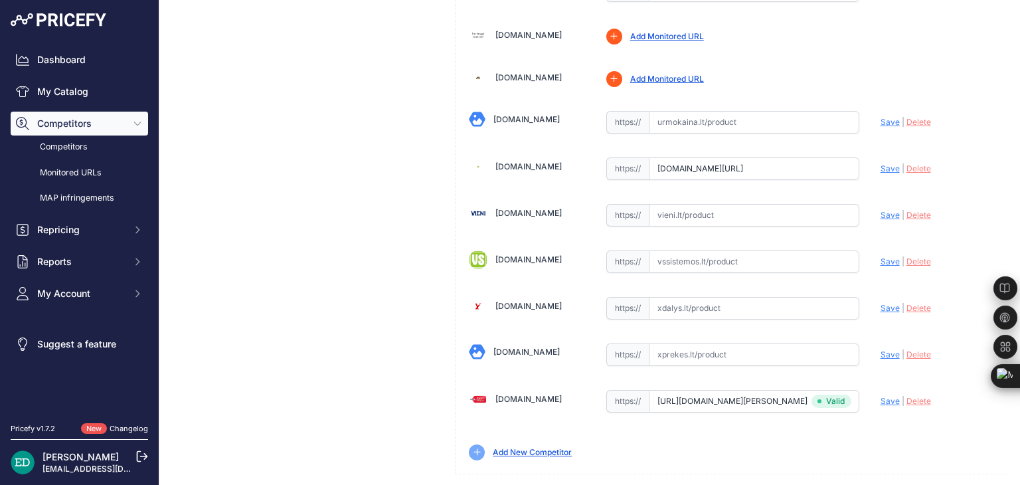
scroll to position [2403, 0]
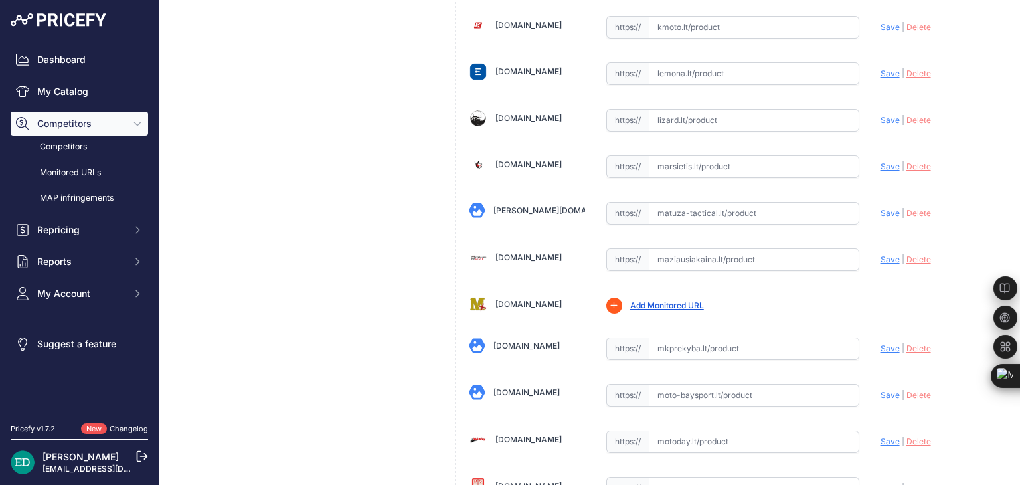
click at [704, 248] on input "text" at bounding box center [754, 259] width 211 height 23
paste input "https://maziausiakaina.lt/ip-kameros/32988-reolink-trackmix-series-p760-4k-dual…"
click at [881, 254] on span "Save" at bounding box center [890, 259] width 19 height 10
type input "https://maziausiakaina.lt/ip-kameros/32988-reolink-trackmix-series-p760-4k-dual…"
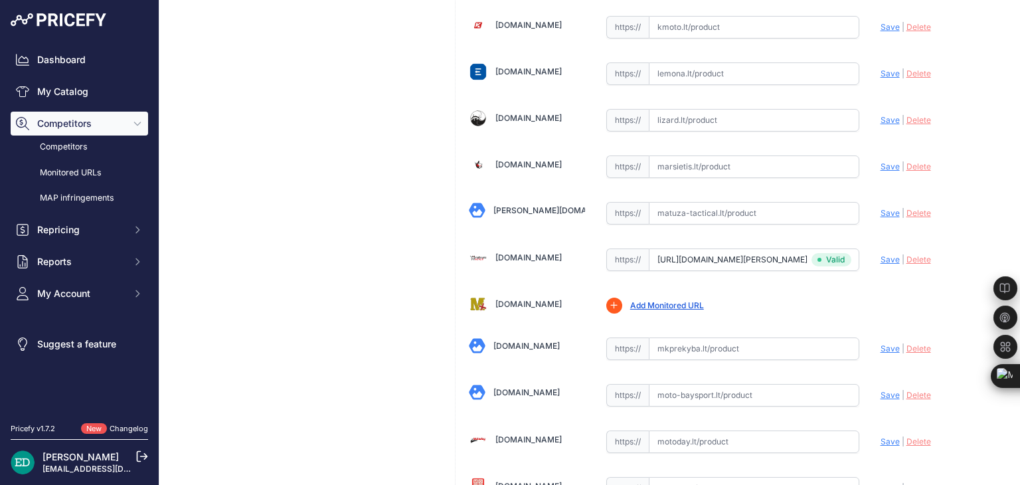
scroll to position [3000, 0]
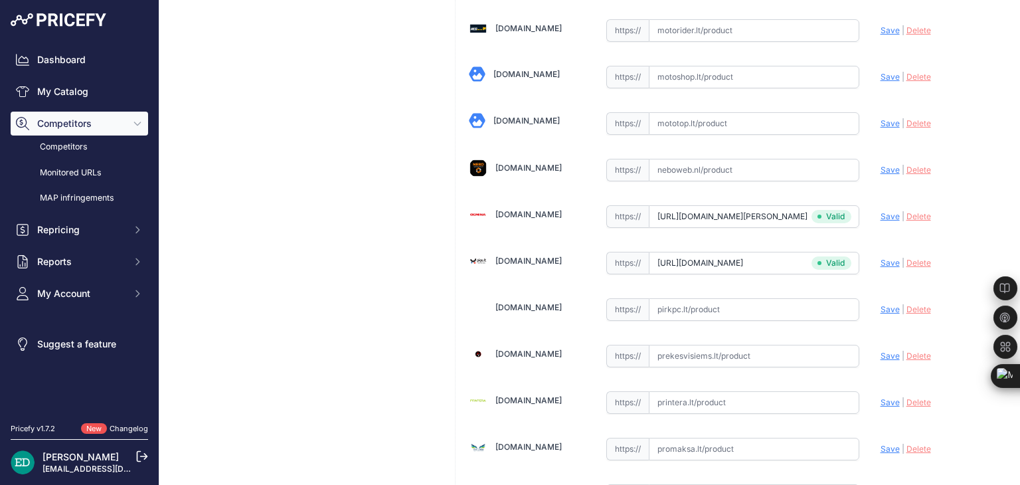
click at [691, 298] on input "text" at bounding box center [754, 309] width 211 height 23
paste input "https://www.pirkpc.lt/apsaugos-kameros/88674-427370-reolink-4k-dual-lens-auto-t…"
click at [881, 304] on span "Save" at bounding box center [890, 309] width 19 height 10
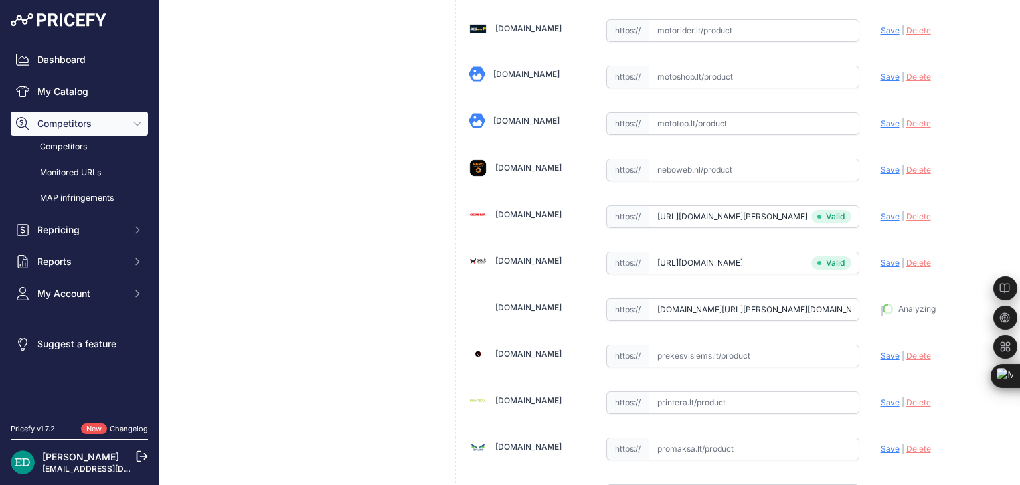
type input "https://www.pirkpc.lt/apsaugos-kameros/88674-427370-reolink-4k-dual-lens-auto-t…"
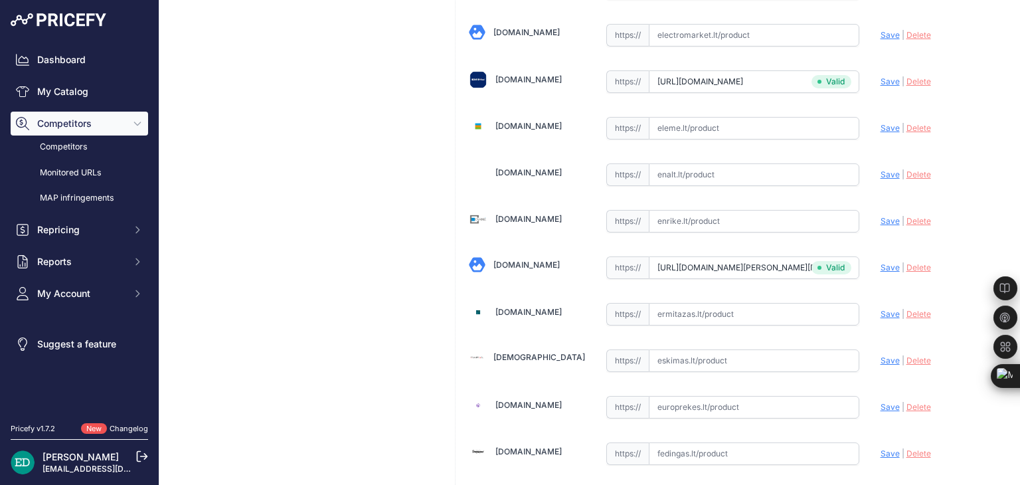
scroll to position [1016, 0]
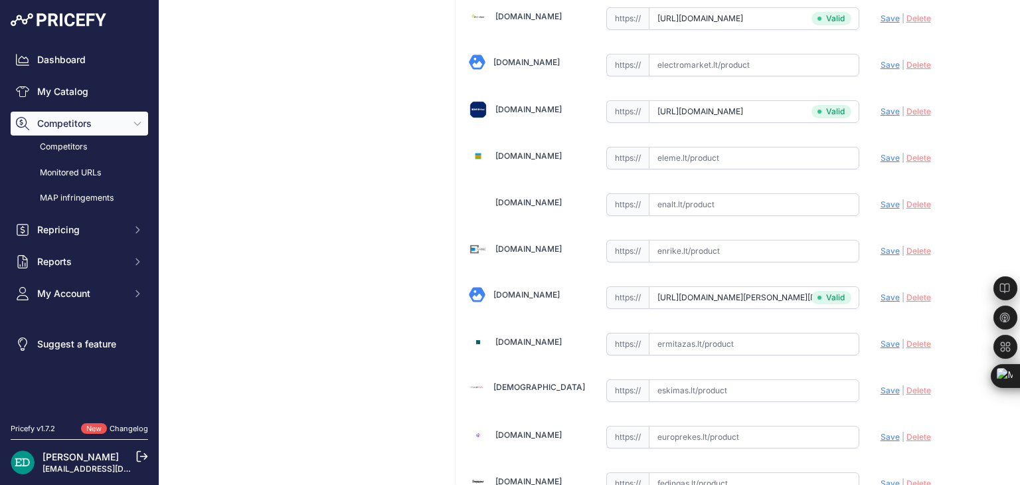
click at [731, 240] on input "text" at bounding box center [754, 251] width 211 height 23
paste input "https://enrike.lt/lt/27416-reolink-4k-dual-lens-auto-tracking-poe-security-came…"
click at [881, 246] on span "Save" at bounding box center [890, 251] width 19 height 10
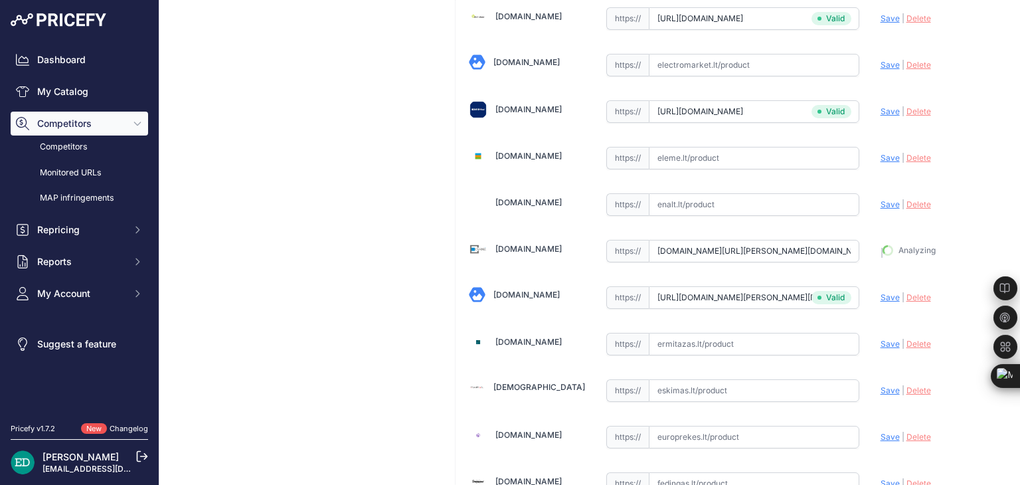
type input "https://enrike.lt/lt/27416-reolink-4k-dual-lens-auto-tracking-poe-security-came…"
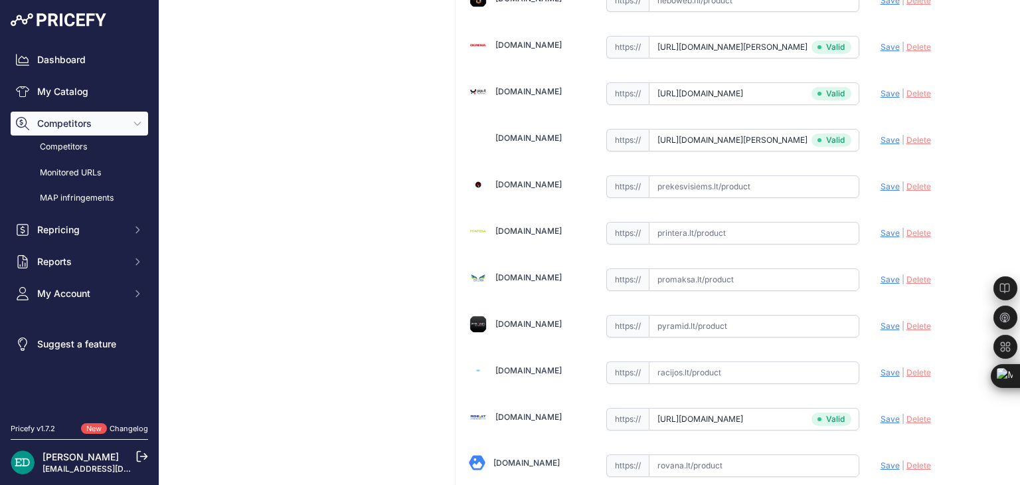
scroll to position [3139, 0]
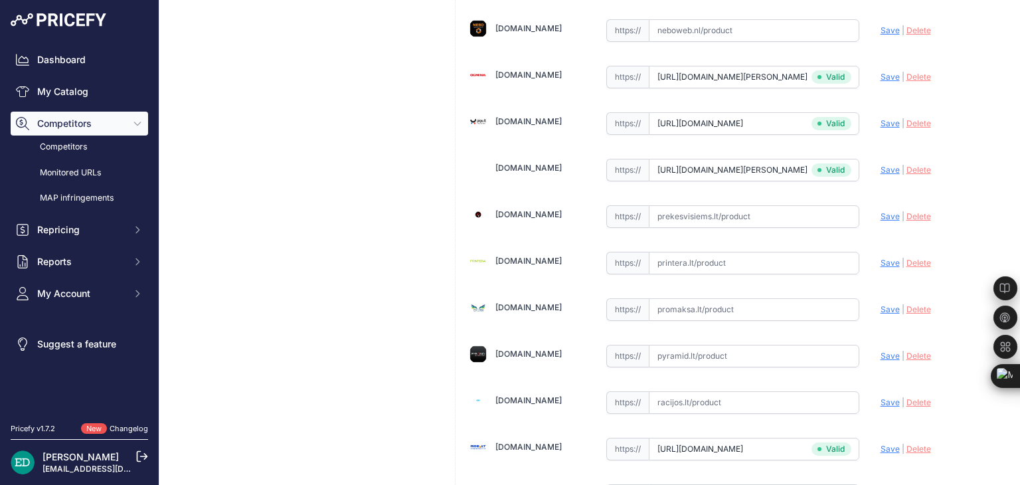
click at [757, 252] on input "text" at bounding box center [754, 263] width 211 height 23
paste input "https://www.printera.lt/c/p/reolink-trackmix-series-p760-4k-outdoor-camera-dual…"
click at [881, 258] on span "Save" at bounding box center [890, 263] width 19 height 10
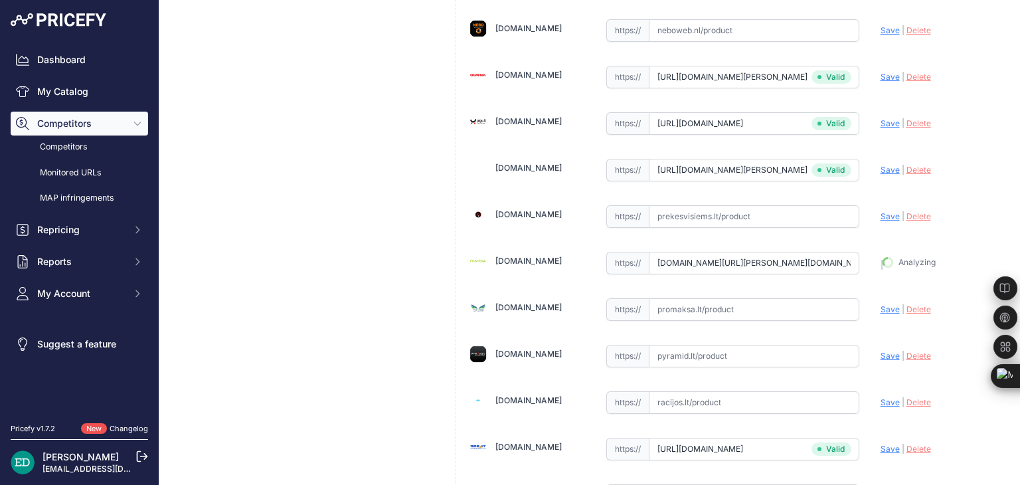
type input "https://www.printera.lt/c/p/reolink-trackmix-series-p760-4k-outdoor-camera-dual…"
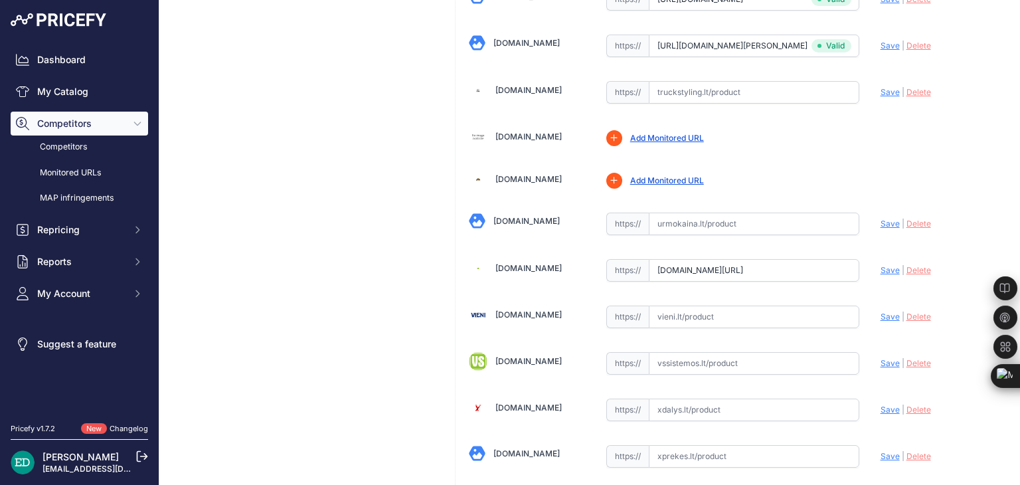
scroll to position [276, 0]
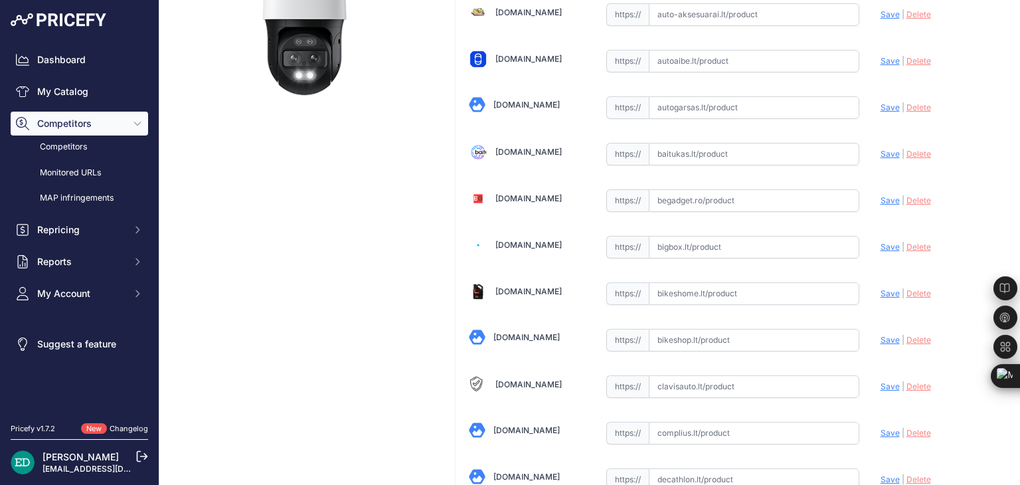
click at [715, 247] on input "text" at bounding box center [754, 247] width 211 height 23
paste input "https://bigbox.lt/product/4177317-reolink-trackmix-series-p760-4k-dual-lens-aut…"
click at [881, 246] on span "Save" at bounding box center [890, 247] width 19 height 10
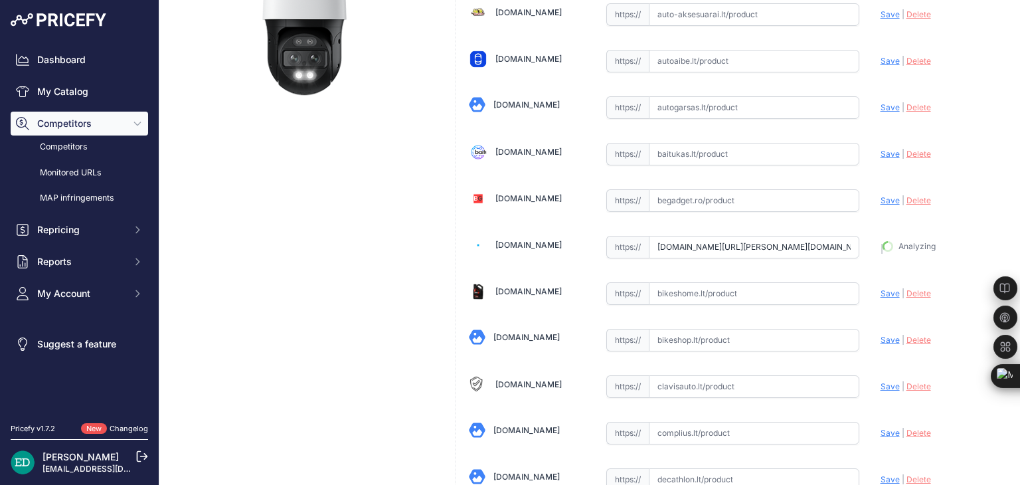
type input "https://bigbox.lt/product/4177317-reolink-trackmix-series-p760-4k-dual-lens-aut…"
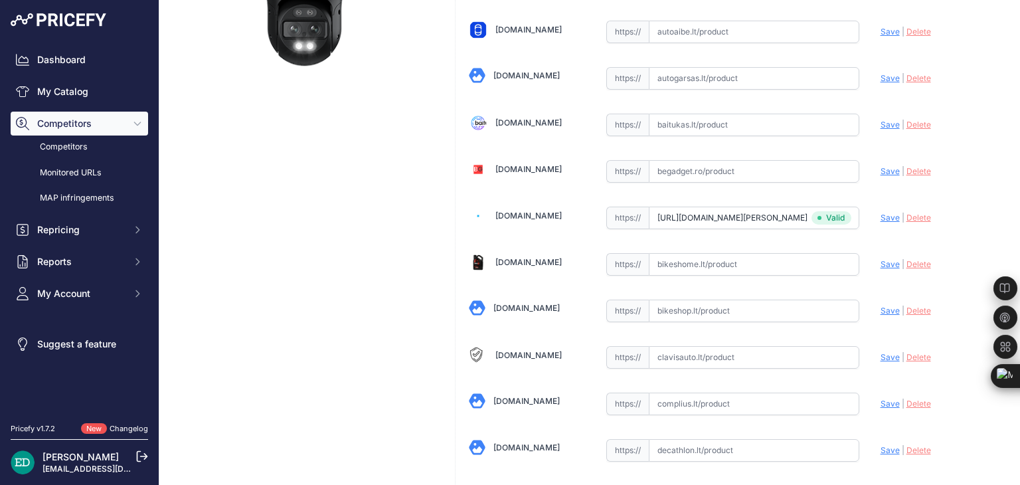
scroll to position [276, 0]
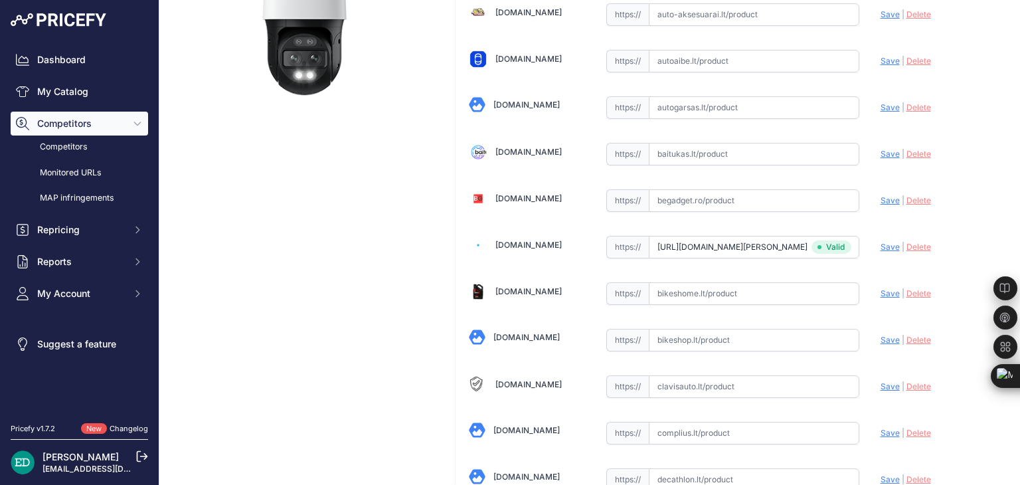
click at [695, 423] on input "text" at bounding box center [754, 433] width 211 height 23
paste input "https://complius.lt/pctmxpt4k01-reolink-trackmix-series-p760-skliautas-ip-apsau…"
click at [881, 431] on span "Save" at bounding box center [890, 433] width 19 height 10
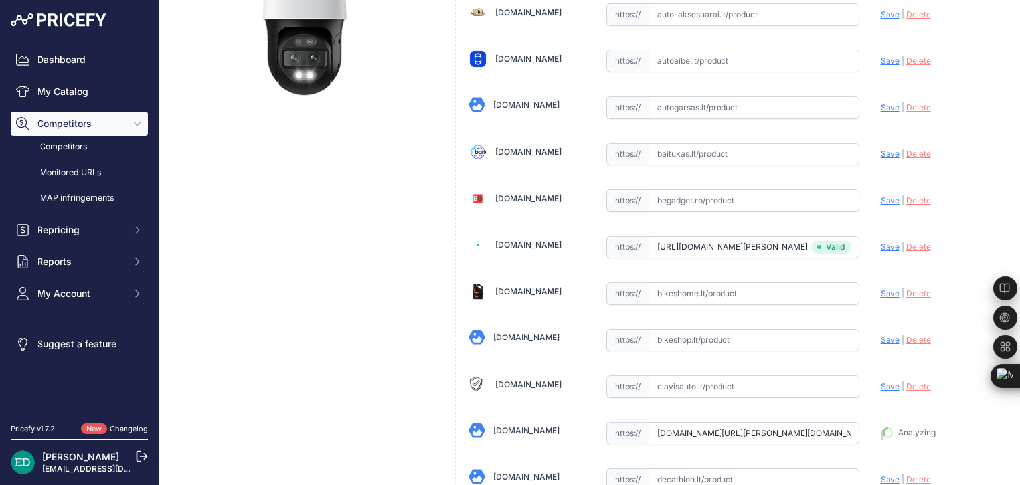
type input "https://complius.lt/pctmxpt4k01-reolink-trackmix-series-p760-skliautas-ip-apsau…"
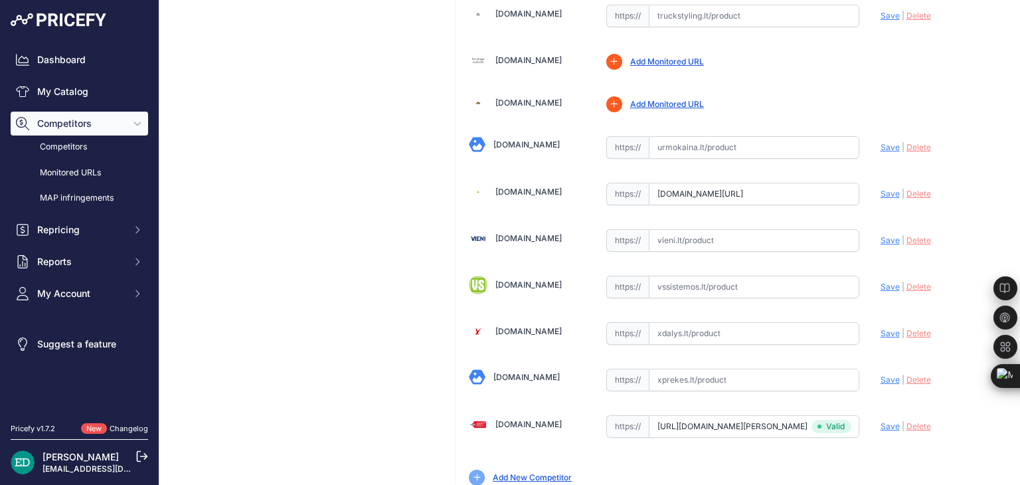
scroll to position [4519, 0]
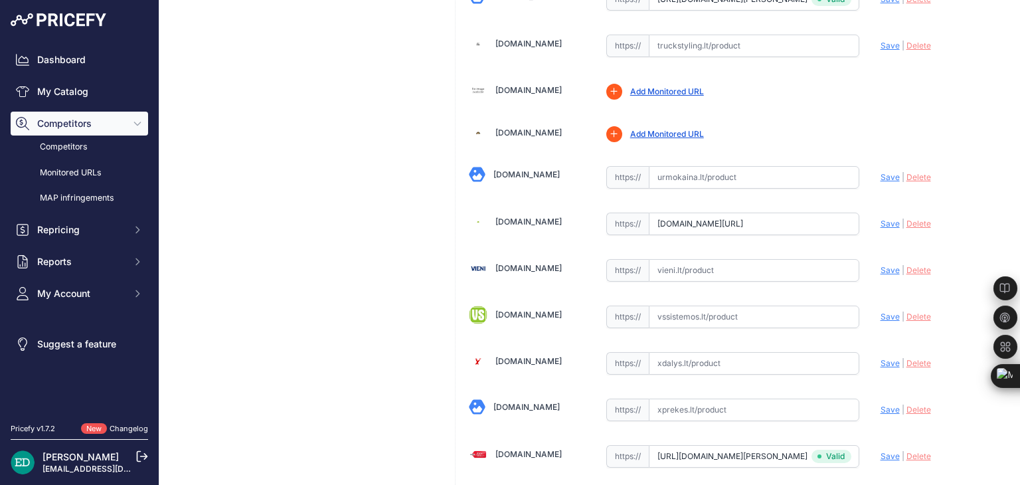
click at [712, 259] on input "text" at bounding box center [754, 270] width 211 height 23
paste input "https://vieni.lt/lt/ip-kameros/148979-reolink-4k-dual-lens-auto-tracking-poe-se…"
click at [881, 265] on span "Save" at bounding box center [890, 270] width 19 height 10
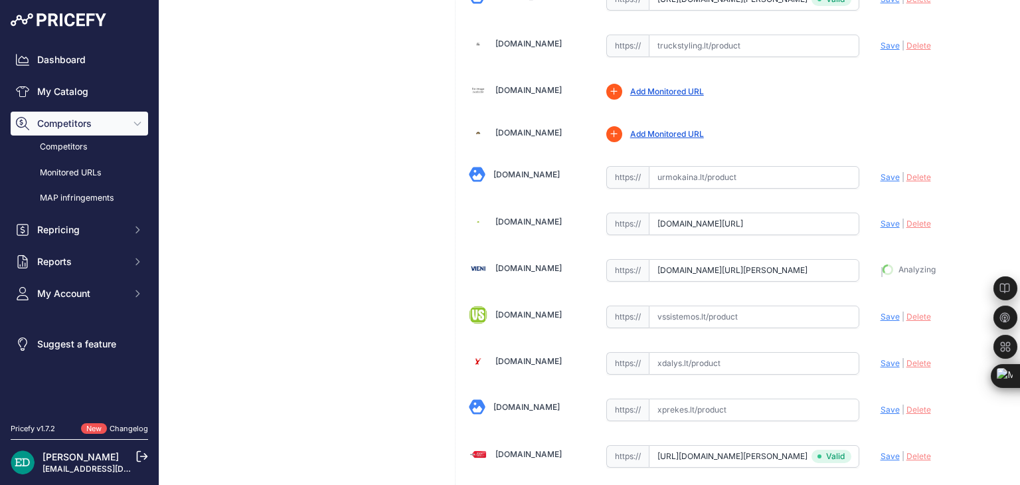
type input "https://vieni.lt/lt/ip-kameros/148979-reolink-4k-dual-lens-auto-tracking-poe-se…"
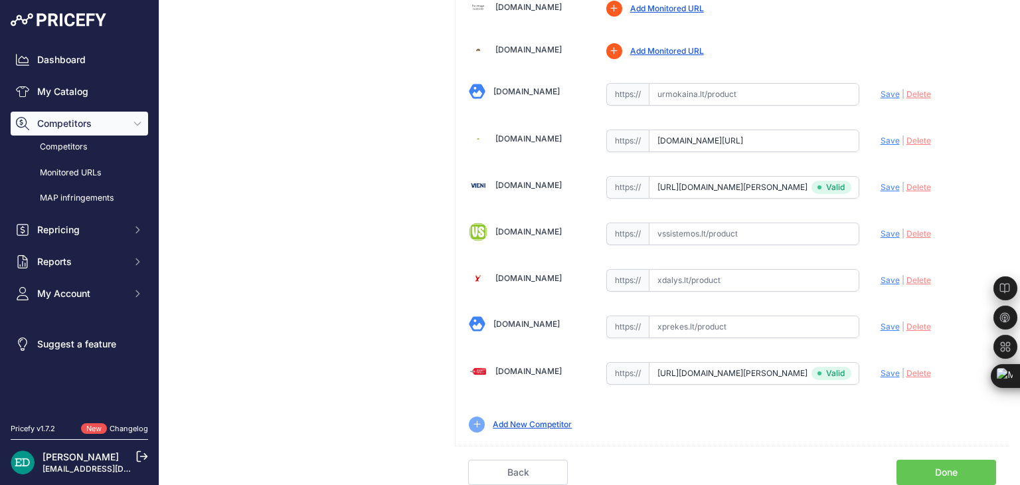
scroll to position [4574, 0]
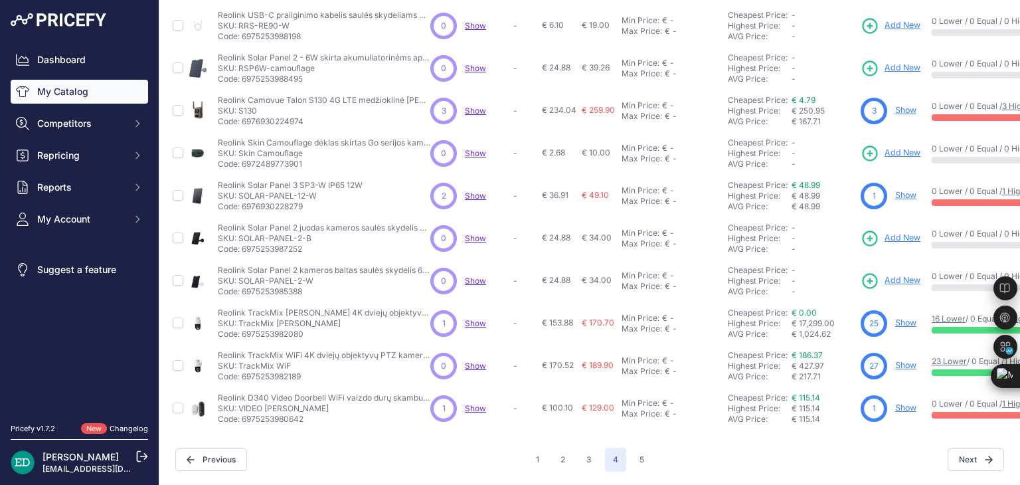
scroll to position [351, 0]
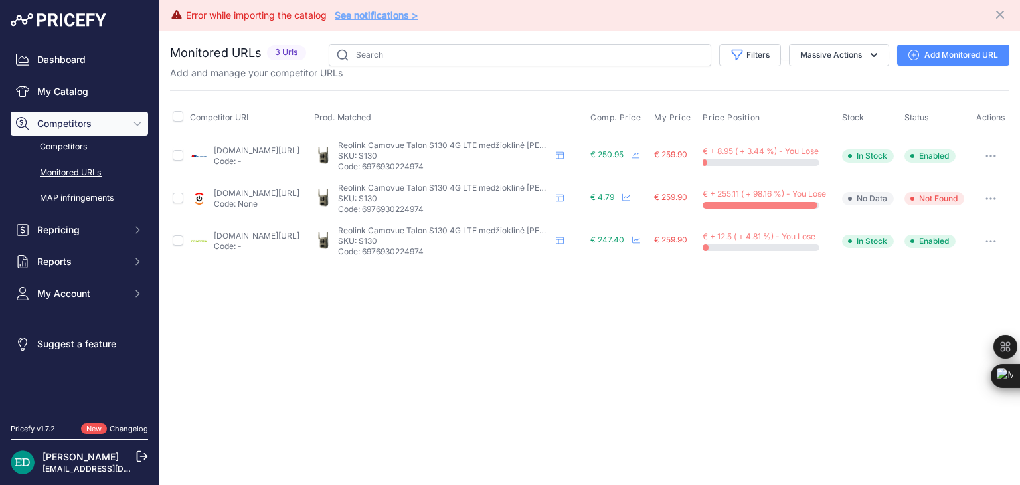
click at [933, 56] on link "Add Monitored URL" at bounding box center [953, 55] width 112 height 21
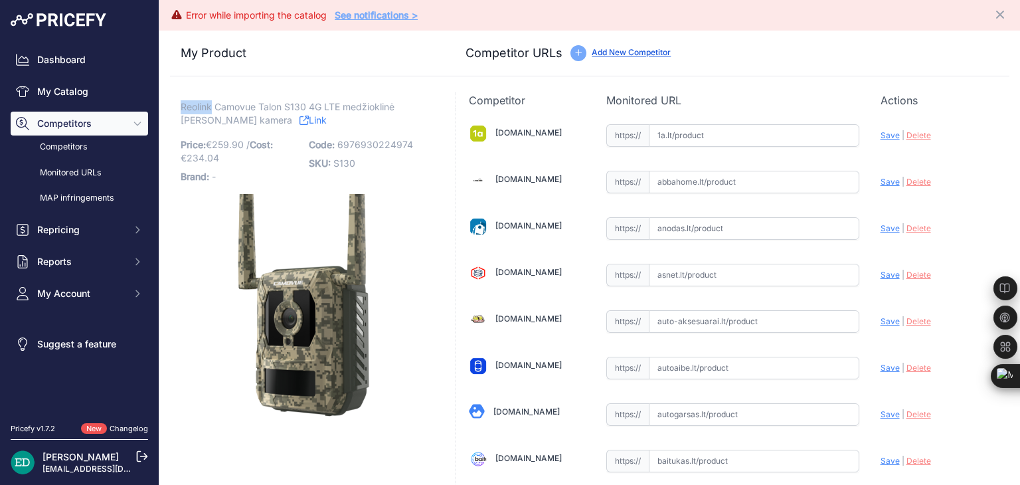
drag, startPoint x: 183, startPoint y: 106, endPoint x: 211, endPoint y: 109, distance: 28.1
click at [211, 109] on span "Reolink Camovue Talon S130 4G LTE medžioklinė [PERSON_NAME] kamera" at bounding box center [288, 113] width 214 height 31
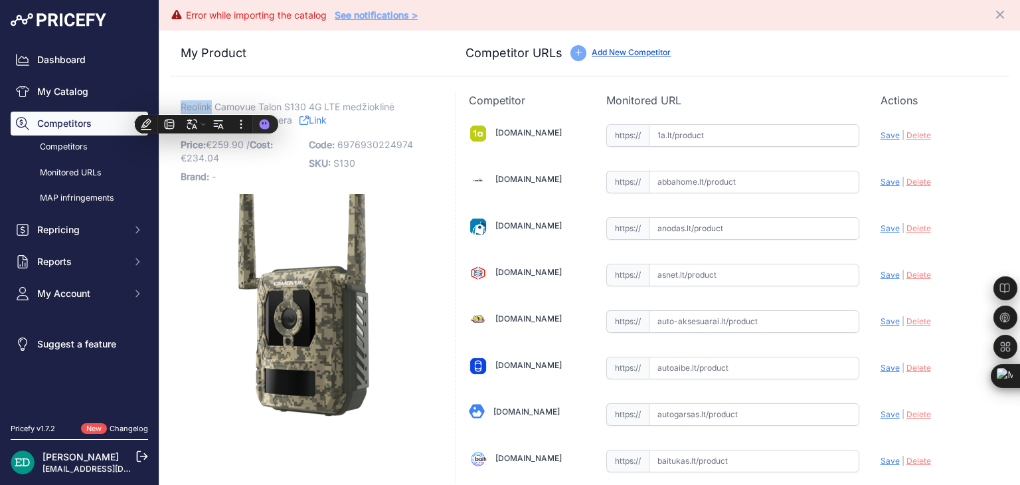
copy span "Reolink"
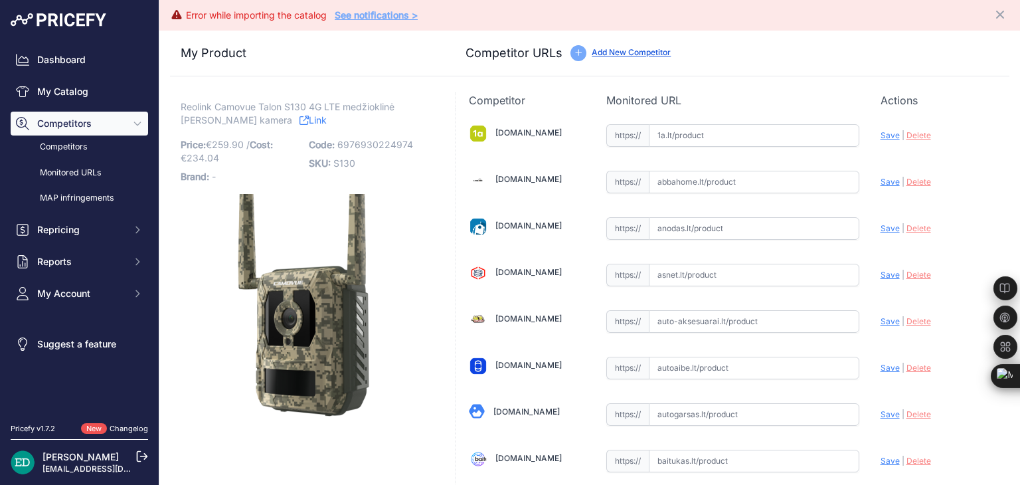
drag, startPoint x: 886, startPoint y: 81, endPoint x: 874, endPoint y: 38, distance: 45.0
drag, startPoint x: 874, startPoint y: 38, endPoint x: 751, endPoint y: 44, distance: 123.7
click at [751, 44] on div "Competitor URLs Add New Competitor" at bounding box center [732, 53] width 533 height 19
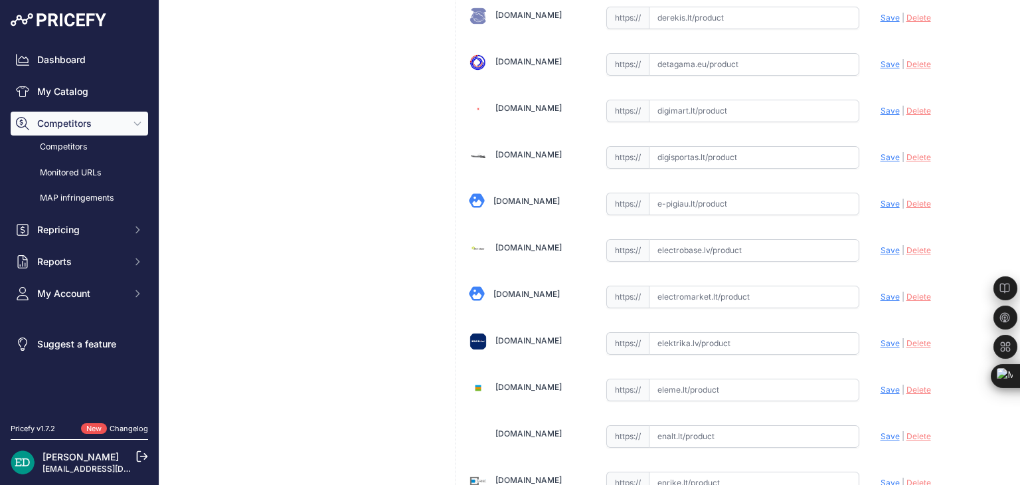
click at [711, 242] on input "text" at bounding box center [754, 250] width 211 height 23
paste input "https://electrobase.lv/lt/katalogas/ip-tinklas-vaizdo-stebejimo-kameros-electro…"
type input "[URL][DOMAIN_NAME]"
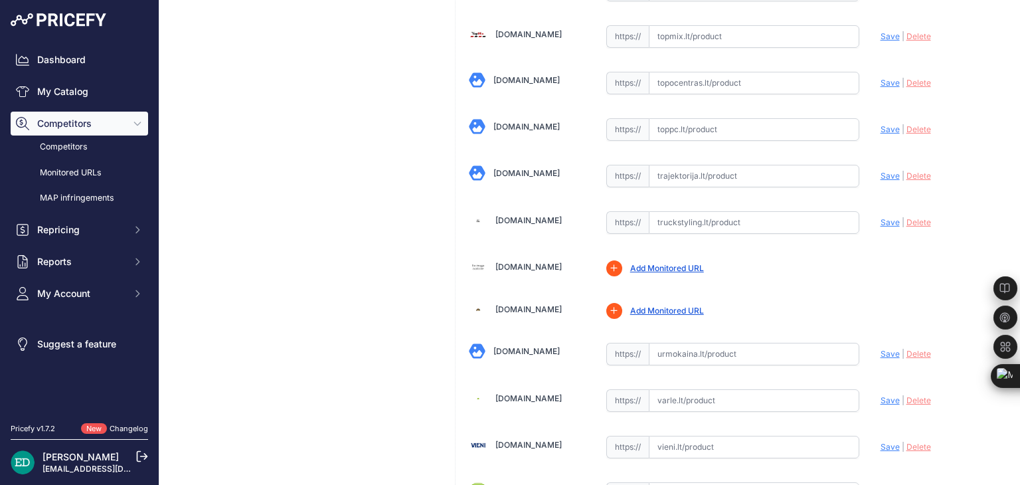
scroll to position [1987, 0]
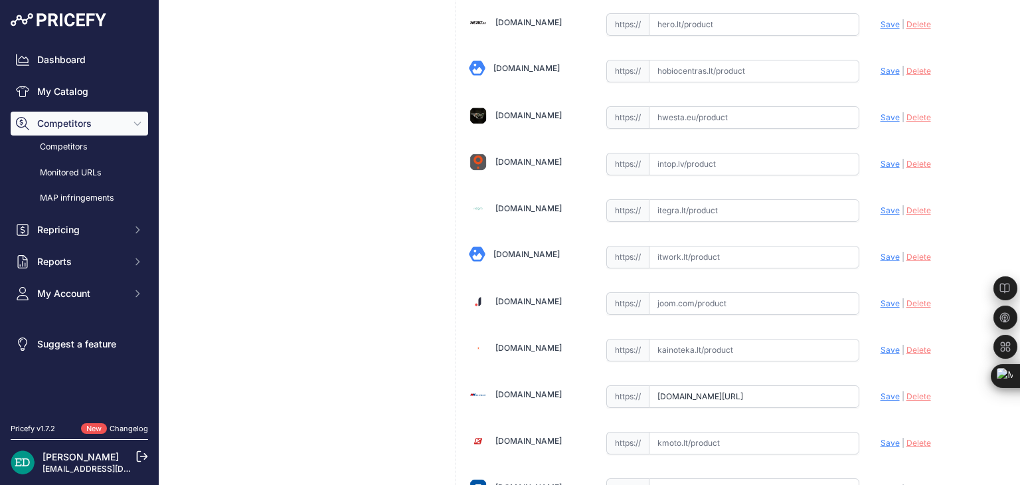
click at [686, 246] on input "text" at bounding box center [754, 257] width 211 height 23
paste input "https://www.itwork.lt/index.php?route=product/product&product_id=1418081&utm_so…"
type input "[URL][DOMAIN_NAME]"
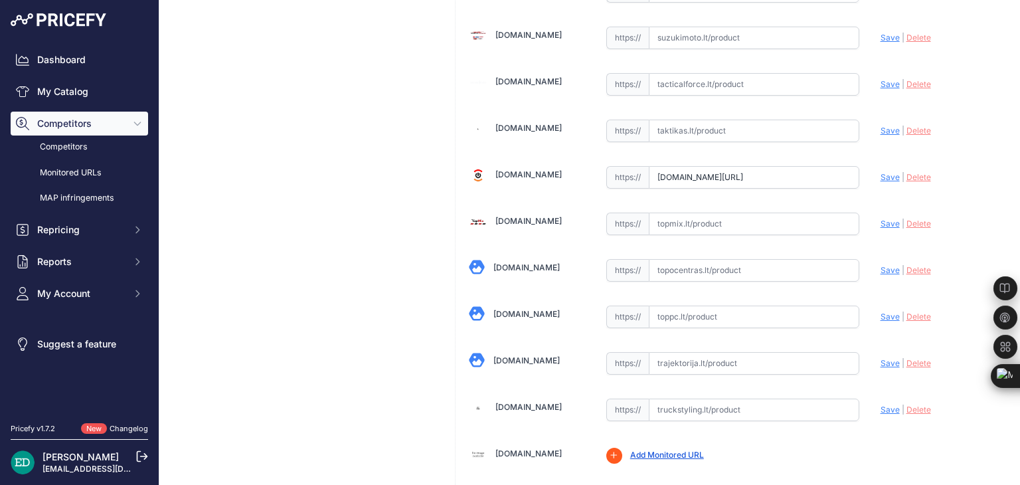
scroll to position [4156, 0]
click at [691, 258] on input "text" at bounding box center [754, 269] width 211 height 23
paste input "https://www.topocentras.lt/ip-kamera-reolink-4k-4g-cellular-trail-camera-with-l…"
type input "www.topocentras.lt/ip-kamera-reolink-4k-4g-cellular-trail-camera-with-live-stre…"
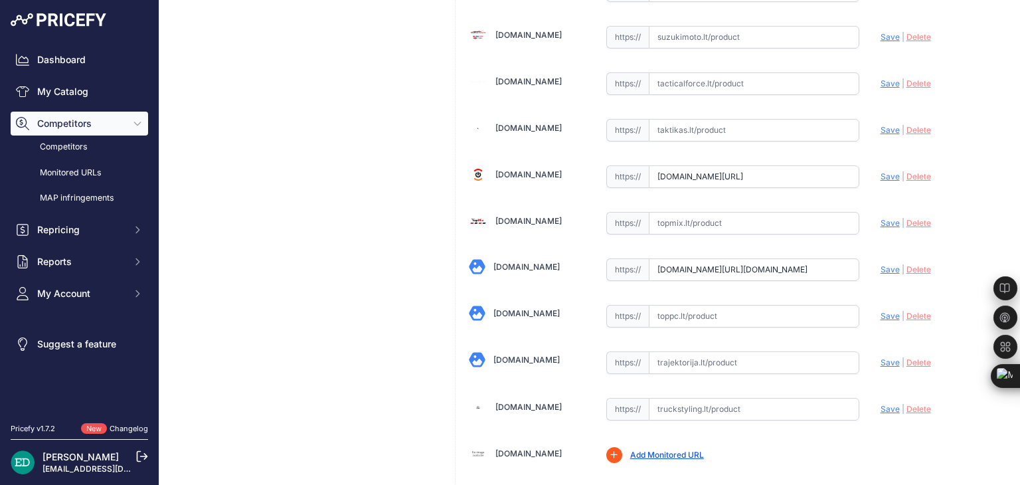
scroll to position [3046, 0]
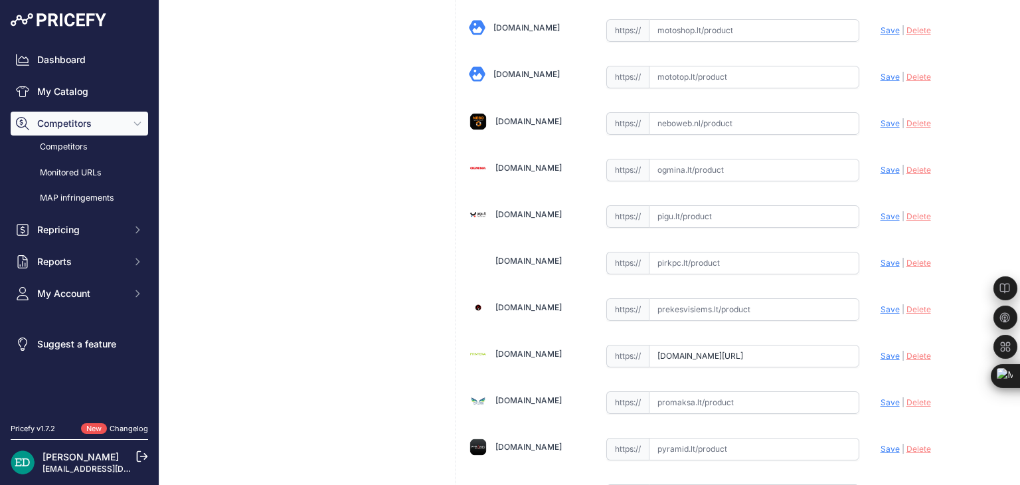
click at [736, 252] on input "text" at bounding box center [754, 263] width 211 height 23
paste input "https://www.toppc.lt/c/339-vaizdo-stebejimo-kameros/1244639-reolink-camovue-tal…"
type input "www.toppc.lt/c/339-vaizdo-stebejimo-kameros/1244639-reolink-camovue-talon-s130-…"
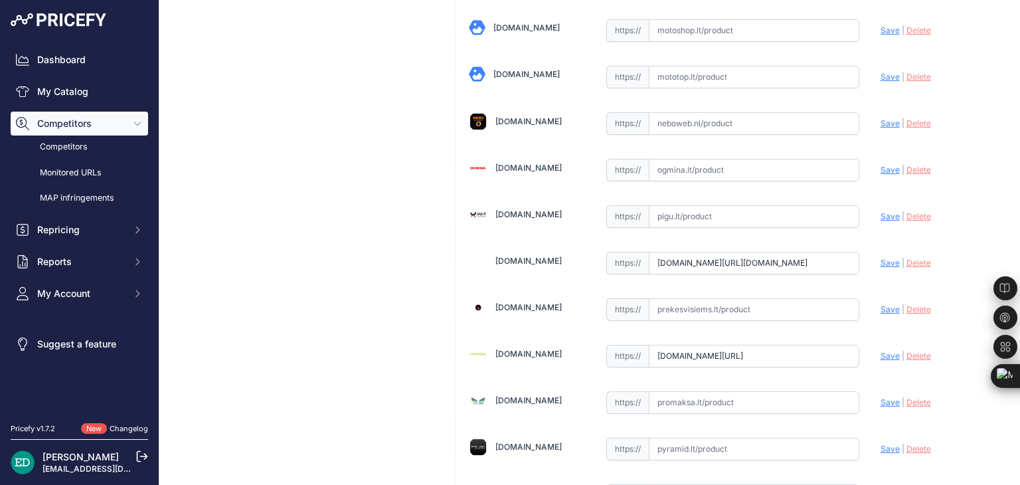
click at [881, 258] on span "Save" at bounding box center [890, 263] width 19 height 10
click at [765, 252] on input "www.toppc.lt/c/339-vaizdo-stebejimo-kameros/1244639-reolink-camovue-talon-s130-…" at bounding box center [754, 263] width 211 height 23
drag, startPoint x: 765, startPoint y: 241, endPoint x: 755, endPoint y: 238, distance: 10.3
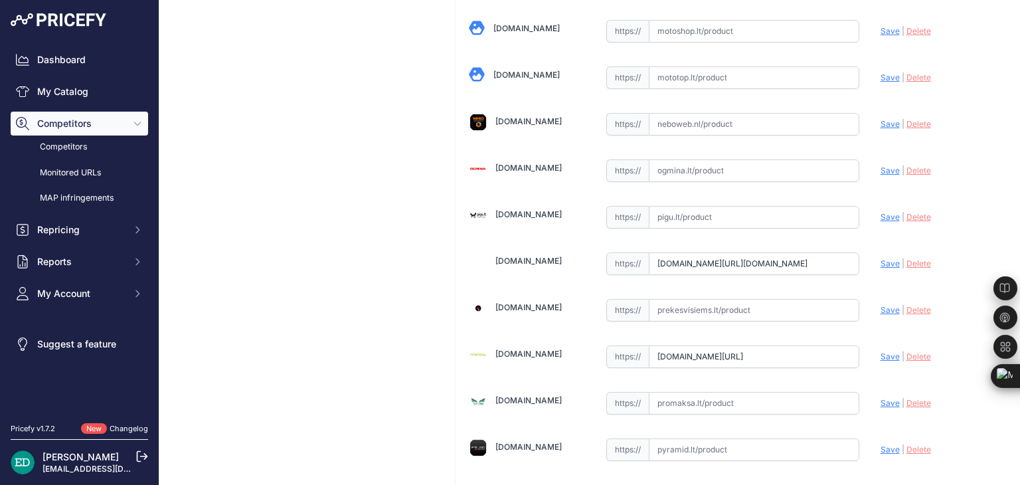
click at [755, 252] on input "www.toppc.lt/c/339-vaizdo-stebejimo-kameros/1244639-reolink-camovue-talon-s130-…" at bounding box center [754, 263] width 211 height 23
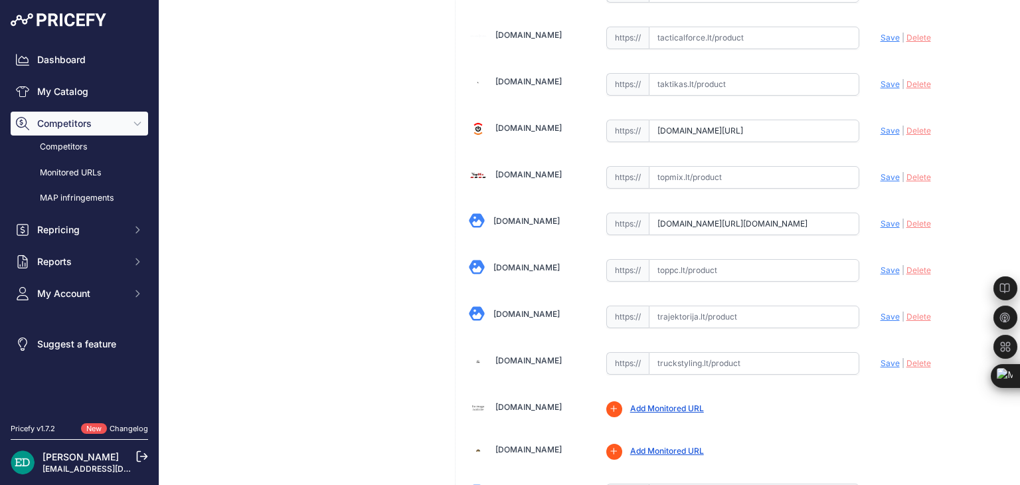
click at [753, 259] on input "text" at bounding box center [754, 270] width 211 height 23
paste input "https://www.toppc.lt/c/339-vaizdo-stebejimo-kameros/1244639-reolink-camovue-tal…"
drag, startPoint x: 759, startPoint y: 250, endPoint x: 502, endPoint y: 254, distance: 256.4
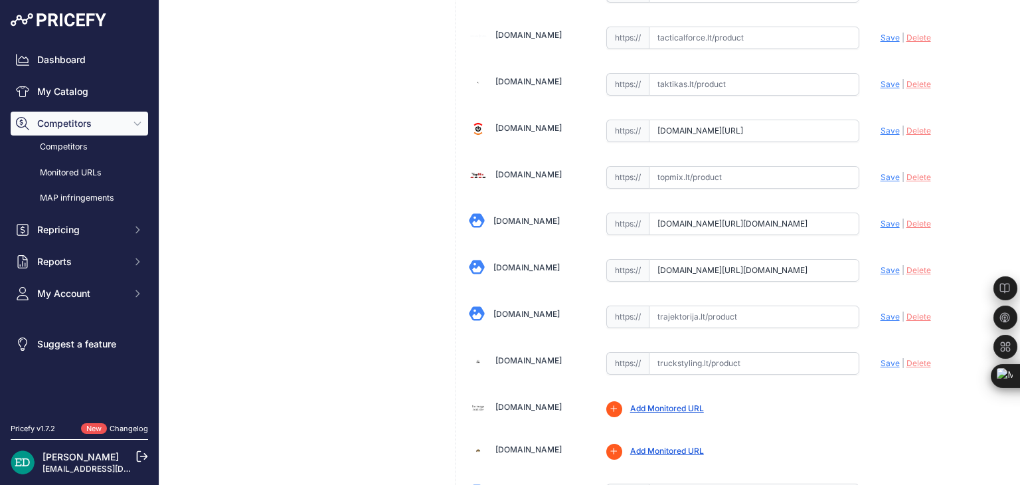
click at [882, 265] on span "Save" at bounding box center [890, 270] width 19 height 10
type input "https://www.toppc.lt/c/339-vaizdo-stebejimo-kameros/1244639-reolink-camovue-tal…"
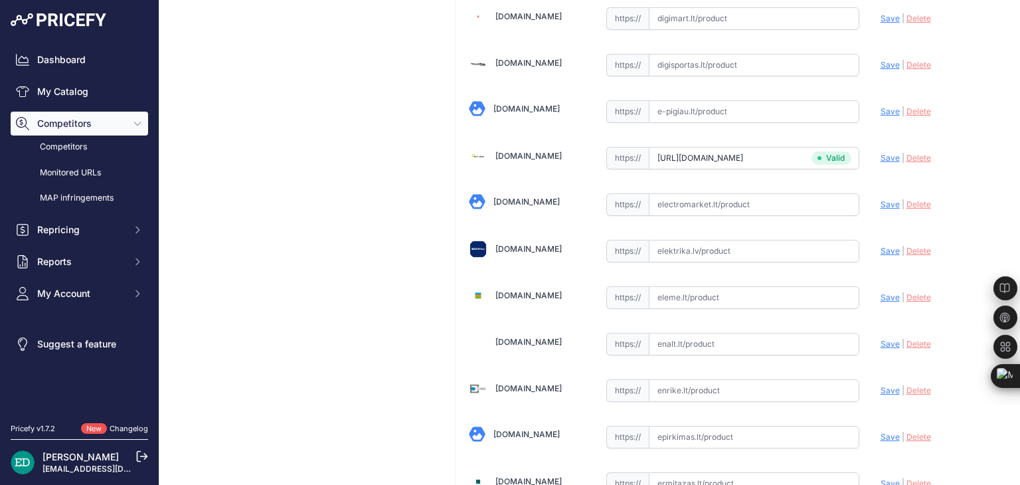
paste input "https://www.elektrika.lv/lt/item/96047056?utm_source=kaina24.lt&utm_medium=refe…"
drag, startPoint x: 884, startPoint y: 243, endPoint x: 820, endPoint y: 52, distance: 201.7
click at [883, 246] on span "Save" at bounding box center [890, 251] width 19 height 10
type input "https://www.elektrika.lv/lt/item/96047056?prirule_jdsnikfkfjsd=8834"
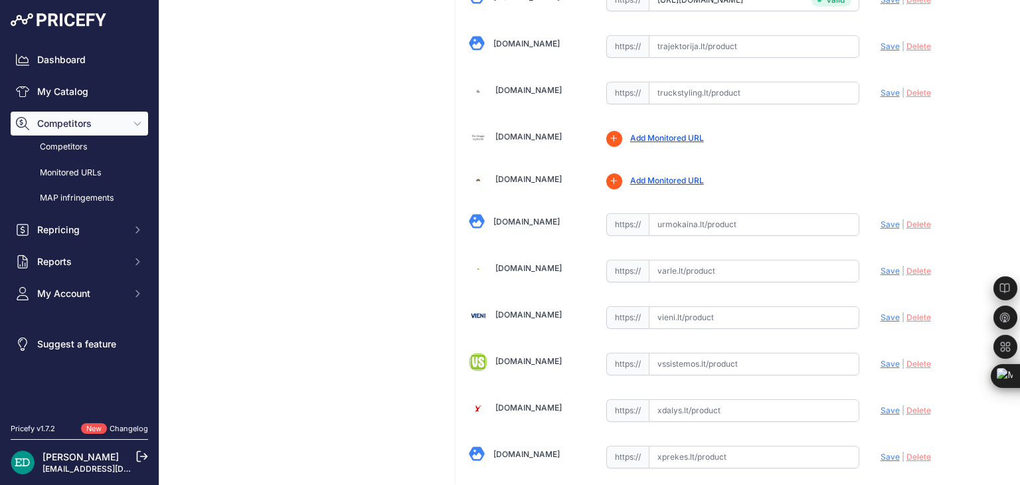
scroll to position [4473, 0]
click at [770, 259] on input "text" at bounding box center [754, 270] width 211 height 23
paste input "https://www.varle.lt/tinklo-kameros-priedai-monitoringas/reolink-4k-4g-mobilioj…"
drag, startPoint x: 882, startPoint y: 240, endPoint x: 761, endPoint y: 56, distance: 220.0
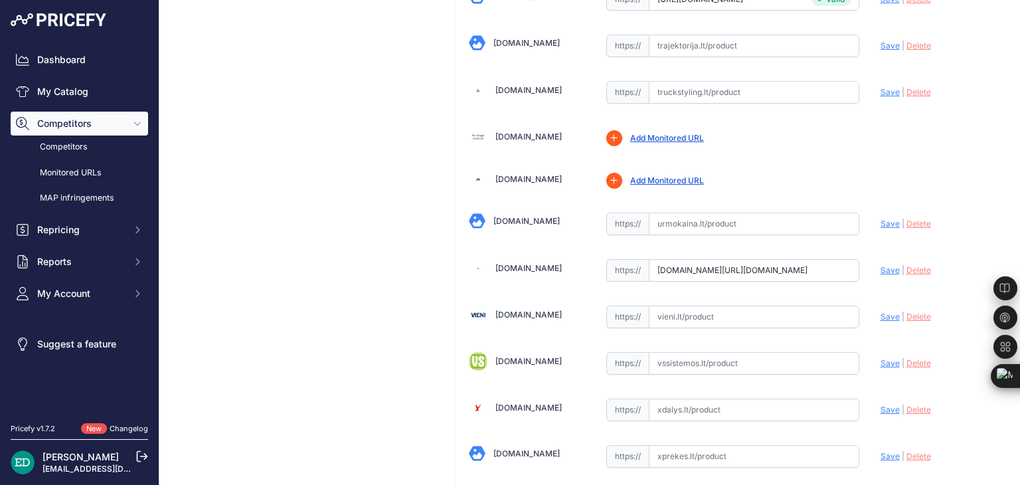
click at [881, 265] on span "Save" at bounding box center [890, 270] width 19 height 10
type input "https://www.varle.lt/tinklo-kameros-priedai-monitoringas/reolink-4k-4g-mobilioj…"
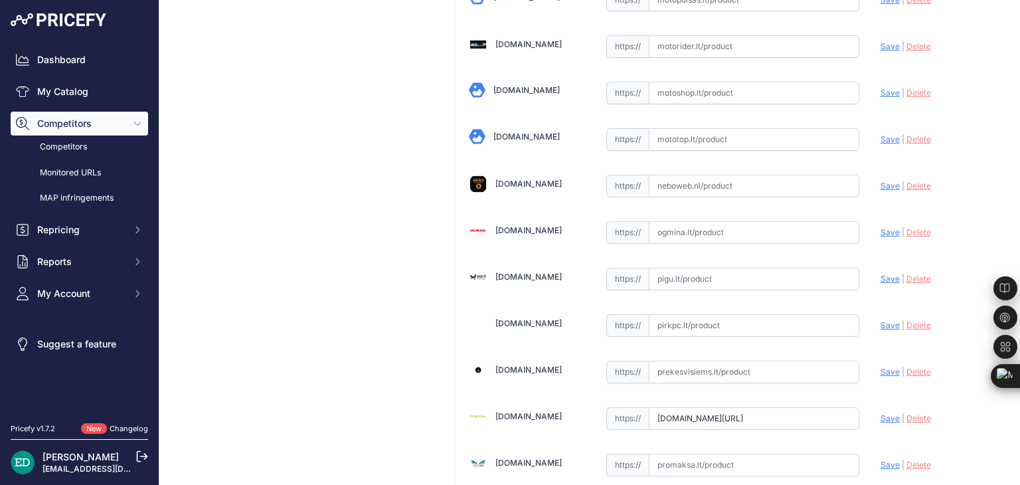
scroll to position [2955, 0]
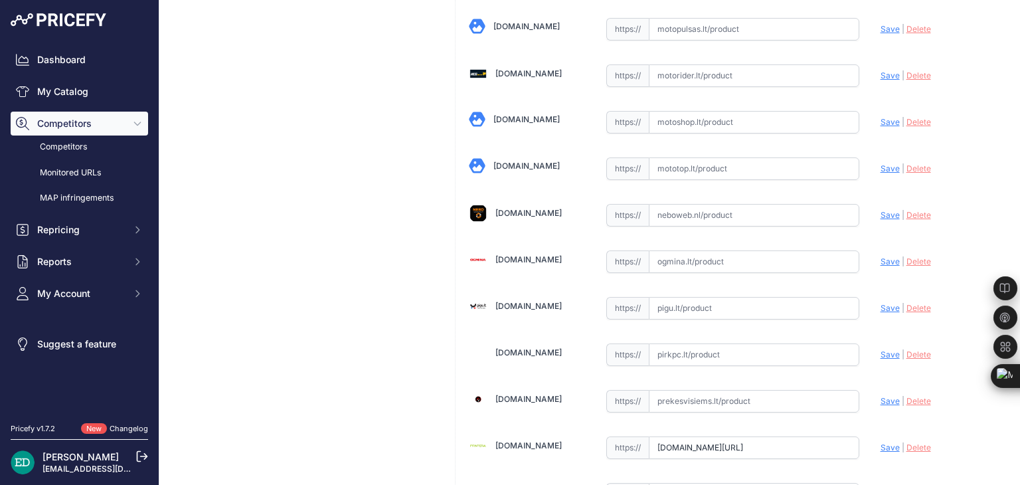
click at [715, 248] on div "https:// Valid" at bounding box center [732, 260] width 253 height 25
paste input "https://www.ogmina.lt/lt/kamera-reolink-talon-series-s130-4k-4g-8-mp-4mm-f1-6-i…"
drag, startPoint x: 885, startPoint y: 246, endPoint x: 809, endPoint y: 60, distance: 200.8
click at [885, 256] on span "Save" at bounding box center [890, 261] width 19 height 10
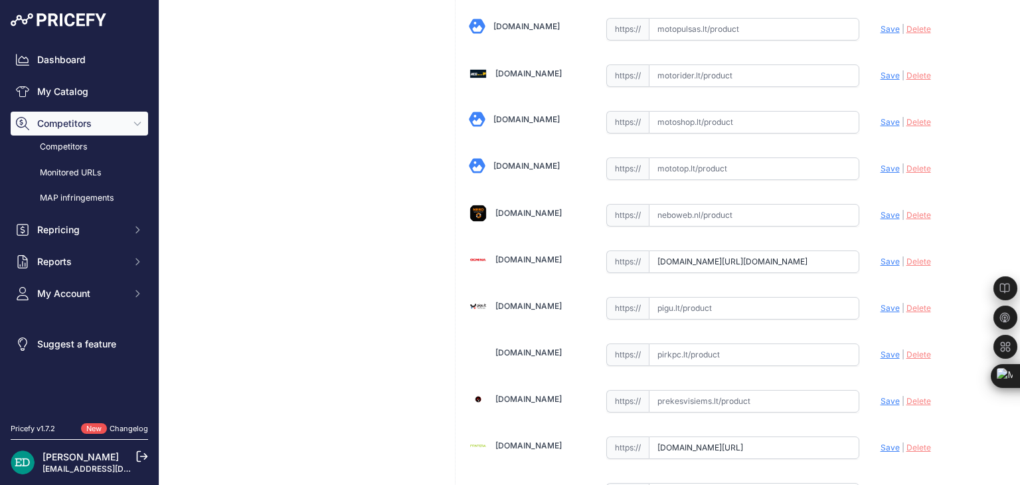
scroll to position [0, 0]
type input "https://www.ogmina.lt/lt/kamera-reolink-talon-series-s130-4k-4g-8-mp-4mm-f1-6-i…"
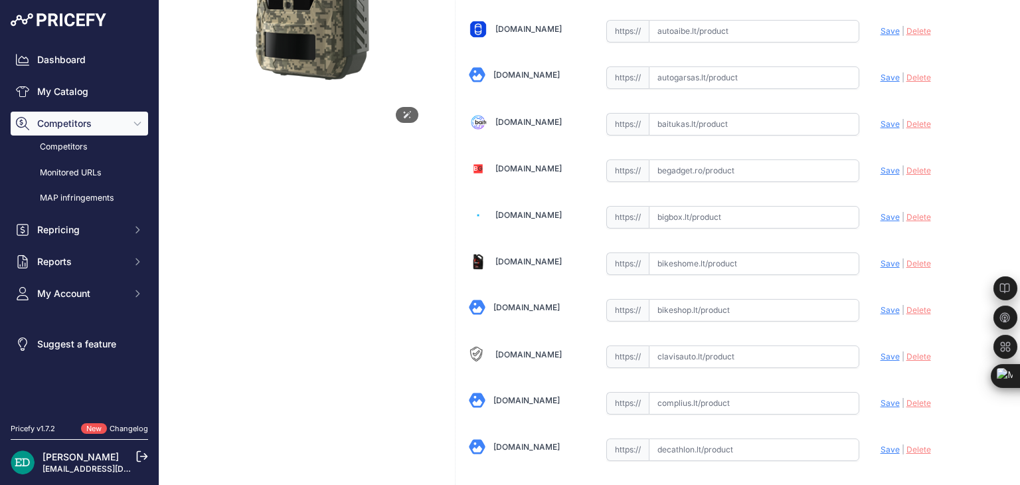
scroll to position [276, 0]
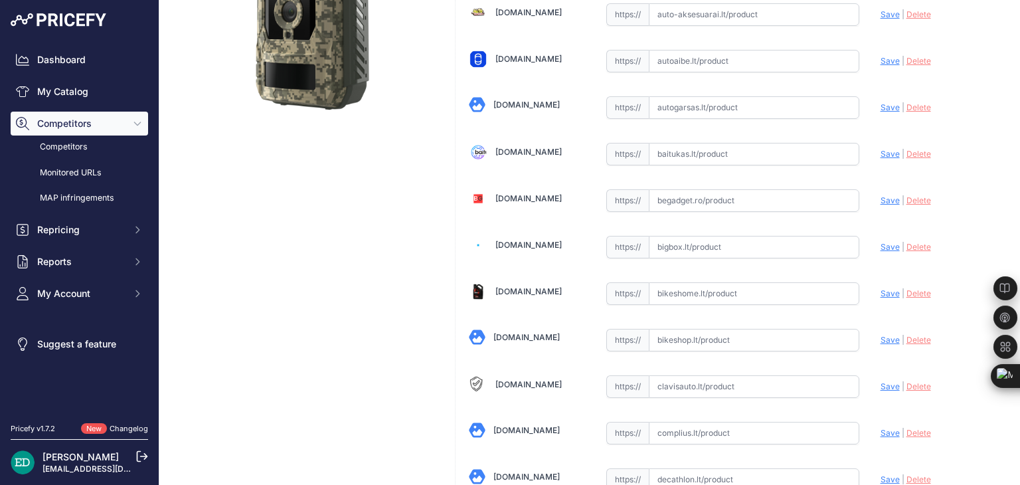
click at [740, 247] on input "text" at bounding box center [754, 247] width 211 height 23
paste input "https://bigbox.lt/product/4886661-reolink-camovue-talon-s130-4g-lte-trail-camer…"
click at [883, 246] on span "Save" at bounding box center [890, 247] width 19 height 10
type input "https://bigbox.lt/product/4886661-reolink-camovue-talon-s130-4g-lte-trail-camer…"
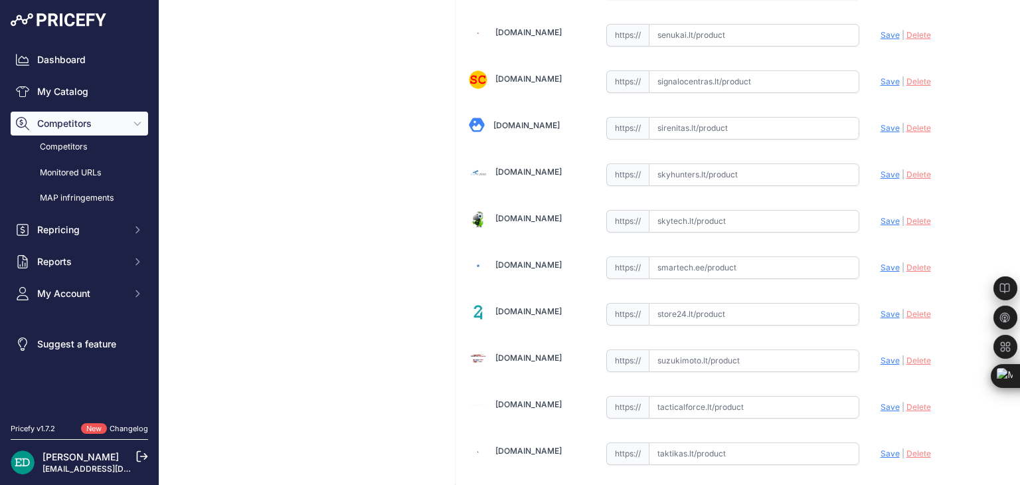
scroll to position [3833, 0]
click at [704, 256] on input "text" at bounding box center [754, 267] width 211 height 23
paste input "https://www.smartech.ee/lt/products/miscellaneous/reolink-camovue-talon-s130-4g…"
click at [881, 262] on span "Save" at bounding box center [890, 267] width 19 height 10
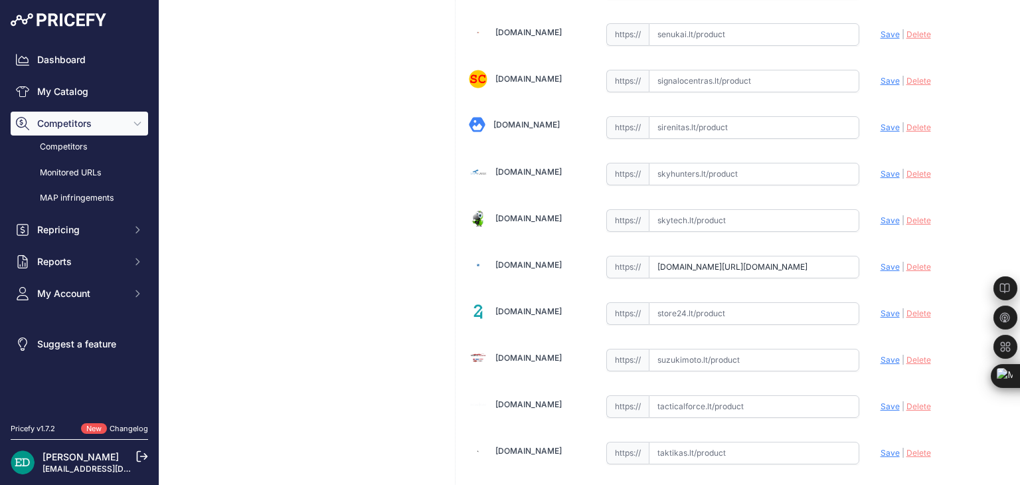
scroll to position [0, 0]
type input "https://www.smartech.ee/lt/products/miscellaneous/reolink-camovue-talon-s130-4g…"
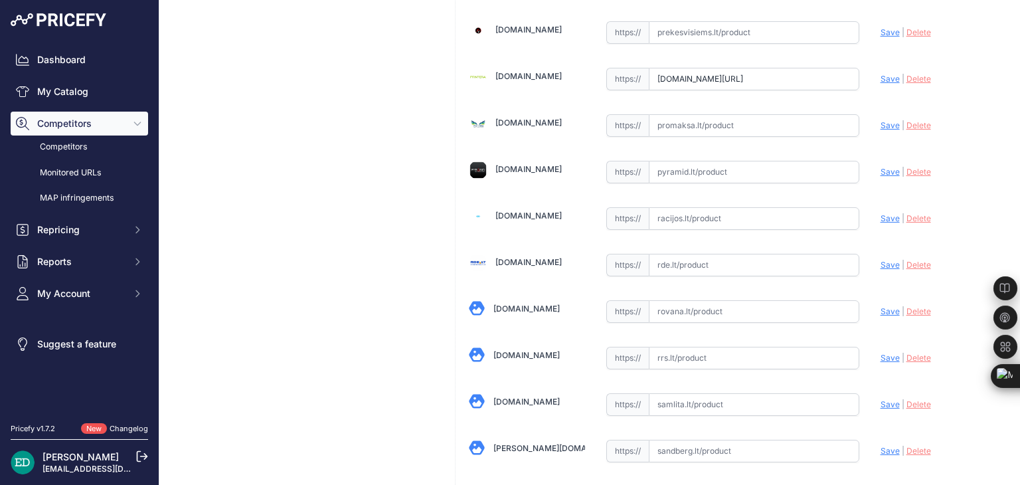
scroll to position [3324, 0]
click at [672, 253] on input "text" at bounding box center [754, 264] width 211 height 23
paste input "https://www.rde.lt/products/lt/950/1507530/sort/5/filter/0_0_0_0/S130-8MP-4G-LT…"
click at [881, 259] on span "Save" at bounding box center [890, 264] width 19 height 10
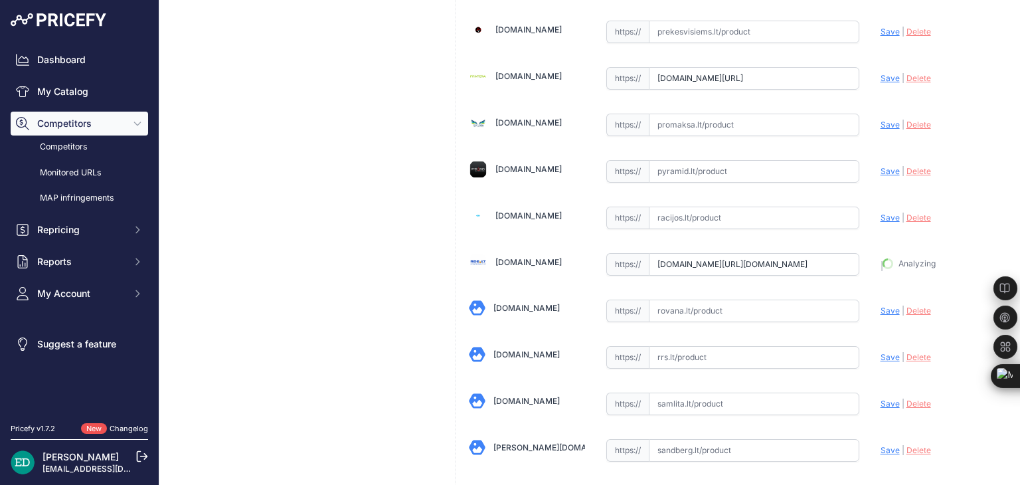
type input "https://www.rde.lt/products/lt/950/1507530/sort/5/filter/0_0_0_0/S130-8MP-4G-LT…"
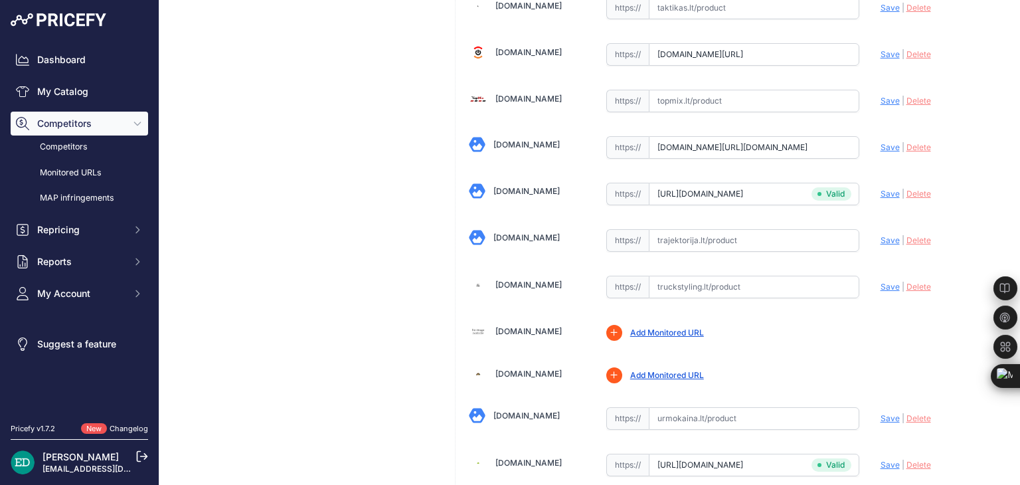
scroll to position [4249, 0]
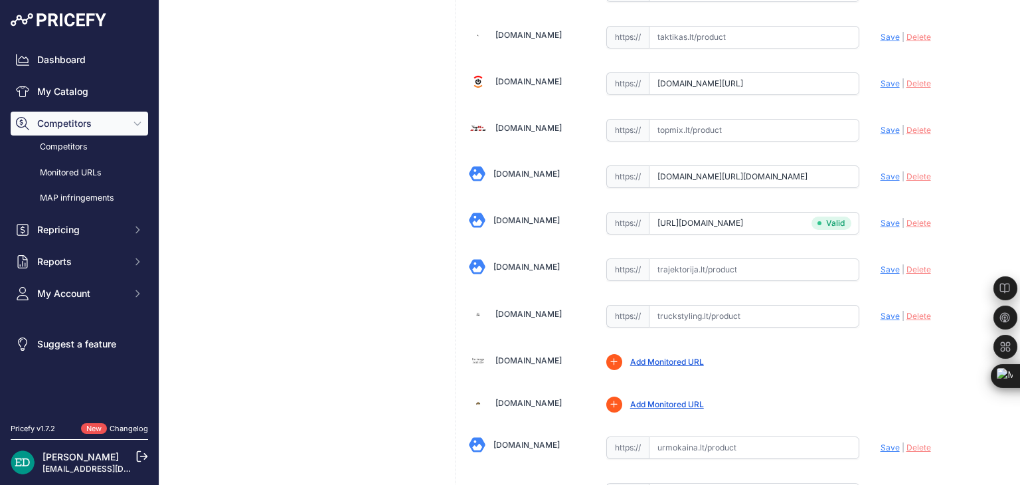
click at [680, 258] on input "text" at bounding box center [754, 269] width 211 height 23
paste input "https://www.trajektorija.lt/ip-kameros/346836-reolink-4k-4g-cellular-trail-came…"
click at [882, 264] on span "Save" at bounding box center [890, 269] width 19 height 10
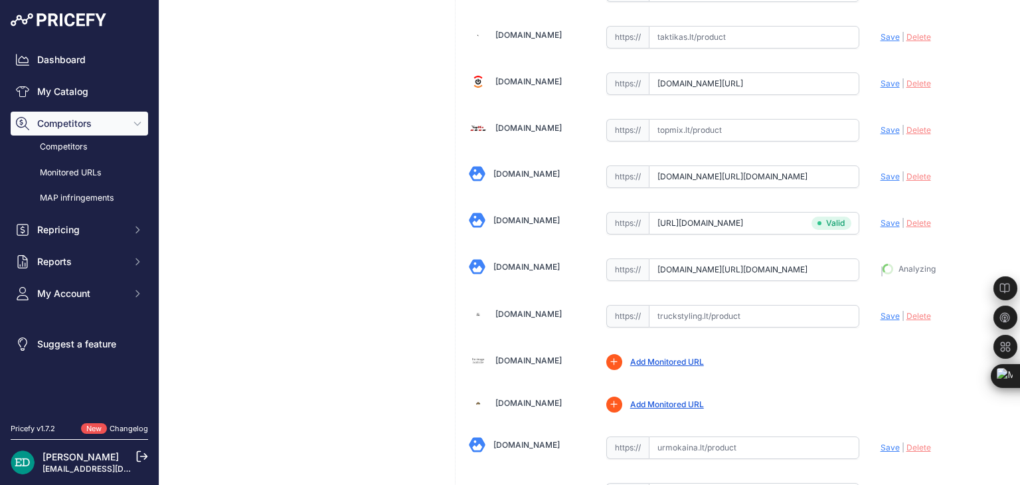
type input "https://www.trajektorija.lt/ip-kameros/346836-reolink-4k-4g-cellular-trail-came…"
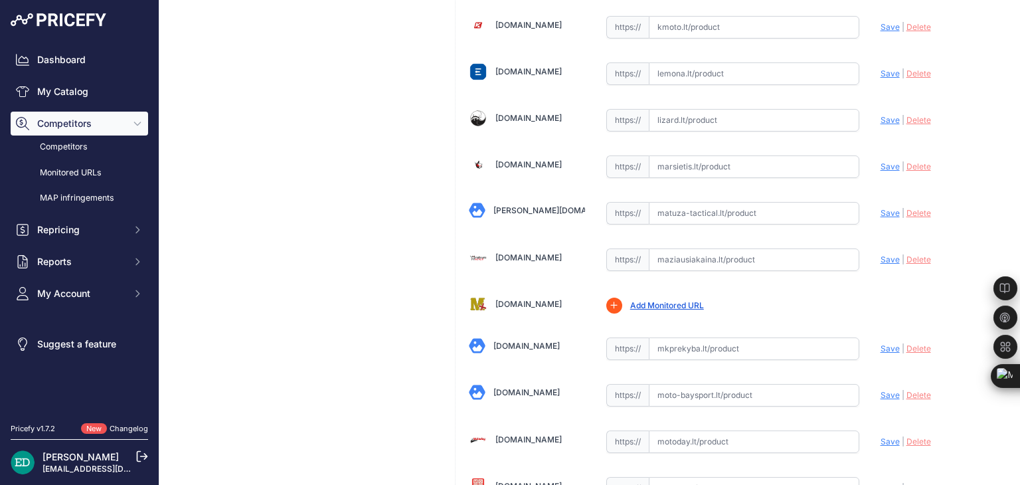
click at [706, 248] on input "text" at bounding box center [754, 259] width 211 height 23
paste input "https://maziausiakaina.lt/ip-kameros/47497-reolink-camovue-talon-s130-4g-lte-tr…"
click at [883, 254] on span "Save" at bounding box center [890, 259] width 19 height 10
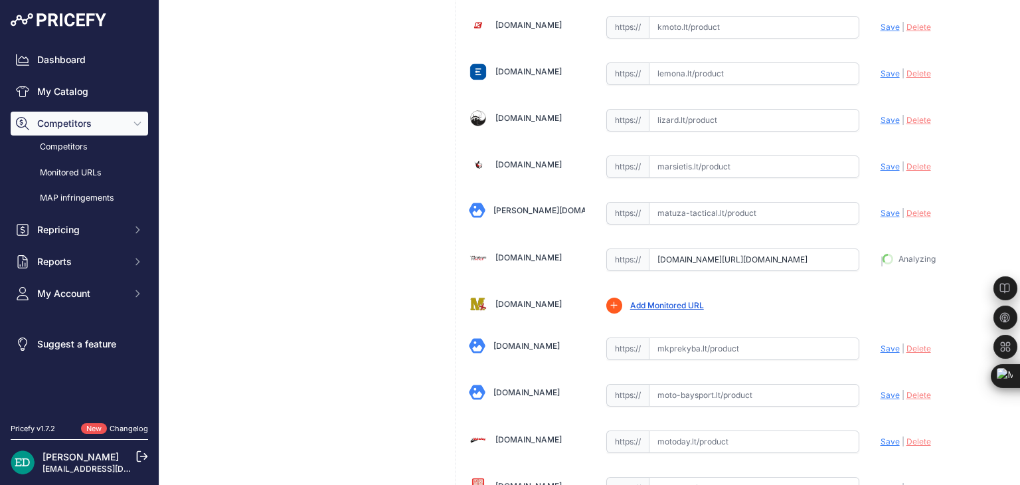
type input "https://maziausiakaina.lt/ip-kameros/47497-reolink-camovue-talon-s130-4g-lte-tr…"
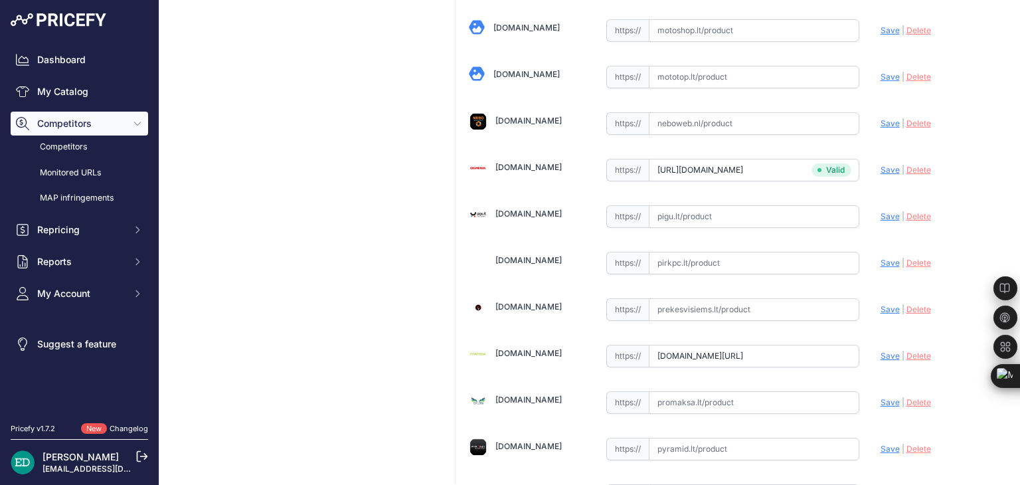
scroll to position [3047, 0]
click at [771, 251] on input "text" at bounding box center [754, 262] width 211 height 23
paste input "https://www.pirkpc.lt/apsaugos-kameros/97386-468784-reolink-4k-4g-cellular-trai…"
click at [881, 257] on span "Save" at bounding box center [890, 262] width 19 height 10
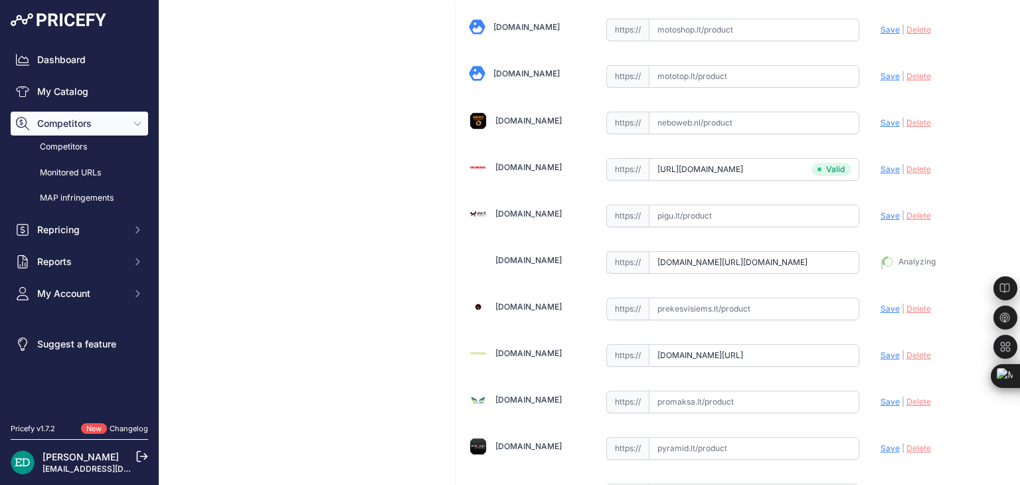
type input "https://www.pirkpc.lt/apsaugos-kameros/97386-468784-reolink-4k-4g-cellular-trai…"
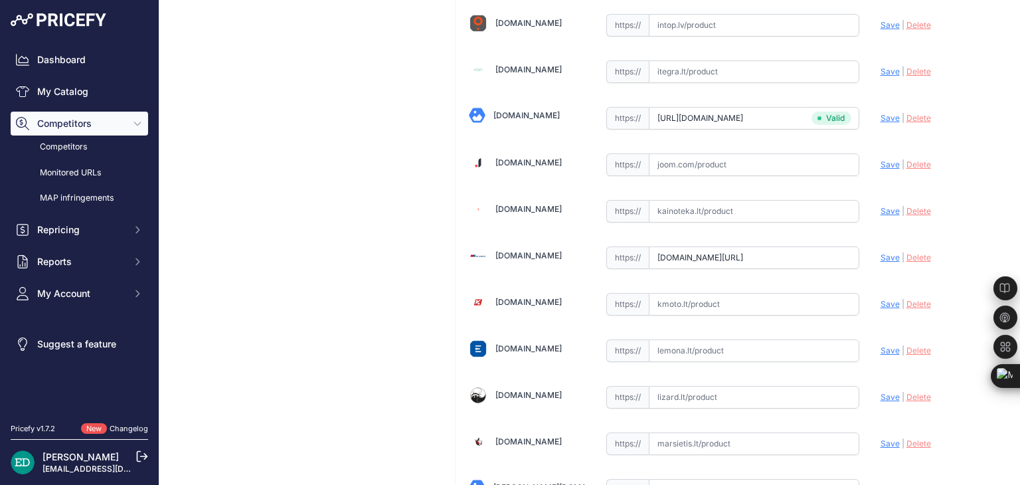
scroll to position [3786, 0]
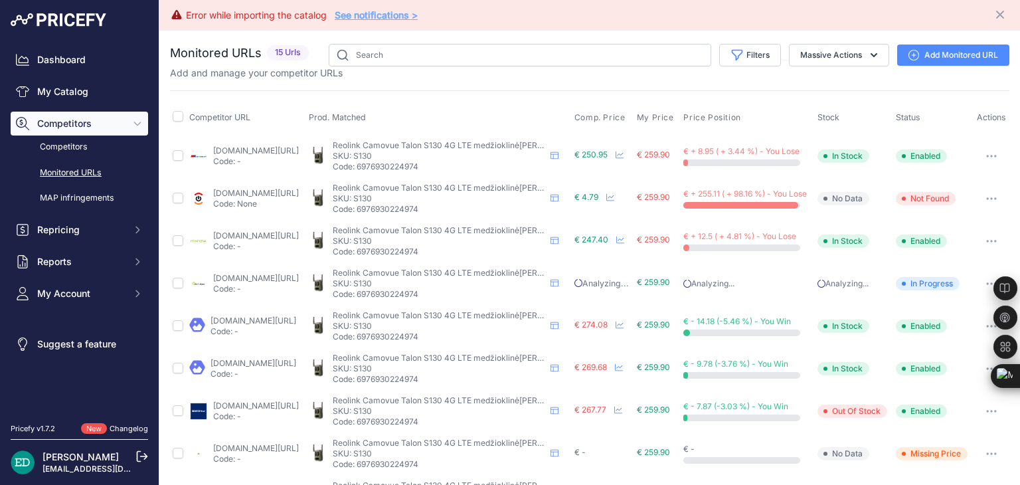
click at [927, 62] on link "Add Monitored URL" at bounding box center [953, 55] width 112 height 21
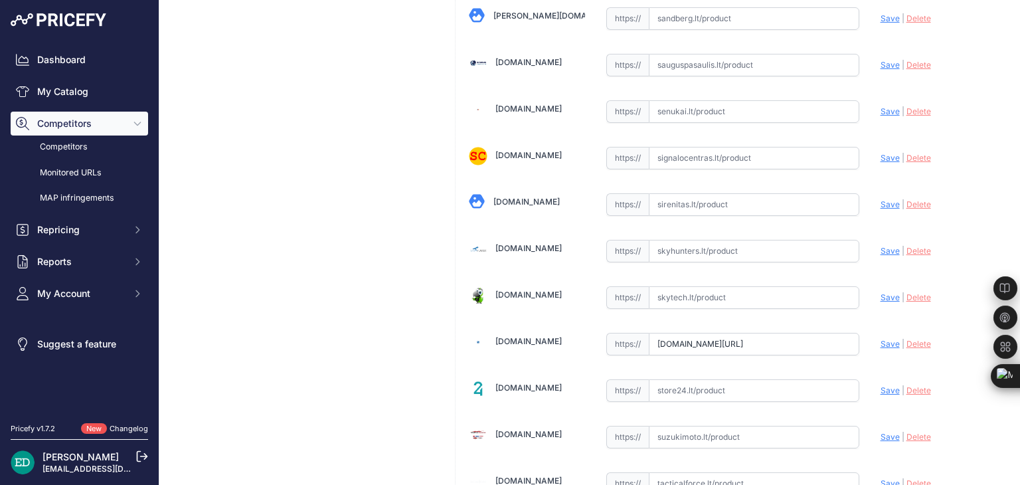
scroll to position [3816, 0]
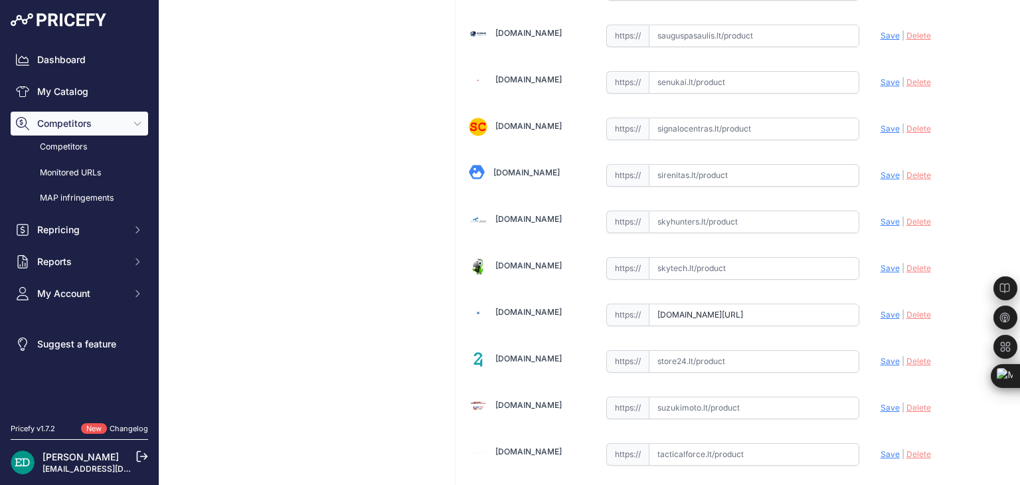
click at [683, 257] on input "text" at bounding box center [754, 268] width 211 height 23
paste input "[URL][DOMAIN_NAME][DOMAIN_NAME]"
click at [881, 263] on span "Save" at bounding box center [890, 268] width 19 height 10
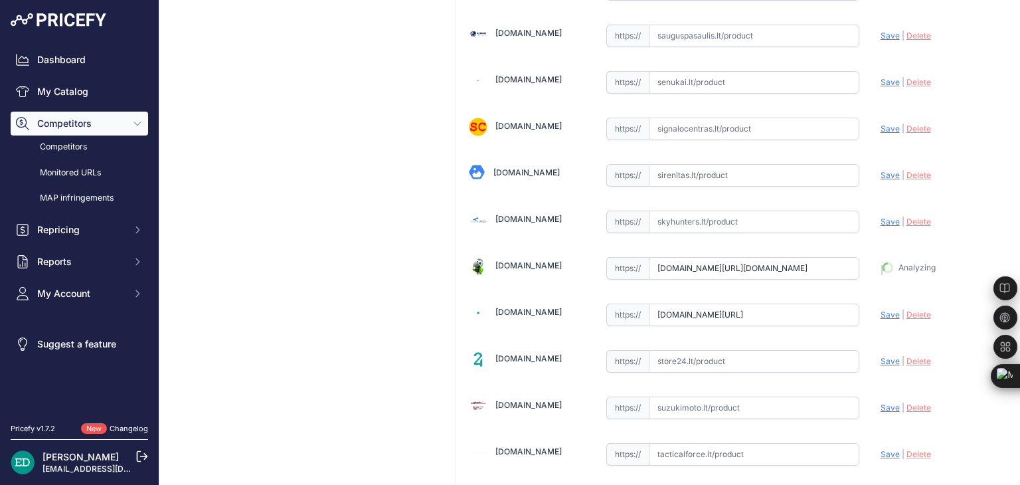
type input "[URL][DOMAIN_NAME]"
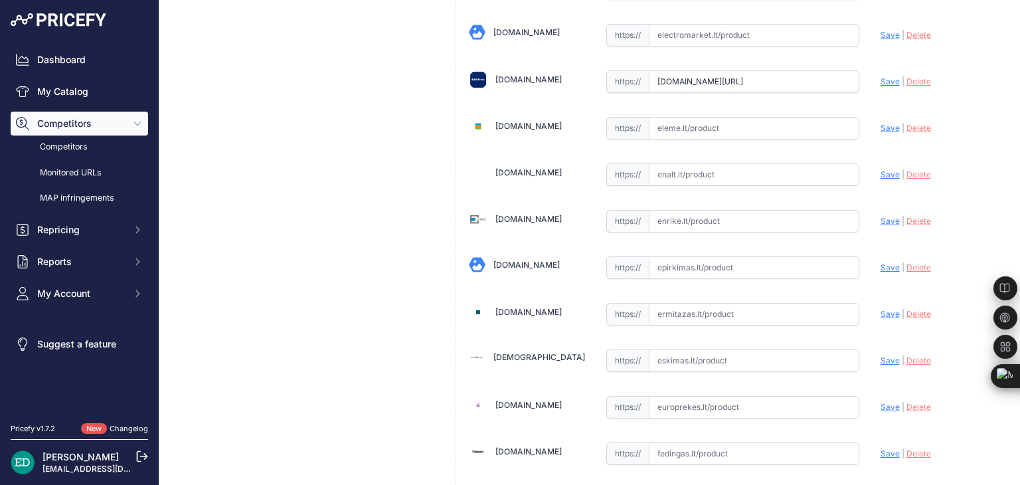
scroll to position [1016, 0]
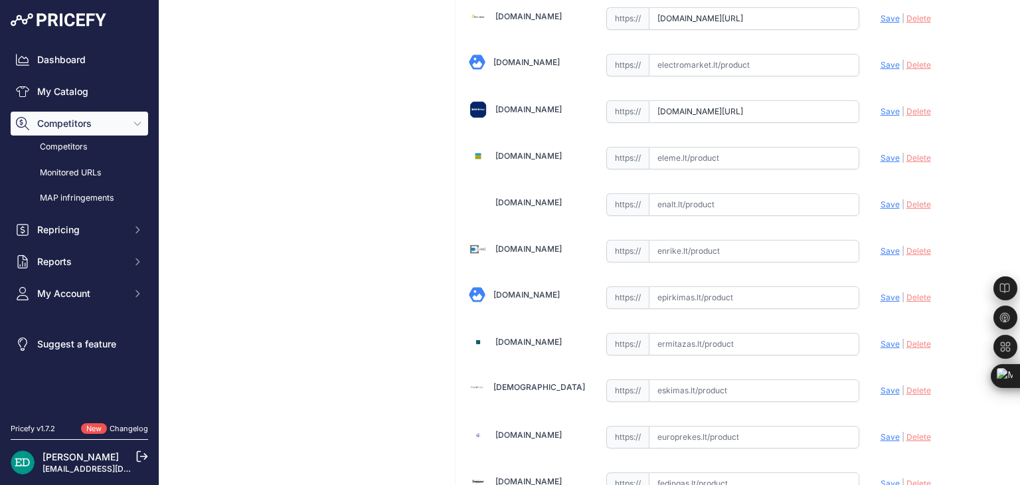
click at [705, 240] on input "text" at bounding box center [754, 251] width 211 height 23
paste input "[URL][DOMAIN_NAME][DOMAIN_NAME]"
click at [881, 246] on span "Save" at bounding box center [890, 251] width 19 height 10
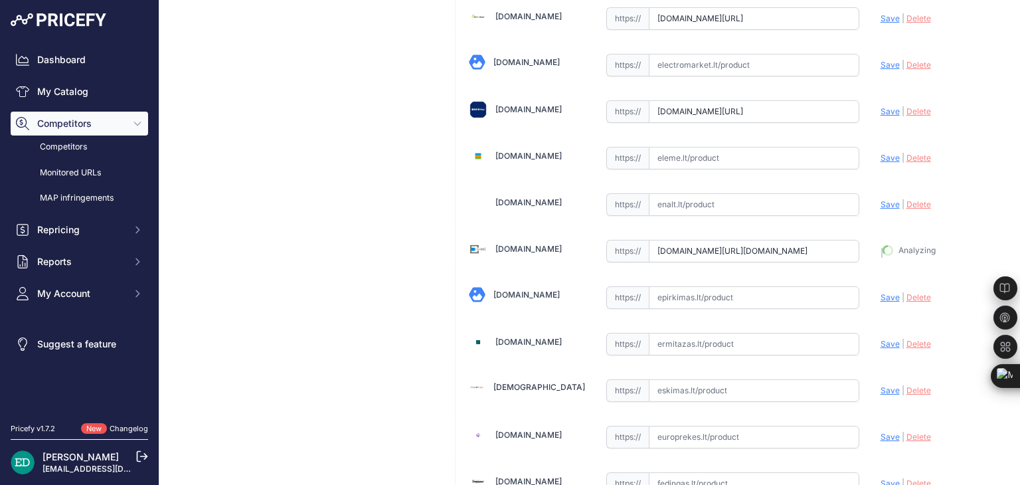
type input "[URL][DOMAIN_NAME]"
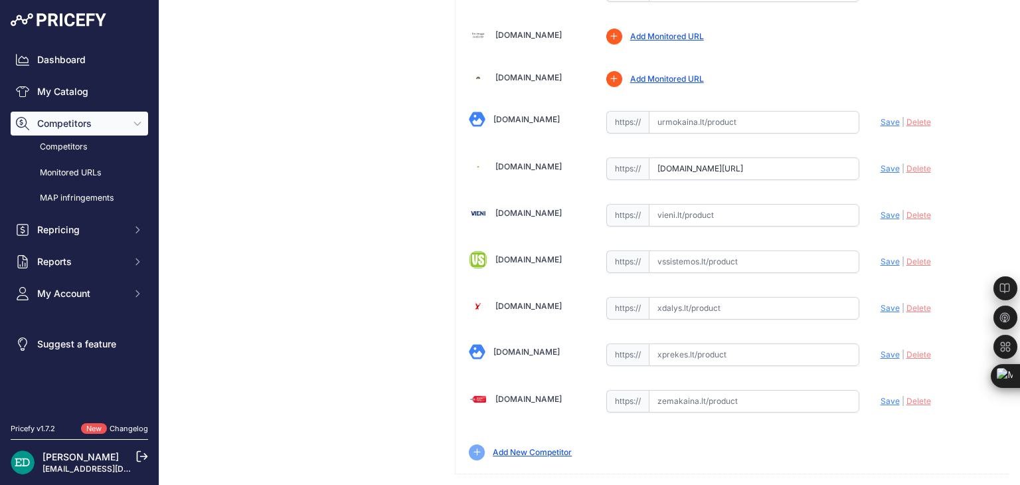
scroll to position [461, 0]
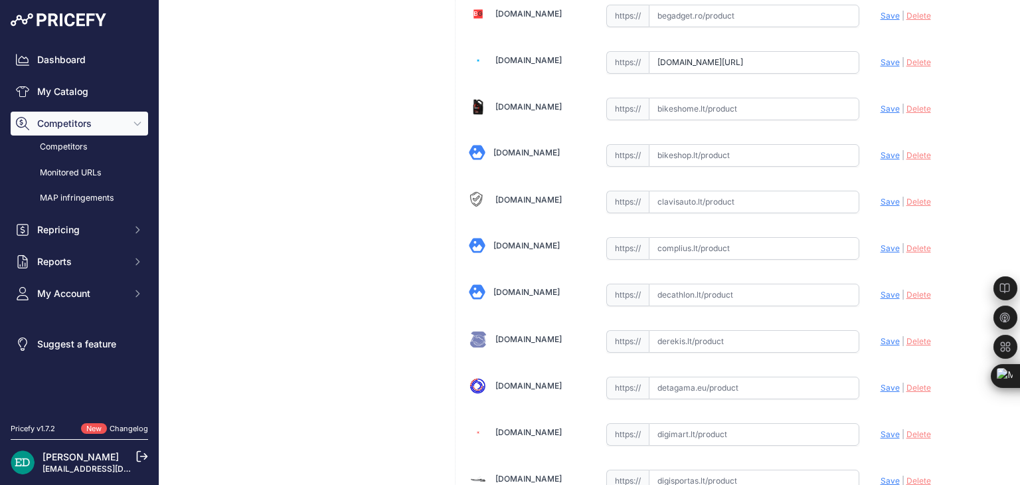
click at [659, 255] on input "text" at bounding box center [754, 248] width 211 height 23
paste input "[URL][DOMAIN_NAME][DOMAIN_NAME]"
click at [881, 243] on span "Save" at bounding box center [890, 248] width 19 height 10
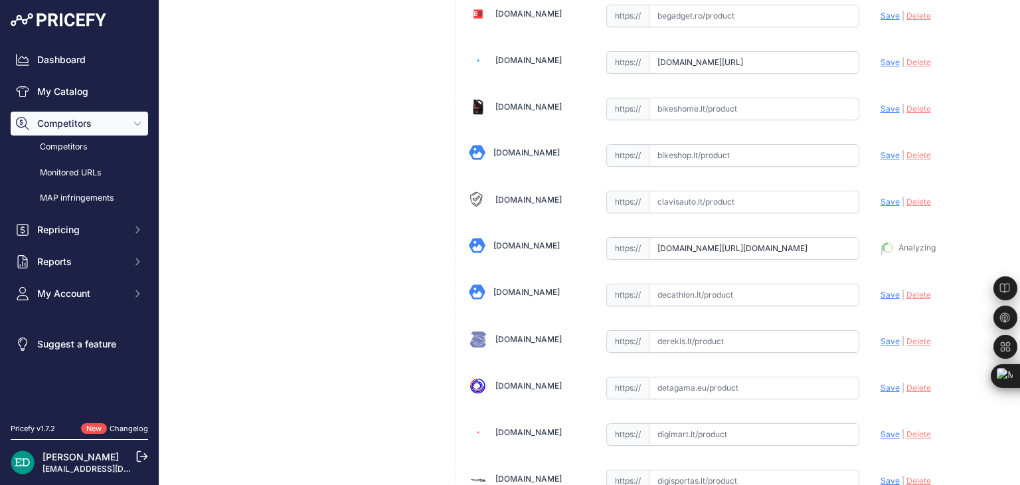
type input "https://complius.lt/cbs4g8mp011-reolink-camovue-talon-s130-4g-lte-trail-camera?…"
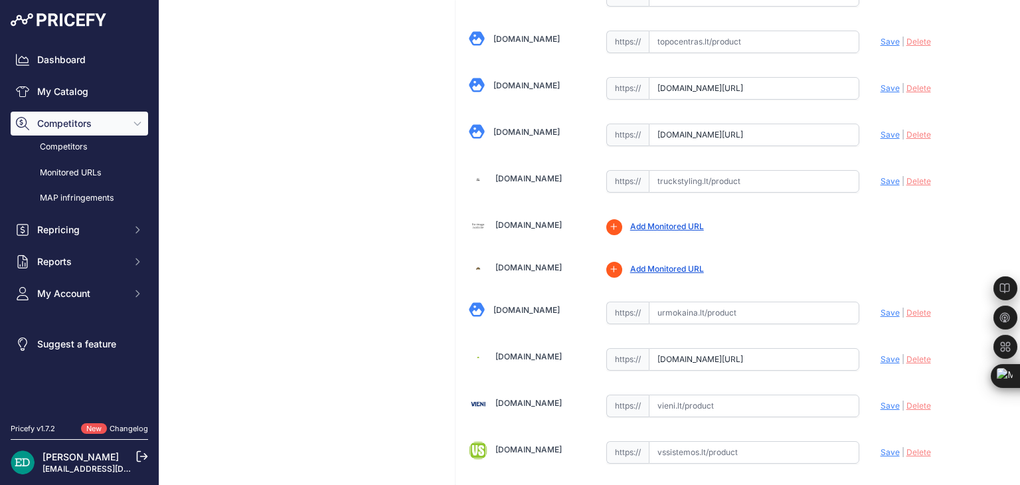
scroll to position [4604, 0]
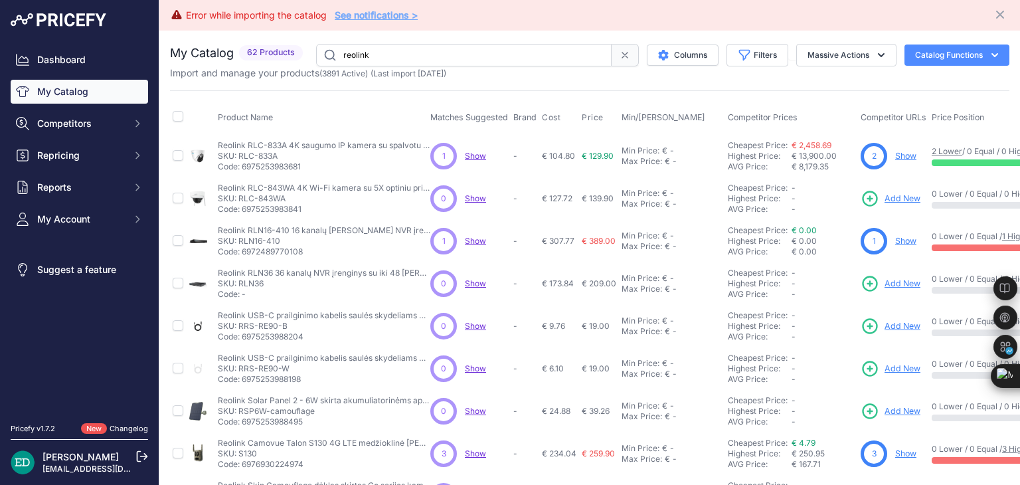
scroll to position [351, 0]
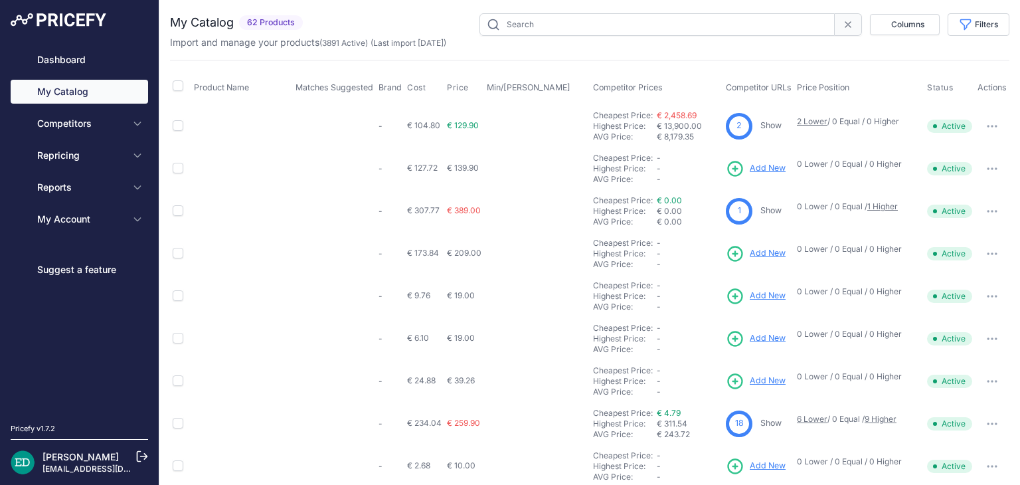
type input "reolink"
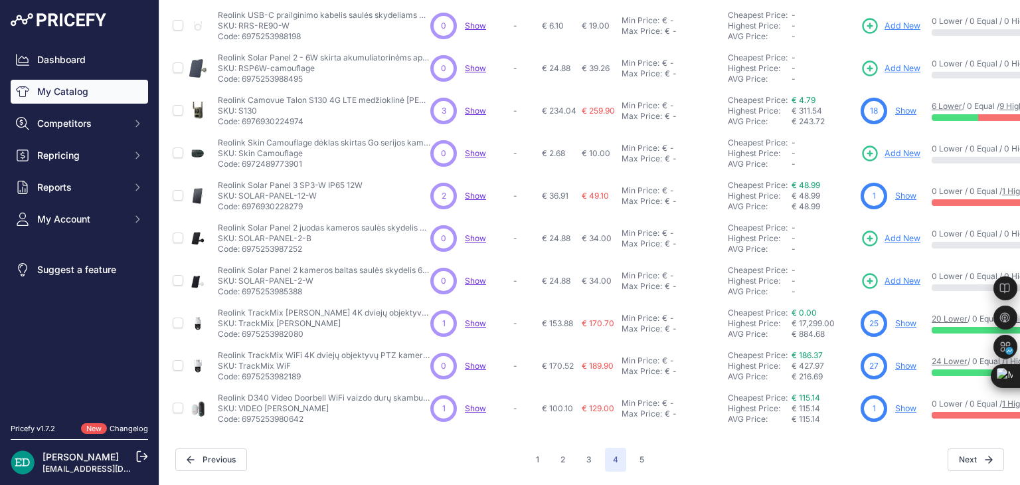
scroll to position [285, 0]
